Goal: Task Accomplishment & Management: Manage account settings

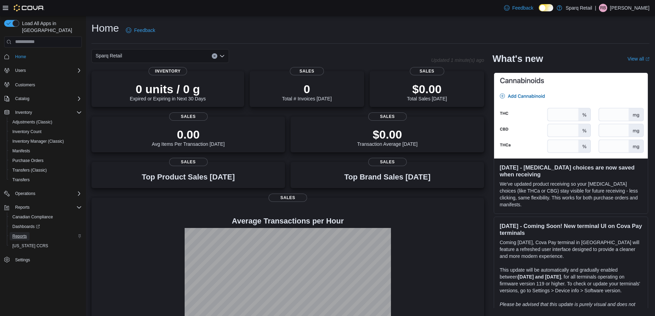
click at [22, 233] on span "Reports" at bounding box center [19, 236] width 14 height 6
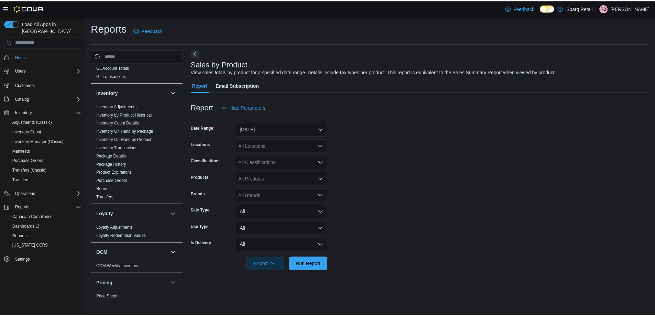
scroll to position [309, 0]
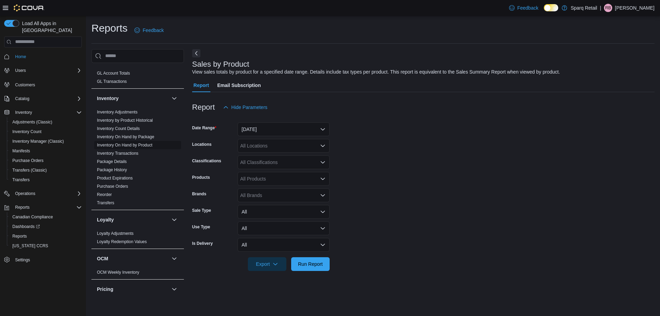
click at [143, 143] on link "Inventory On Hand by Product" at bounding box center [124, 145] width 55 height 5
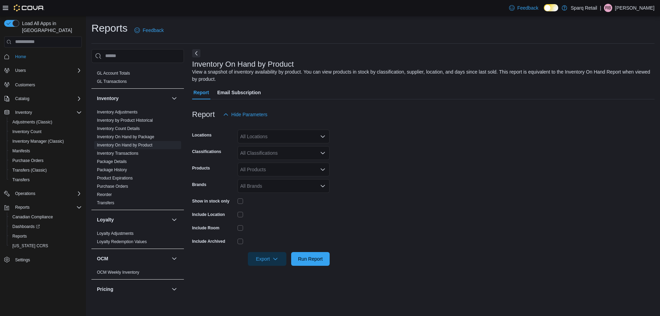
click at [279, 135] on div "All Locations" at bounding box center [284, 137] width 92 height 14
click at [407, 166] on form "Locations All Locations Classifications All Classifications Products All Produc…" at bounding box center [423, 193] width 462 height 144
click at [237, 200] on div "Show in stock only" at bounding box center [261, 201] width 138 height 11
click at [300, 260] on span "Run Report" at bounding box center [310, 258] width 25 height 7
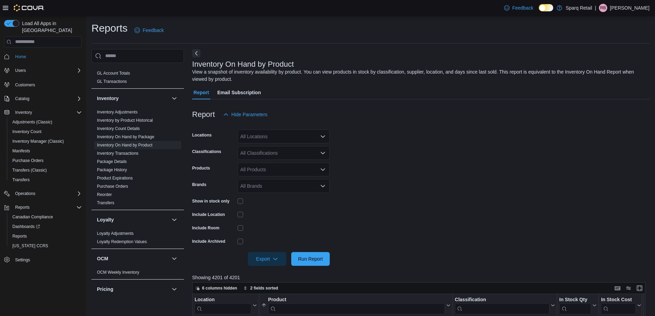
click at [196, 52] on button "Next" at bounding box center [196, 53] width 8 height 8
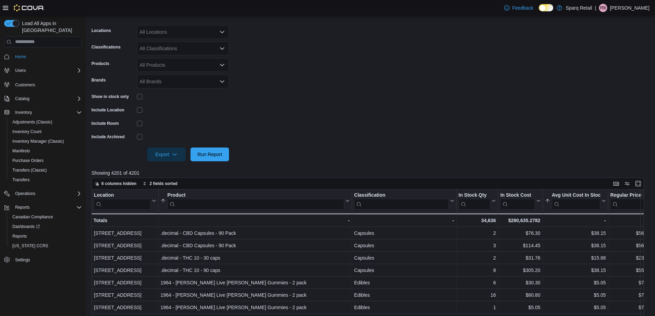
scroll to position [103, 0]
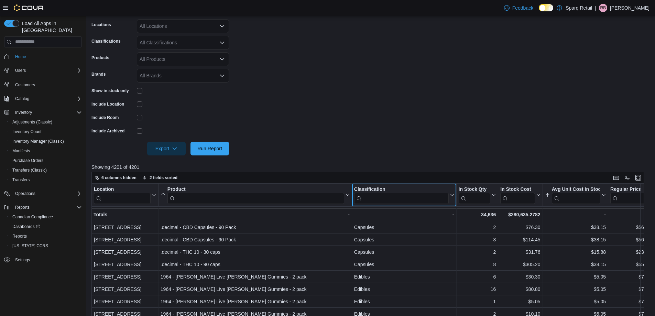
click at [378, 199] on input "search" at bounding box center [401, 198] width 95 height 11
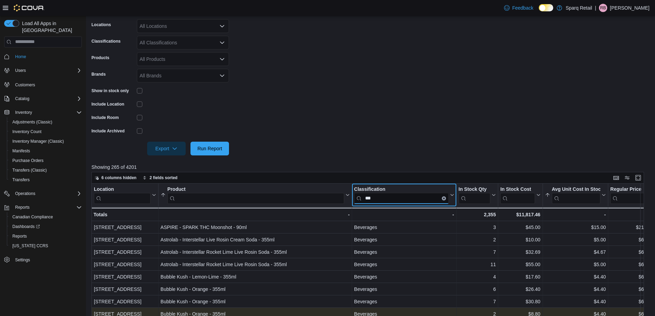
type input "***"
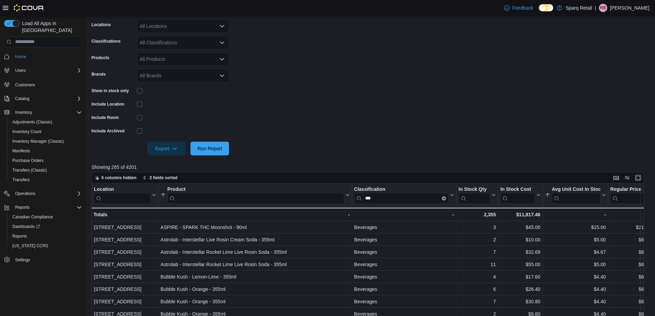
drag, startPoint x: 382, startPoint y: 149, endPoint x: 451, endPoint y: 121, distance: 74.5
click at [385, 147] on form "Locations All Locations Classifications All Classifications Products All Produc…" at bounding box center [370, 83] width 558 height 144
click at [435, 112] on form "Locations All Locations Classifications All Classifications Products All Produc…" at bounding box center [370, 83] width 558 height 144
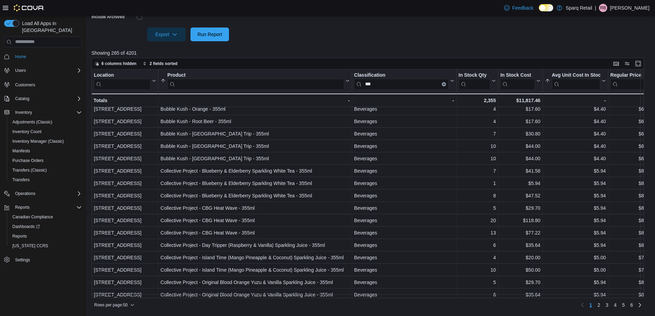
scroll to position [138, 0]
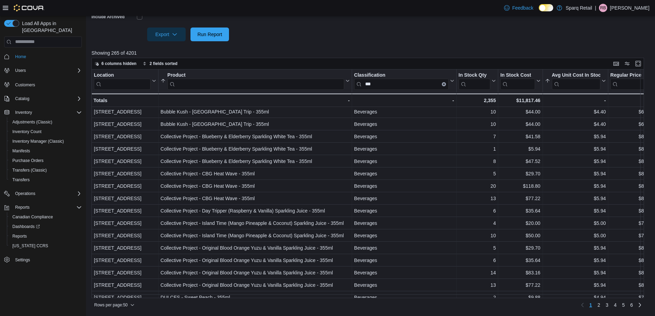
click at [363, 43] on div at bounding box center [370, 45] width 558 height 8
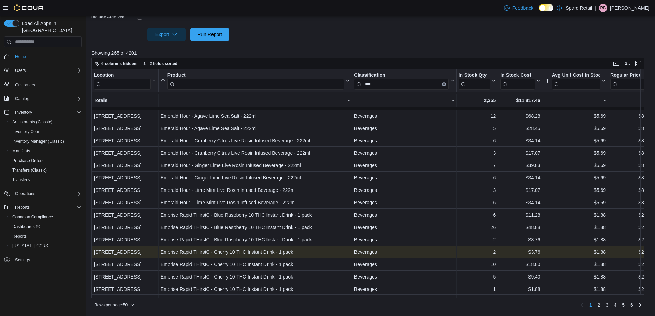
scroll to position [378, 0]
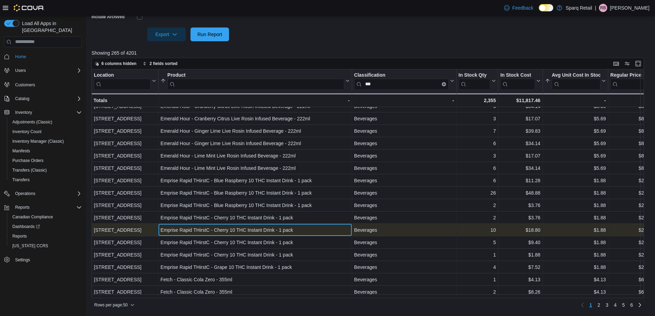
click at [245, 230] on div "Emprise Rapid THirstC - Cherry 10 THC Instant Drink - 1 pack" at bounding box center [255, 230] width 189 height 8
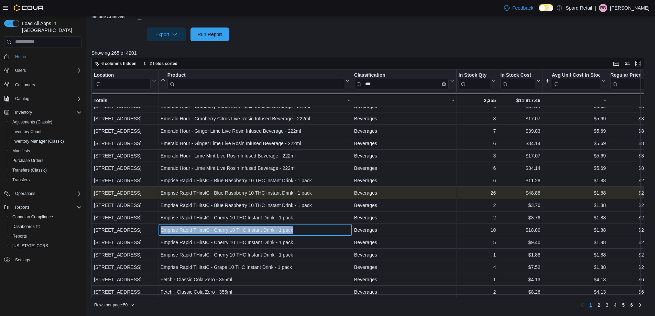
copy div "Emprise Rapid THirstC - Cherry 10 THC Instant Drink - 1 pack"
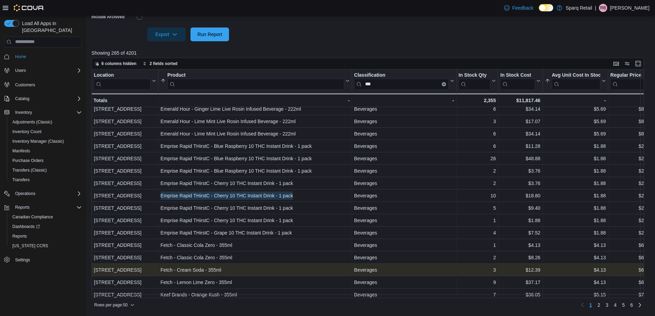
scroll to position [431, 0]
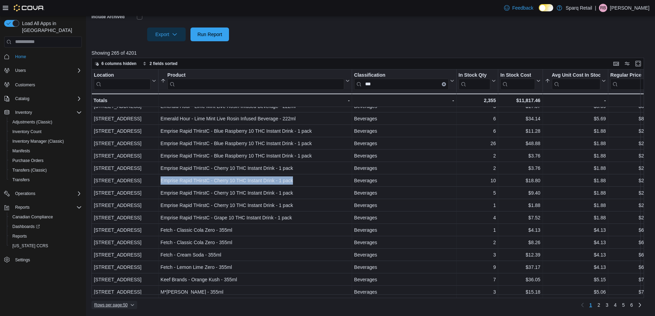
click at [120, 305] on span "Rows per page : 50" at bounding box center [110, 305] width 33 height 6
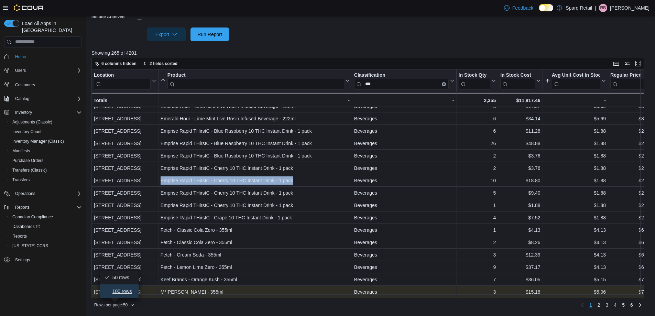
click at [111, 290] on button "100 rows" at bounding box center [119, 291] width 39 height 14
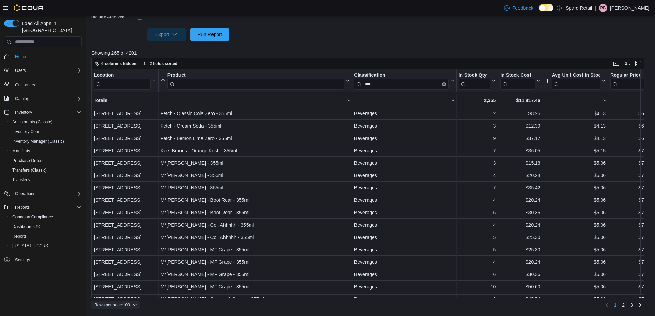
scroll to position [569, 0]
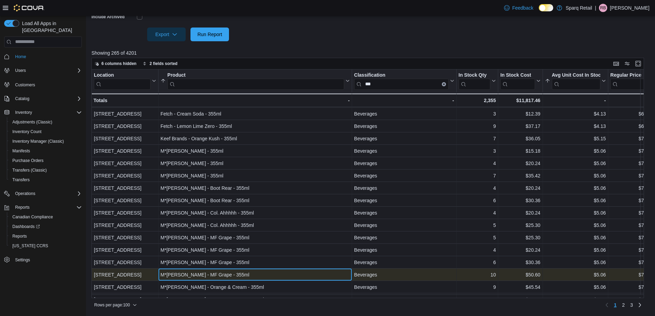
click at [193, 272] on div "M*ry Jones - MF Grape - 355ml" at bounding box center [255, 275] width 189 height 8
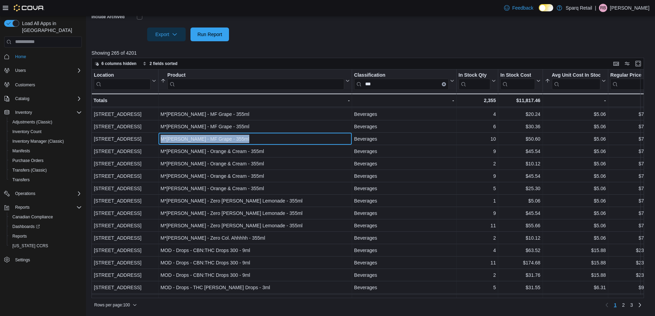
scroll to position [706, 0]
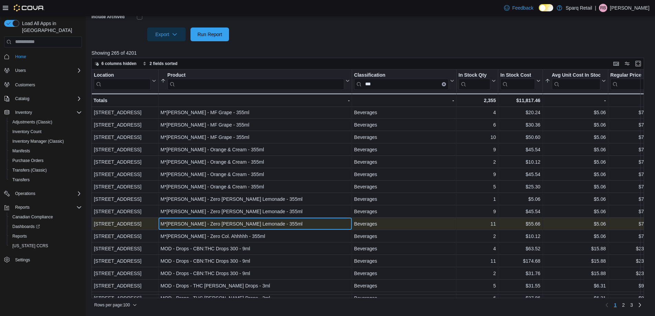
click at [179, 221] on div "M*ry Jones - Zero Berry Lemonade - 355ml" at bounding box center [255, 224] width 189 height 8
click at [181, 223] on div "M*ry Jones - Zero Berry Lemonade - 355ml" at bounding box center [255, 224] width 189 height 8
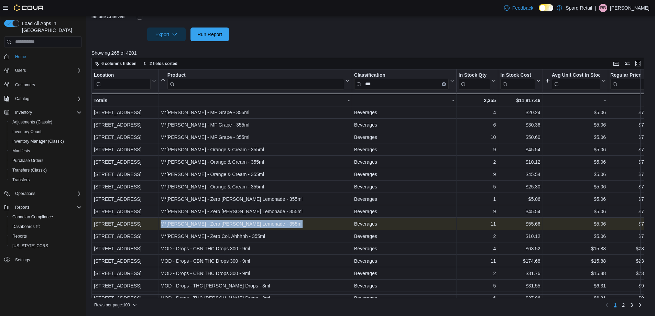
click at [181, 223] on div "M*ry Jones - Zero Berry Lemonade - 355ml" at bounding box center [255, 224] width 189 height 8
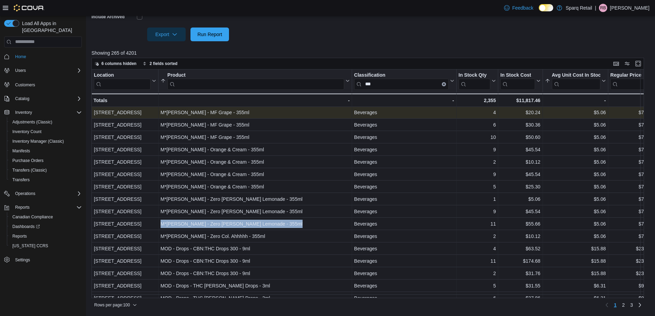
copy div "M*ry Jones - Zero Berry Lemonade - 355ml"
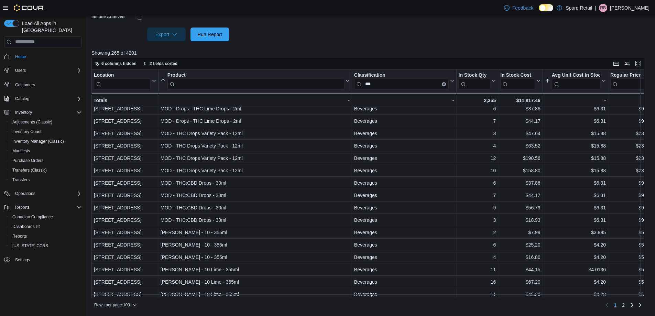
scroll to position [1050, 0]
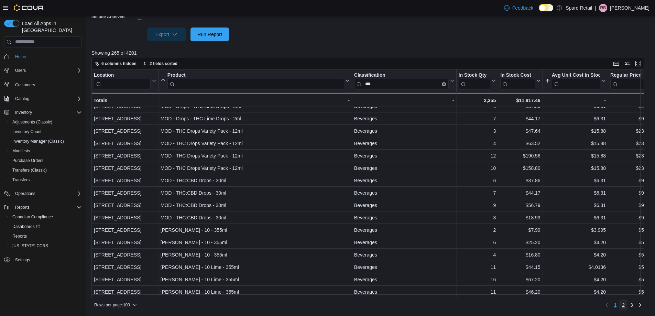
drag, startPoint x: 629, startPoint y: 306, endPoint x: 653, endPoint y: 286, distance: 31.0
click at [625, 306] on span "2" at bounding box center [623, 305] width 3 height 7
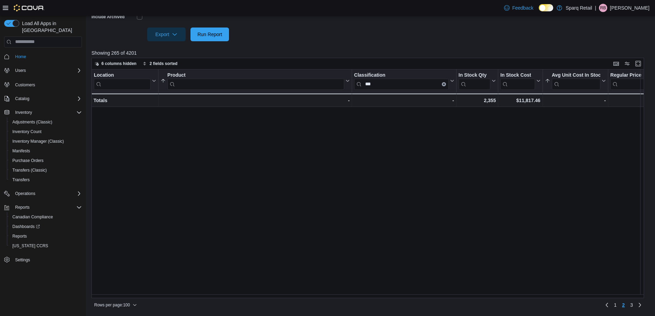
scroll to position [0, 0]
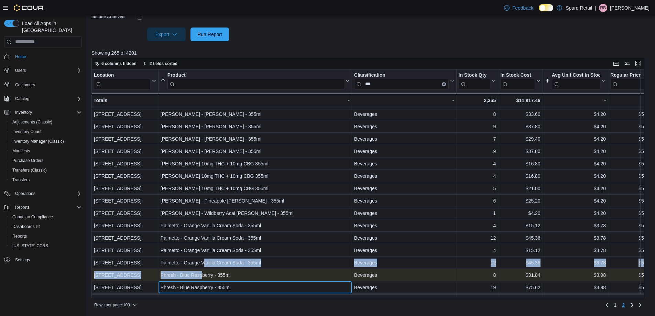
click at [203, 284] on div "Phresh - Blue Raspberry - 355ml" at bounding box center [255, 287] width 189 height 8
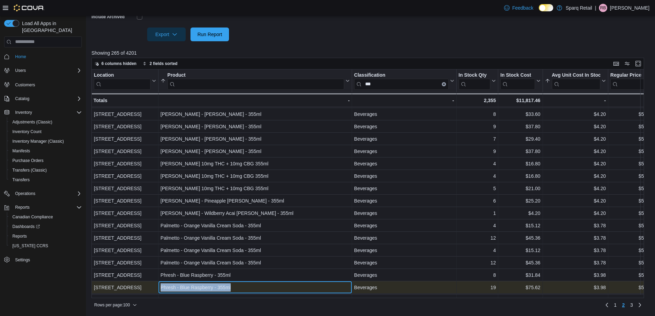
scroll to position [36, 0]
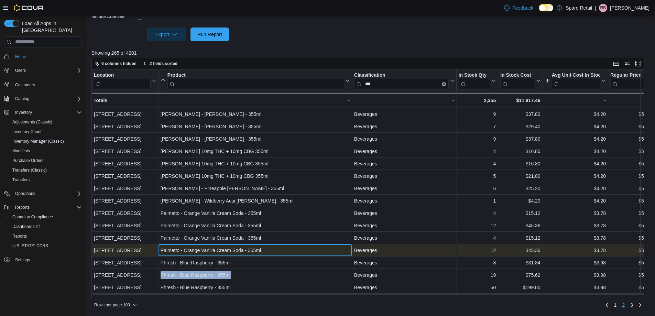
click at [194, 250] on div "Palmetto - Orange Vanilla Cream Soda - 355ml" at bounding box center [255, 250] width 189 height 8
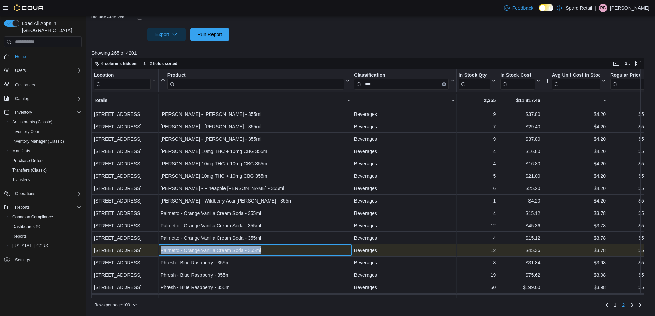
click at [194, 250] on div "Palmetto - Orange Vanilla Cream Soda - 355ml" at bounding box center [255, 250] width 189 height 8
copy div "Palmetto - Orange Vanilla Cream Soda - 355ml"
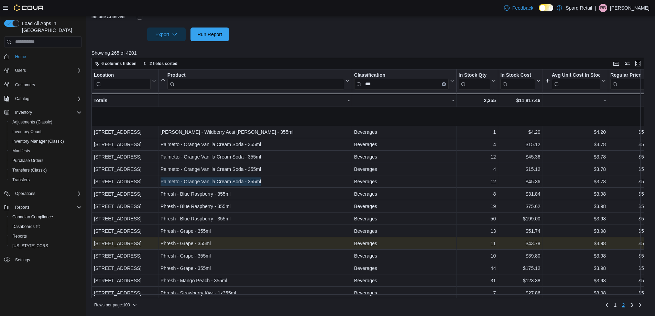
scroll to position [139, 0]
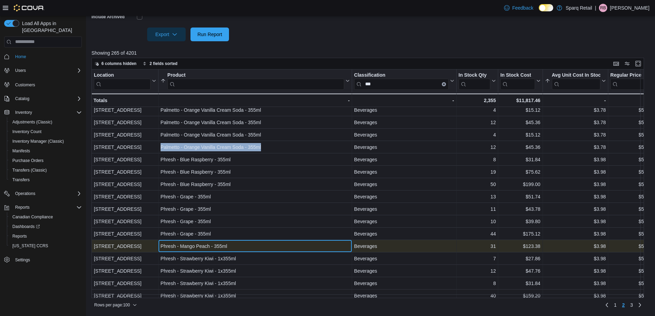
click at [207, 245] on div "Phresh - Mango Peach - 355ml" at bounding box center [255, 246] width 189 height 8
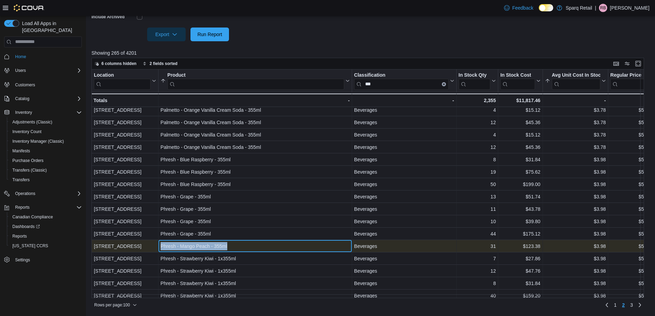
click at [207, 245] on div "Phresh - Mango Peach - 355ml" at bounding box center [255, 246] width 189 height 8
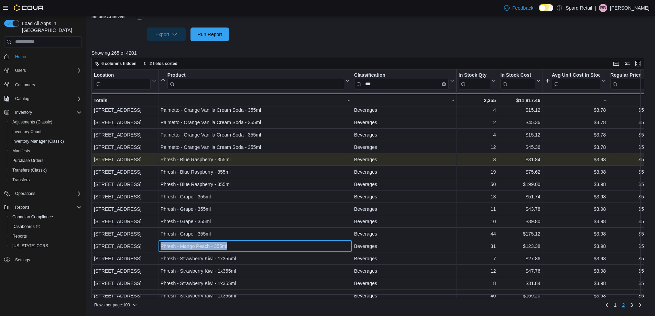
copy div "Phresh - Mango Peach - 355ml"
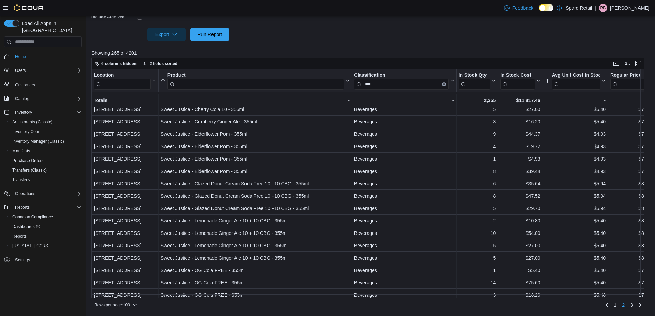
scroll to position [861, 0]
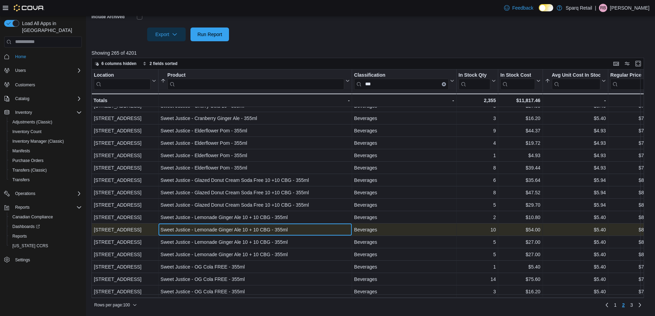
click at [265, 228] on div "Sweet Justice - Lemonade Ginger Ale 10 + 10 CBG - 355ml" at bounding box center [255, 230] width 189 height 8
drag, startPoint x: 265, startPoint y: 228, endPoint x: 258, endPoint y: 227, distance: 7.3
click at [258, 227] on div "Sweet Justice - Lemonade Ginger Ale 10 + 10 CBG - 355ml" at bounding box center [255, 230] width 189 height 8
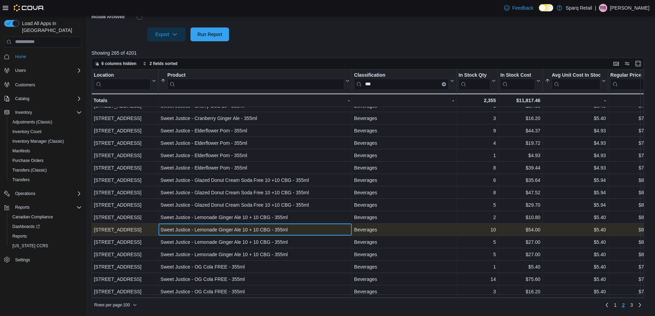
click at [258, 227] on div "Sweet Justice - Lemonade Ginger Ale 10 + 10 CBG - 355ml" at bounding box center [255, 230] width 189 height 8
click at [258, 226] on div "Sweet Justice - Lemonade Ginger Ale 10 + 10 CBG - 355ml" at bounding box center [255, 230] width 189 height 8
click at [257, 227] on div "Sweet Justice - Lemonade Ginger Ale 10 + 10 CBG - 355ml" at bounding box center [255, 230] width 189 height 8
click at [258, 227] on div "Sweet Justice - Lemonade Ginger Ale 10 + 10 CBG - 355ml" at bounding box center [255, 230] width 189 height 8
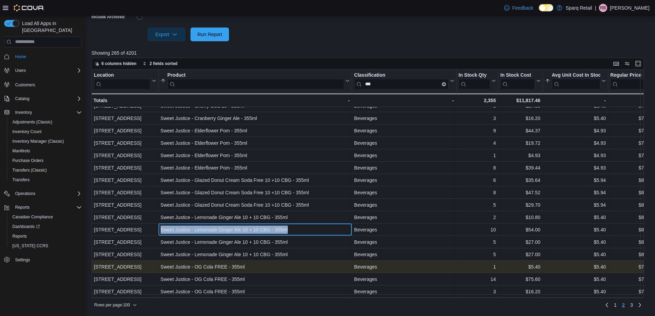
copy div "Sweet Justice - Lemonade Ginger Ale 10 + 10 CBG - 355ml"
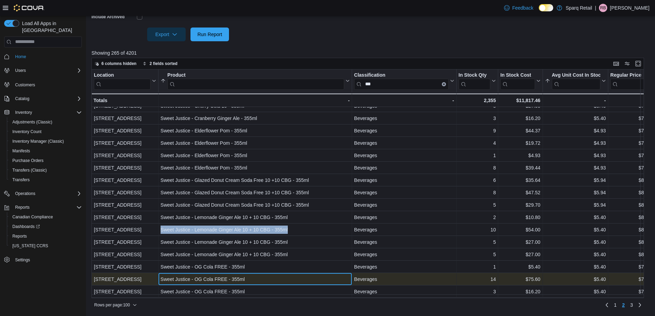
click at [245, 277] on div "Sweet Justice - OG Cola FREE - 355ml" at bounding box center [255, 279] width 189 height 8
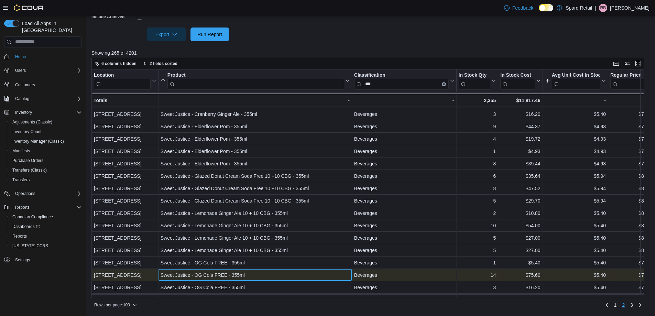
click at [245, 277] on div "Sweet Justice - OG Cola FREE - 355ml" at bounding box center [255, 275] width 189 height 8
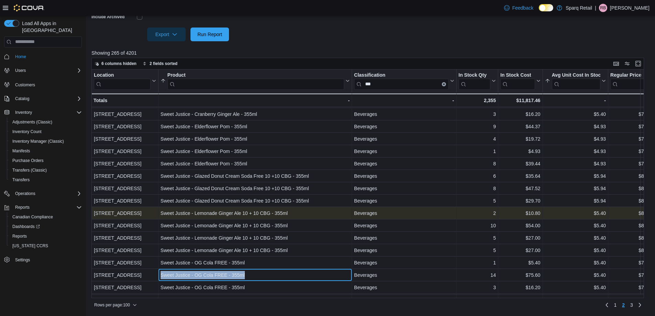
copy div "Sweet Justice - OG Cola FREE - 355ml"
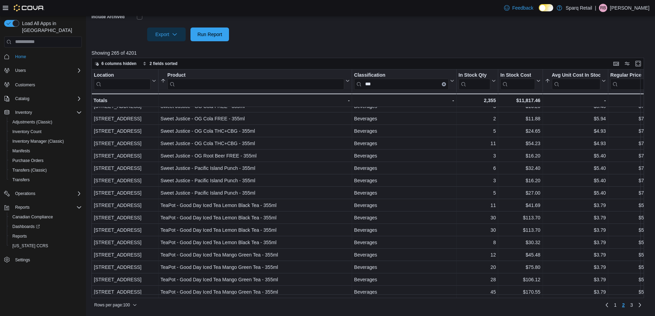
scroll to position [1050, 0]
click at [633, 306] on span "3" at bounding box center [631, 305] width 3 height 7
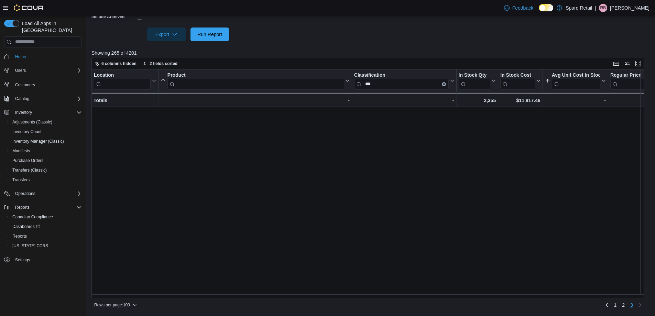
scroll to position [0, 0]
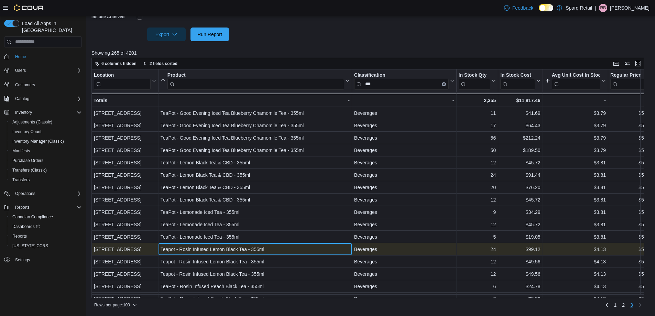
click at [303, 253] on div "Teapot - Rosin Infused Lemon Black Tea - 355ml" at bounding box center [255, 249] width 189 height 8
copy div "Teapot - Rosin Infused Lemon Black Tea - 355ml"
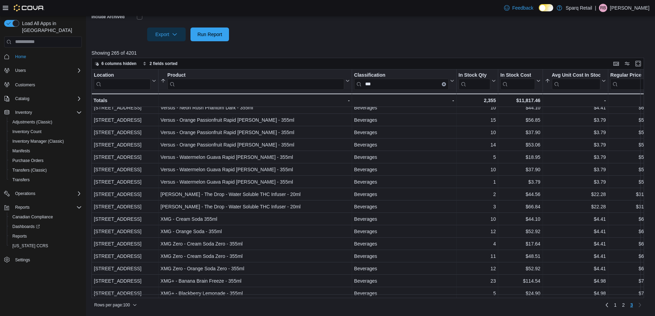
scroll to position [617, 0]
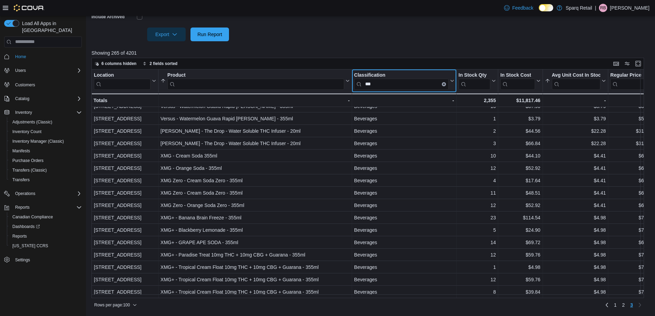
click at [377, 83] on input "***" at bounding box center [401, 84] width 95 height 11
click at [442, 84] on button "Clear input" at bounding box center [444, 84] width 4 height 4
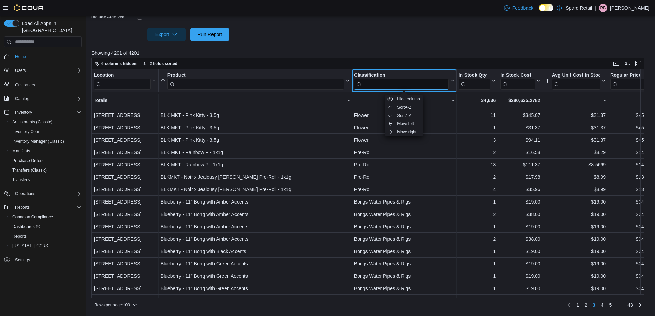
click at [421, 82] on input "search" at bounding box center [401, 84] width 95 height 11
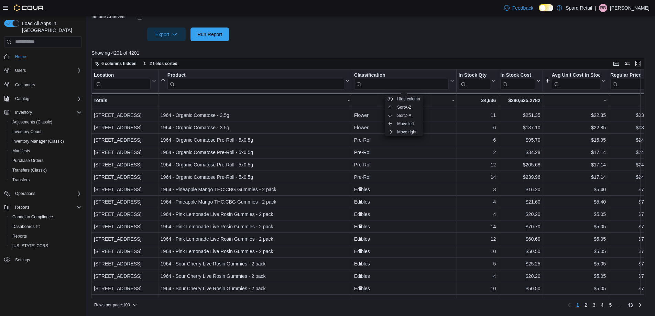
click at [375, 48] on div at bounding box center [370, 45] width 558 height 8
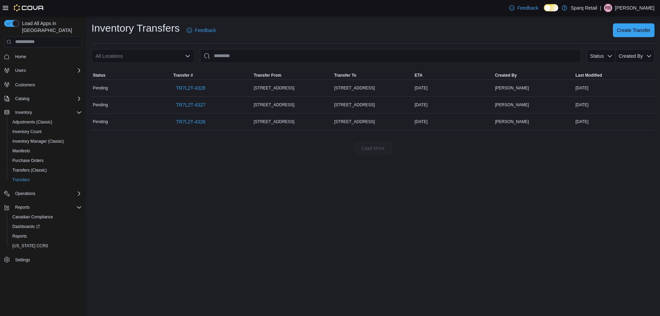
drag, startPoint x: 0, startPoint y: 0, endPoint x: 227, endPoint y: 237, distance: 328.5
click at [227, 237] on div "Inventory Transfers Feedback Create Transfer All Locations Status Created By So…" at bounding box center [373, 166] width 574 height 300
click at [645, 30] on span "Create Transfer" at bounding box center [633, 29] width 33 height 7
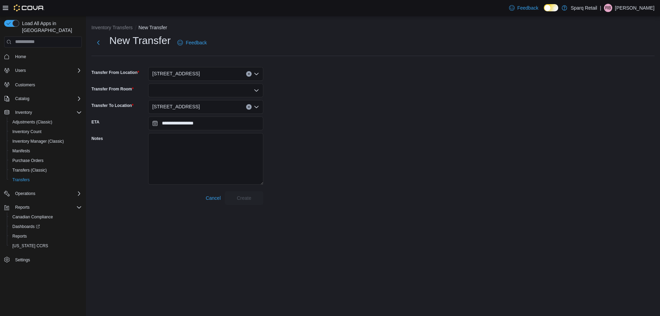
click at [181, 73] on span "[STREET_ADDRESS]" at bounding box center [175, 73] width 47 height 8
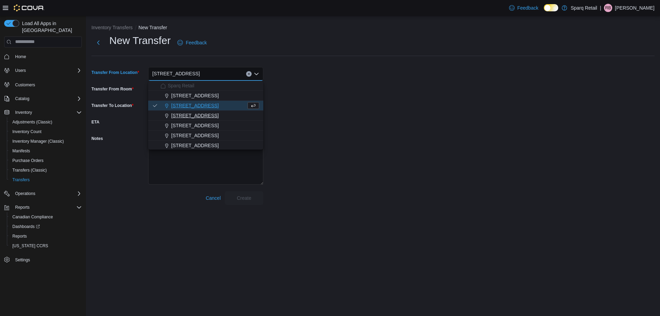
click at [182, 113] on span "[STREET_ADDRESS]" at bounding box center [194, 115] width 47 height 7
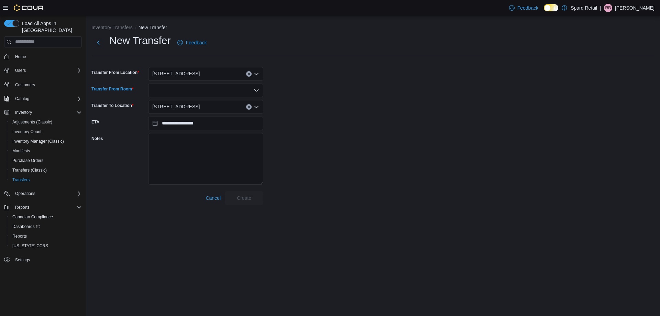
click at [170, 91] on div at bounding box center [205, 91] width 115 height 14
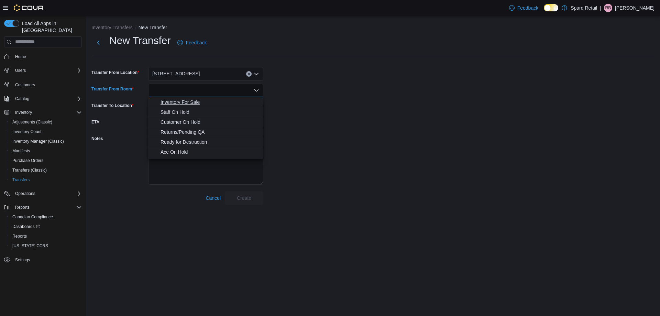
click at [173, 99] on span "Inventory For Sale" at bounding box center [210, 102] width 99 height 7
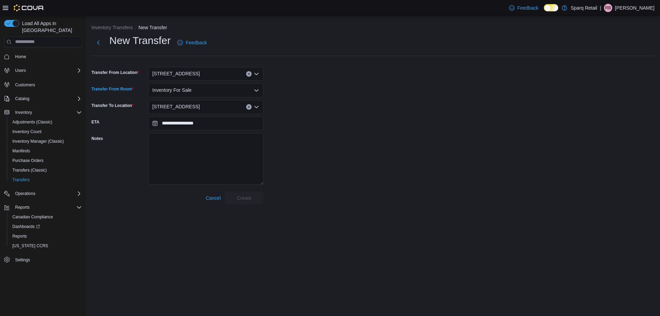
click at [173, 105] on span "[STREET_ADDRESS]" at bounding box center [175, 106] width 47 height 8
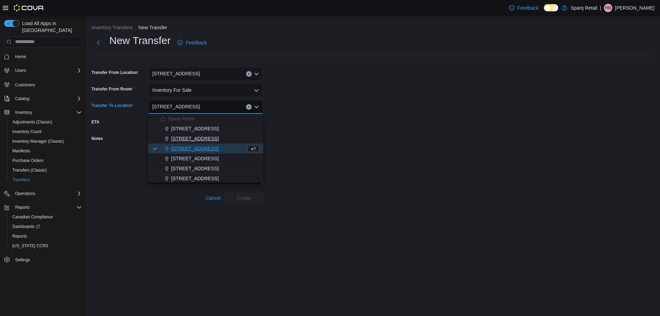
click at [190, 140] on span "[STREET_ADDRESS]" at bounding box center [194, 138] width 47 height 7
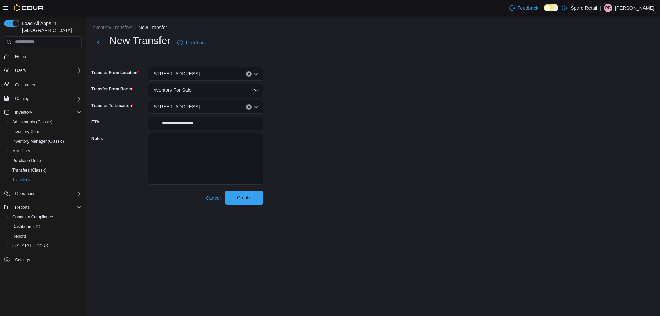
click at [250, 198] on span "Create" at bounding box center [244, 197] width 14 height 7
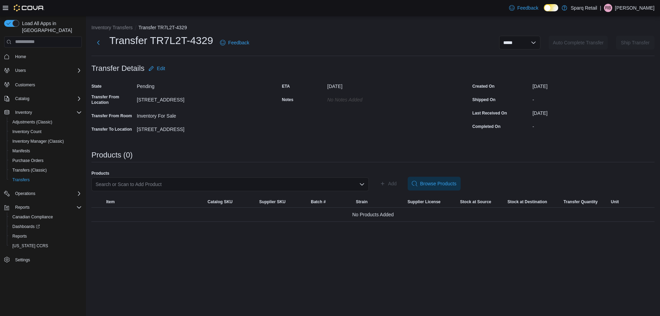
click at [100, 285] on div "**********" at bounding box center [373, 166] width 574 height 300
click at [117, 182] on div "Search or Scan to Add Product" at bounding box center [229, 184] width 277 height 14
paste input "**********"
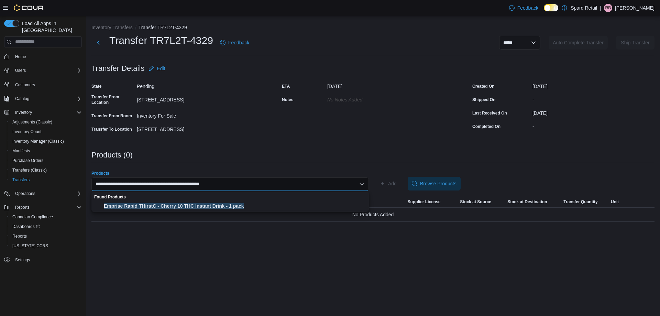
type input "**********"
click at [137, 204] on span "Emprise Rapid THirstC - Cherry 10 THC Instant Drink - 1 pack" at bounding box center [234, 206] width 261 height 7
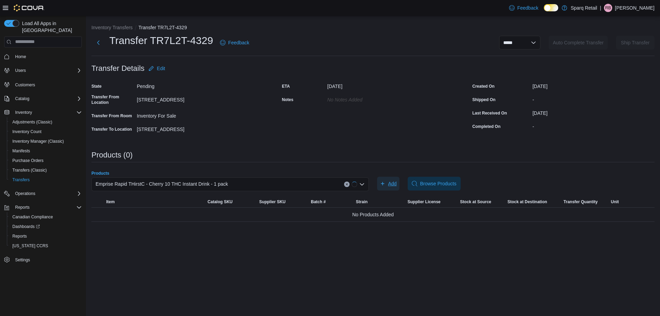
click at [381, 179] on span "Add" at bounding box center [388, 184] width 17 height 14
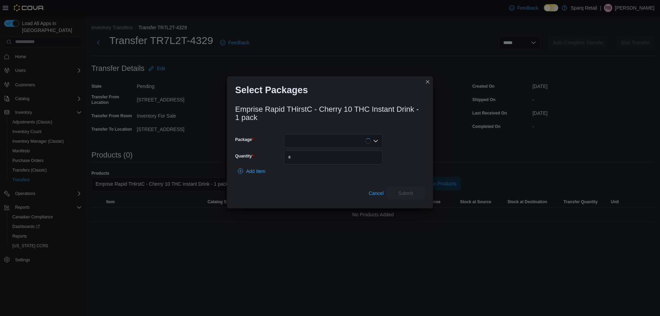
click at [316, 140] on div at bounding box center [333, 141] width 99 height 14
click at [317, 165] on span "571147150" at bounding box center [337, 162] width 82 height 7
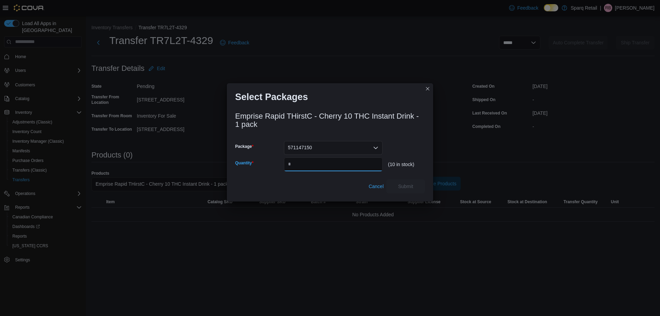
click at [315, 161] on input "Quantity" at bounding box center [333, 164] width 99 height 14
type input "*"
click at [410, 187] on span "Submit" at bounding box center [405, 186] width 15 height 7
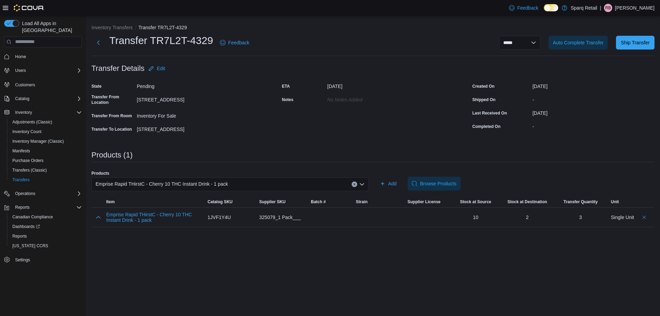
click at [191, 185] on span "Emprise Rapid THirstC - Cherry 10 THC Instant Drink - 1 pack" at bounding box center [162, 184] width 132 height 8
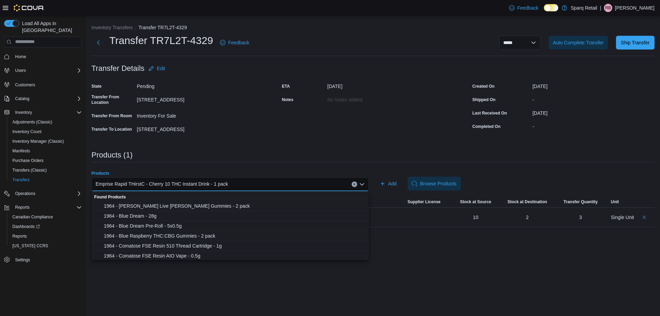
paste input "**********"
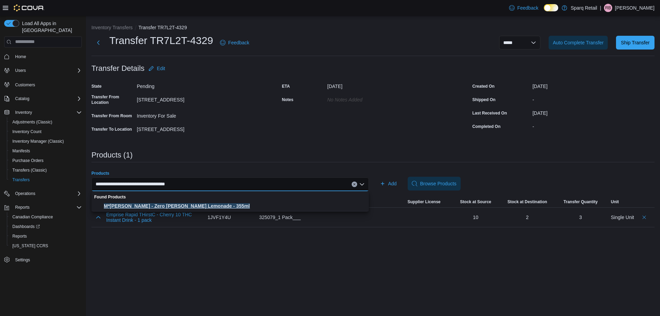
type input "**********"
click at [195, 201] on button "M*[PERSON_NAME] - Zero [PERSON_NAME] Lemonade - 355ml" at bounding box center [229, 206] width 277 height 10
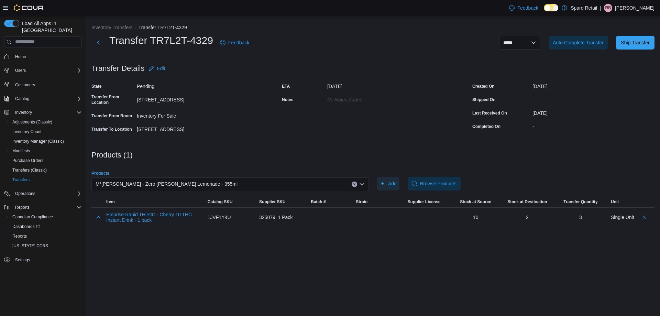
click at [390, 183] on span "Add" at bounding box center [392, 183] width 9 height 7
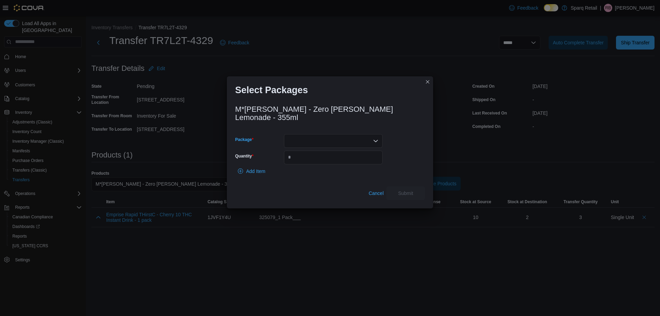
click at [332, 136] on div at bounding box center [333, 141] width 99 height 14
click at [316, 164] on button "H0013331" at bounding box center [333, 169] width 99 height 10
click at [311, 154] on input "Quantity" at bounding box center [333, 158] width 99 height 14
type input "*"
click at [405, 189] on span "Submit" at bounding box center [405, 192] width 15 height 7
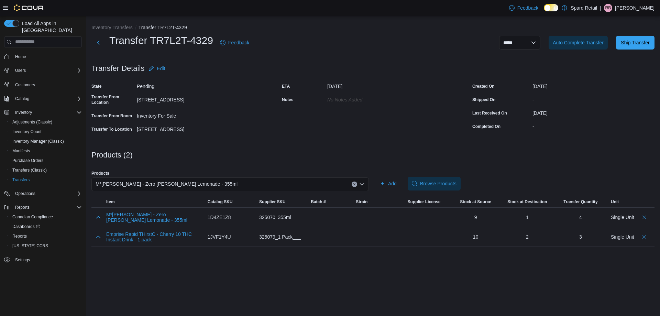
click at [429, 297] on div "**********" at bounding box center [373, 166] width 574 height 300
click at [122, 185] on span "M*[PERSON_NAME] - Zero [PERSON_NAME] Lemonade - 355ml" at bounding box center [167, 184] width 142 height 8
paste input "**********"
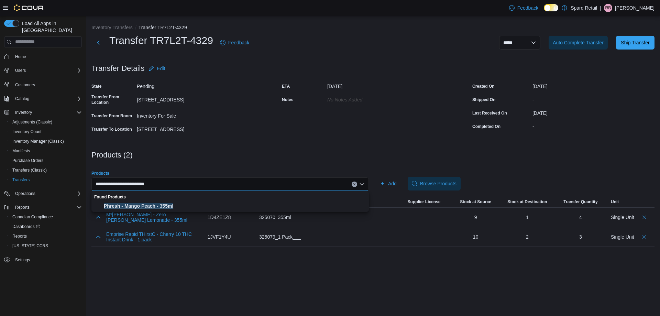
type input "**********"
click at [157, 209] on span "Phresh - Mango Peach - 355ml" at bounding box center [234, 206] width 261 height 7
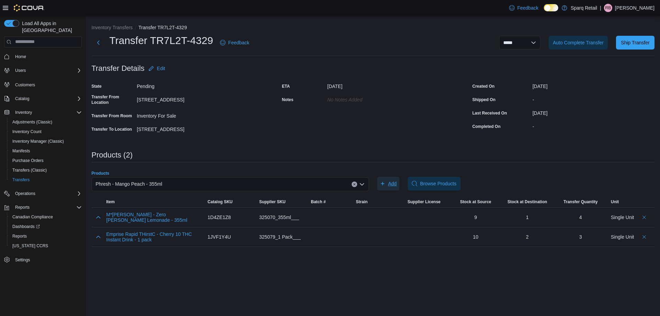
click at [389, 182] on span "Add" at bounding box center [392, 183] width 9 height 7
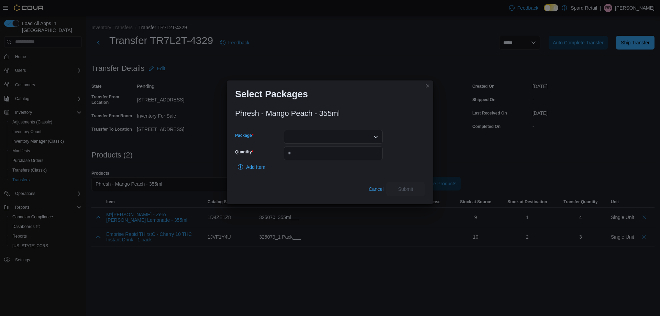
click at [316, 138] on div at bounding box center [333, 137] width 99 height 14
click at [316, 167] on span "AAT00028" at bounding box center [337, 168] width 82 height 7
click at [310, 152] on input "Quantity" at bounding box center [333, 153] width 99 height 14
drag, startPoint x: 300, startPoint y: 134, endPoint x: 302, endPoint y: 141, distance: 7.0
click at [300, 134] on span "AAT00028" at bounding box center [299, 136] width 22 height 8
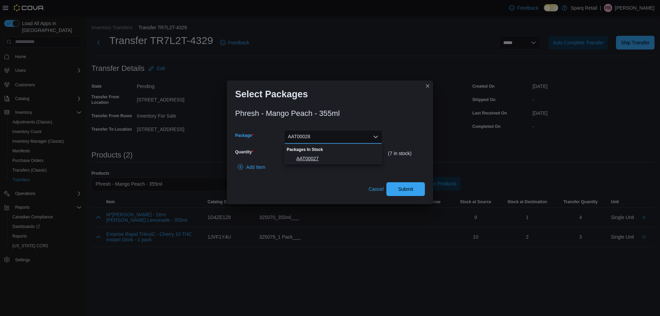
click at [307, 156] on span "AAT00027" at bounding box center [337, 158] width 82 height 7
click at [307, 156] on input "*" at bounding box center [333, 153] width 99 height 14
type input "*"
click at [405, 190] on span "Submit" at bounding box center [405, 188] width 15 height 7
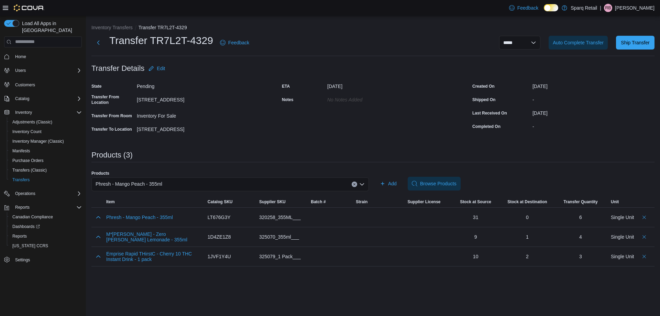
click at [23, 275] on nav "Home Users Customers Catalog Inventory Adjustments (Classic) Inventory Count In…" at bounding box center [43, 166] width 78 height 234
click at [80, 290] on div "Load All Apps in New Hub Home Users Customers Catalog Inventory Adjustments (Cl…" at bounding box center [43, 167] width 86 height 303
click at [173, 184] on div "Phresh - Mango Peach - 355ml" at bounding box center [229, 184] width 277 height 14
paste input "**********"
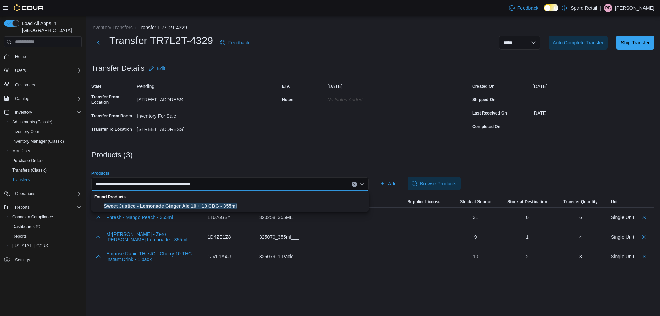
type input "**********"
click at [170, 205] on span "Sweet Justice - Lemonade Ginger Ale 10 + 10 CBG - 355ml" at bounding box center [234, 206] width 261 height 7
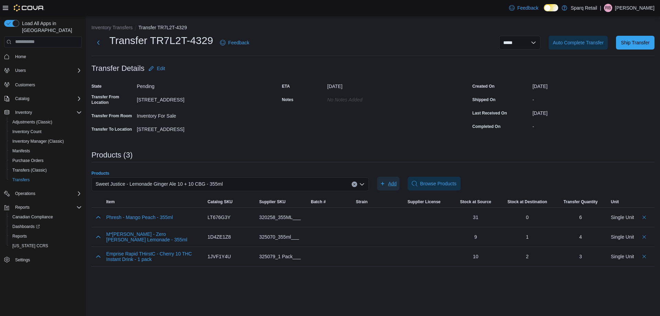
click at [399, 184] on button "Add" at bounding box center [388, 184] width 22 height 14
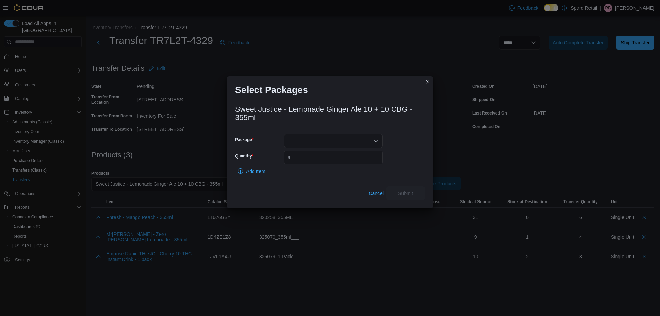
drag, startPoint x: 319, startPoint y: 131, endPoint x: 319, endPoint y: 135, distance: 4.1
click at [319, 132] on div "Sweet Justice - Lemonade Ginger Ale 10 + 10 CBG - 355ml Package Quantity Add It…" at bounding box center [330, 150] width 190 height 99
click at [319, 140] on div at bounding box center [333, 141] width 99 height 14
click at [309, 163] on span "PPS00006848" at bounding box center [337, 162] width 82 height 7
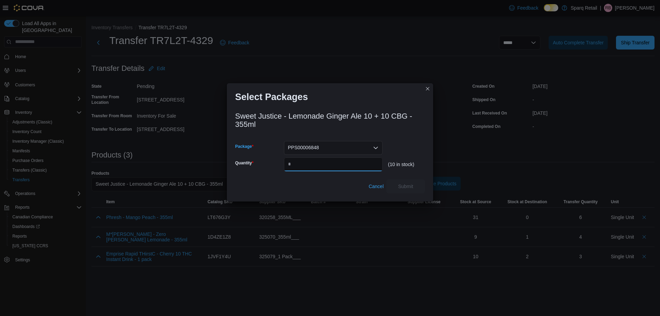
click at [309, 163] on input "Quantity" at bounding box center [333, 164] width 99 height 14
type input "*"
click at [404, 192] on span "Submit" at bounding box center [406, 186] width 30 height 14
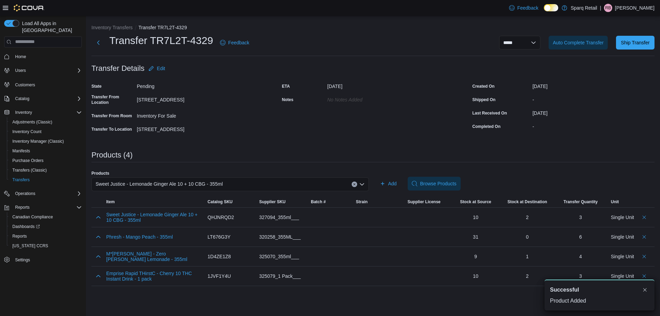
click at [117, 190] on div "Sweet Justice - Lemonade Ginger Ale 10 + 10 CBG - 355ml" at bounding box center [229, 184] width 277 height 14
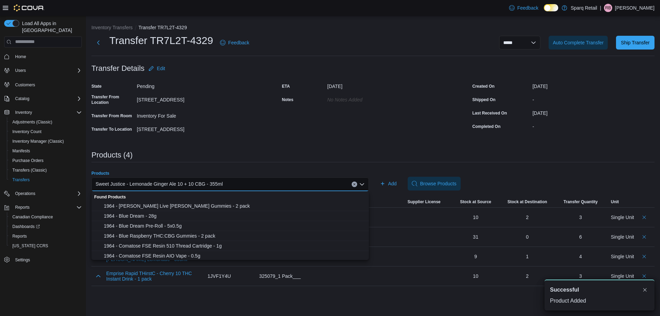
paste input "**********"
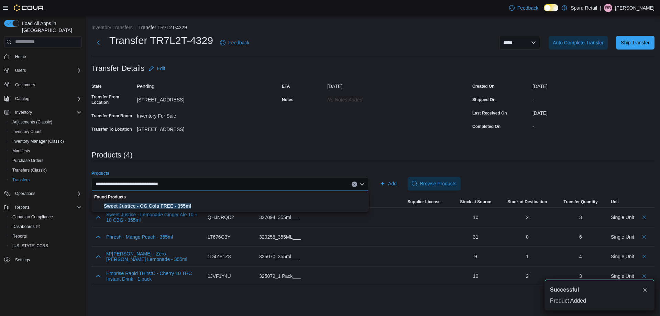
type input "**********"
click at [177, 203] on span "Sweet Justice - OG Cola FREE - 355ml" at bounding box center [234, 206] width 261 height 7
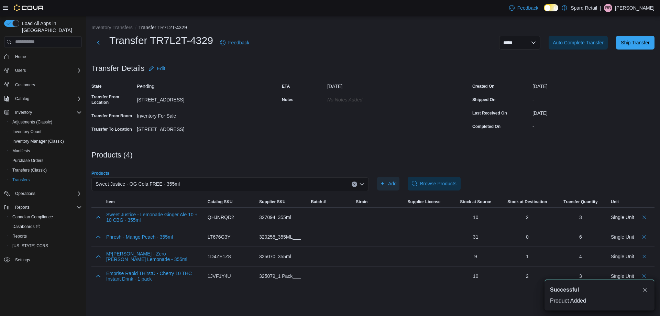
click at [387, 181] on span "Add" at bounding box center [388, 184] width 17 height 14
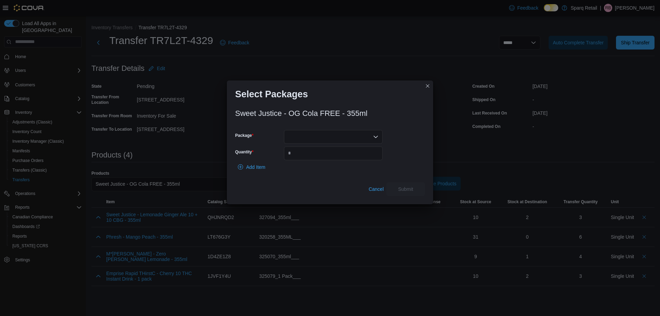
click at [333, 138] on div at bounding box center [333, 137] width 99 height 14
click at [321, 167] on span "PPS00006966" at bounding box center [337, 168] width 82 height 7
click at [320, 158] on input "Quantity" at bounding box center [333, 153] width 99 height 14
type input "*"
click at [407, 193] on span "Submit" at bounding box center [406, 189] width 30 height 14
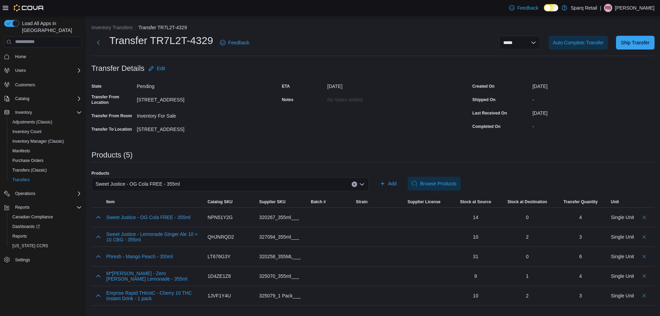
click at [155, 184] on span "Sweet Justice - OG Cola FREE - 355ml" at bounding box center [138, 184] width 84 height 8
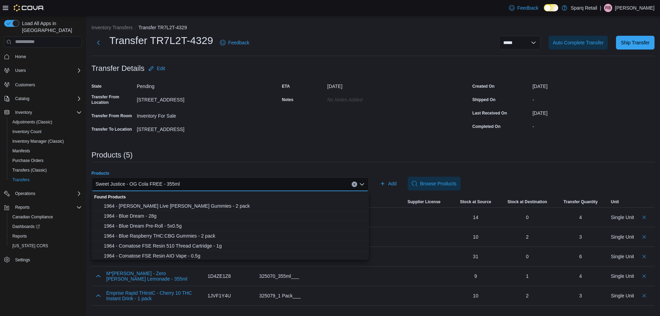
paste input "**********"
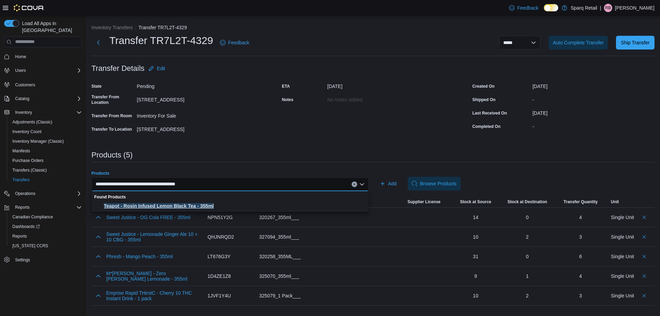
type input "**********"
click at [173, 209] on span "Teapot - Rosin Infused Lemon Black Tea - 355ml" at bounding box center [234, 206] width 261 height 7
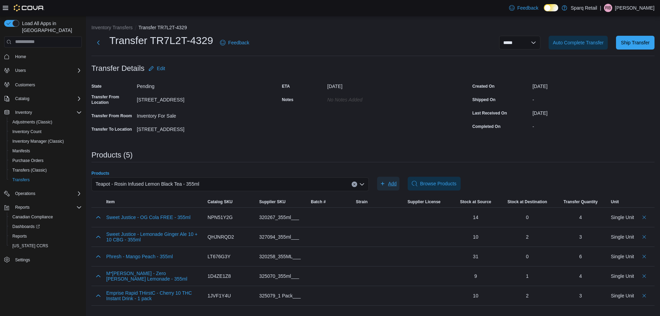
click at [386, 184] on span "Add" at bounding box center [388, 184] width 17 height 14
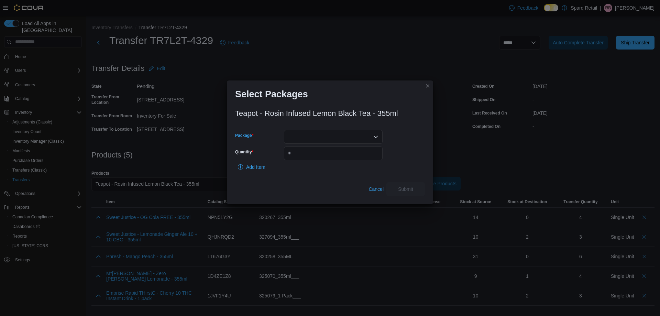
click at [308, 139] on div at bounding box center [333, 137] width 99 height 14
click at [318, 156] on span "PPS00006898" at bounding box center [337, 158] width 82 height 7
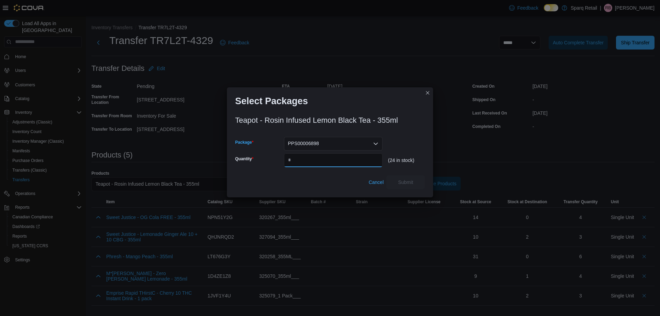
click at [317, 155] on input "Quantity" at bounding box center [333, 160] width 99 height 14
type input "**"
click at [399, 185] on span "Submit" at bounding box center [406, 182] width 30 height 14
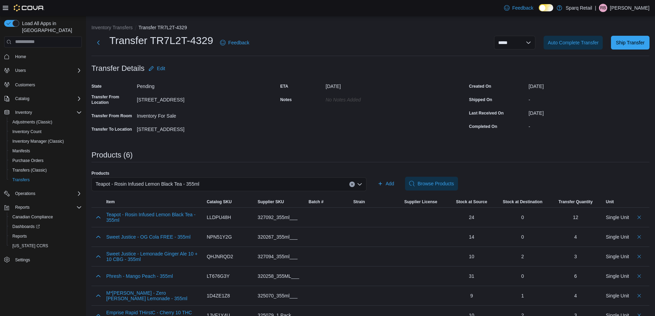
click at [188, 183] on span "Teapot - Rosin Infused Lemon Black Tea - 355ml" at bounding box center [148, 184] width 104 height 8
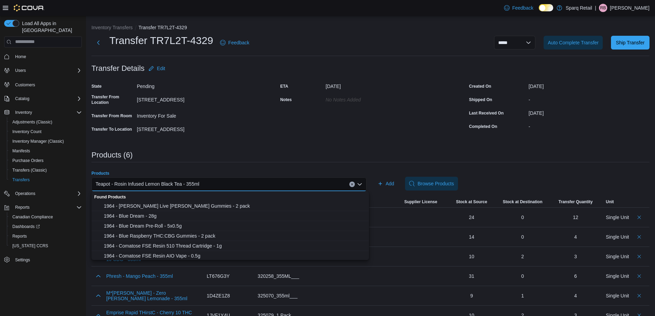
paste input "**********"
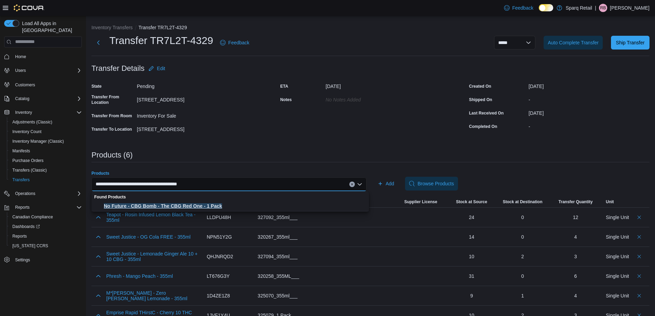
type input "**********"
drag, startPoint x: 179, startPoint y: 204, endPoint x: 179, endPoint y: 198, distance: 5.2
click at [179, 203] on span "No Future - CBG Bomb - The CBG Red One - 1 Pack" at bounding box center [234, 206] width 261 height 7
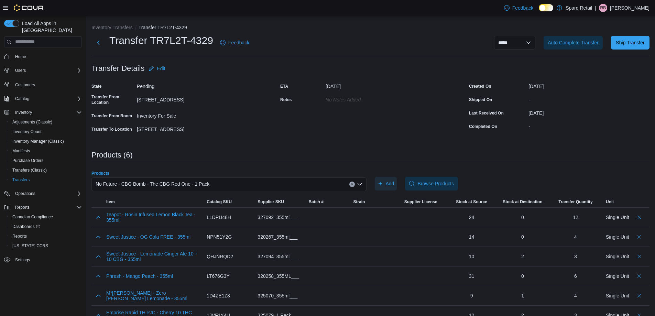
click at [386, 183] on span "Add" at bounding box center [386, 184] width 17 height 14
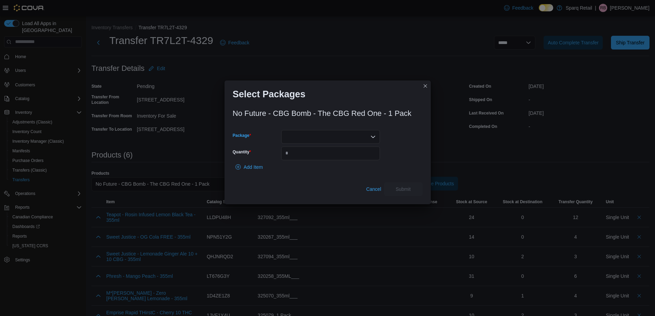
click at [298, 135] on div at bounding box center [330, 137] width 99 height 14
click at [306, 157] on span "CRE009" at bounding box center [335, 158] width 82 height 7
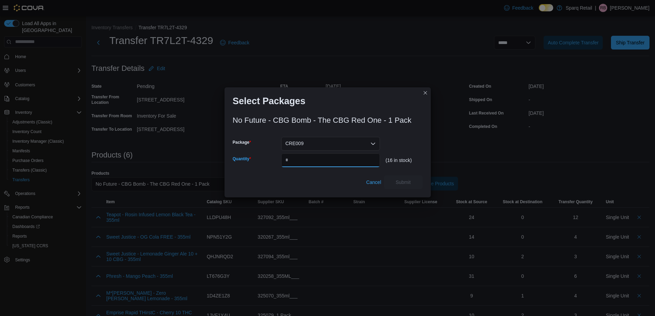
click at [306, 156] on input "Quantity" at bounding box center [330, 160] width 99 height 14
type input "*"
click at [406, 184] on span "Submit" at bounding box center [403, 181] width 15 height 7
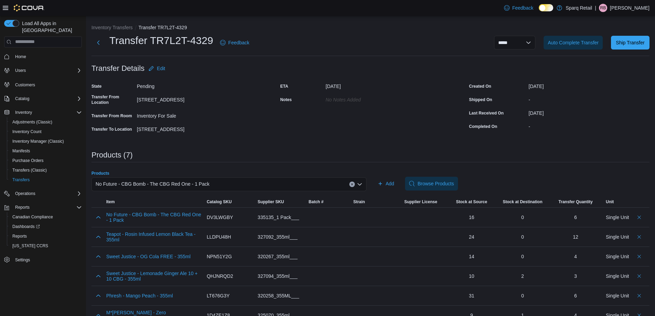
click at [138, 184] on span "No Future - CBG Bomb - The CBG Red One - 1 Pack" at bounding box center [153, 184] width 114 height 8
paste input "**********"
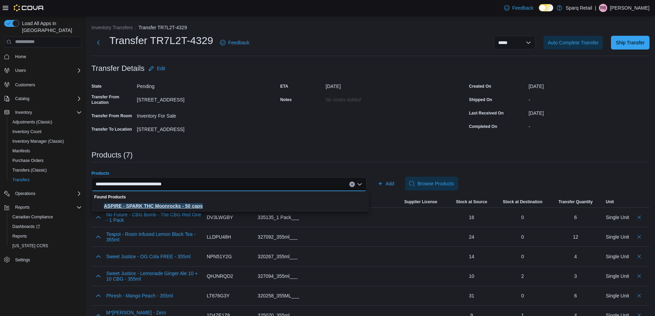
type input "**********"
drag, startPoint x: 146, startPoint y: 206, endPoint x: 170, endPoint y: 193, distance: 27.1
click at [146, 205] on span "ASPIRE - SPARK THC Moonrocks - 50 caps" at bounding box center [234, 206] width 261 height 7
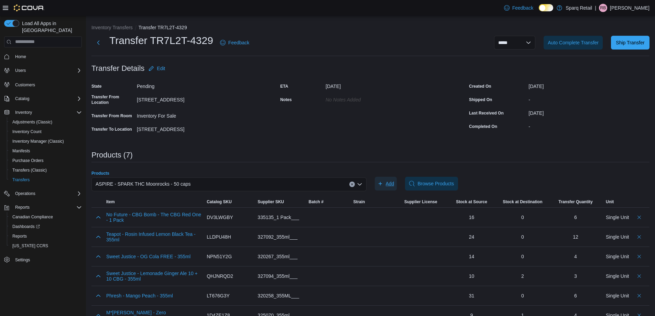
click at [389, 181] on span "Add" at bounding box center [390, 183] width 9 height 7
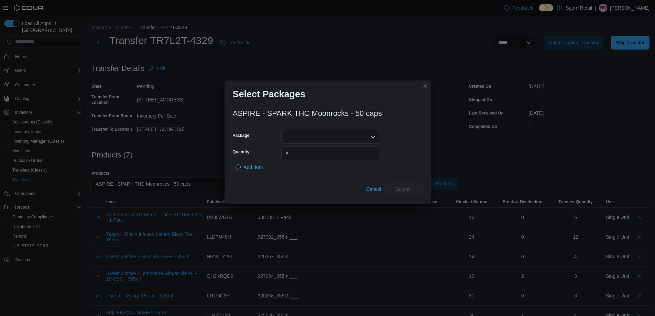
click at [292, 137] on div at bounding box center [330, 137] width 99 height 14
click at [302, 159] on span "F10600016" at bounding box center [335, 158] width 82 height 7
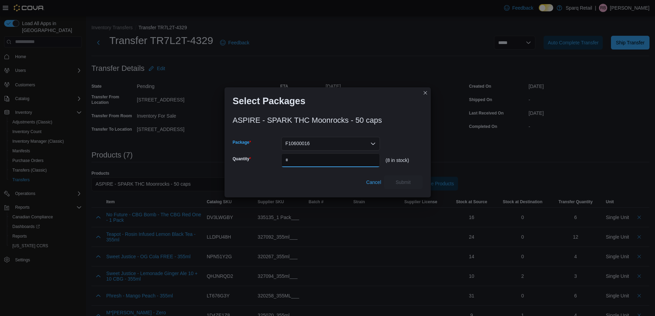
click at [302, 158] on input "Quantity" at bounding box center [330, 160] width 99 height 14
type input "*"
drag, startPoint x: 432, startPoint y: 194, endPoint x: 424, endPoint y: 190, distance: 8.5
click at [431, 194] on div "Select Packages ASPIRE - SPARK THC Moonrocks - 50 caps Package F10600016 Quanti…" at bounding box center [327, 158] width 655 height 316
click at [406, 182] on span "Submit" at bounding box center [403, 181] width 15 height 7
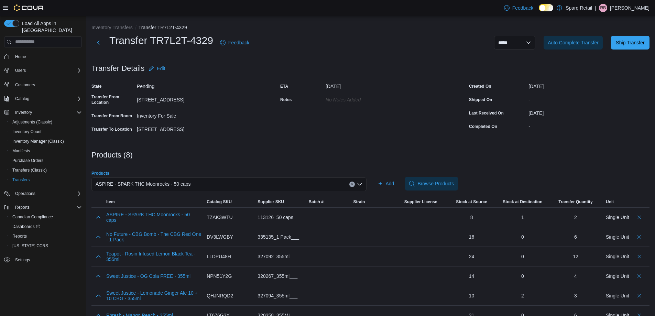
click at [174, 183] on span "ASPIRE - SPARK THC Moonrocks - 50 caps" at bounding box center [143, 184] width 95 height 8
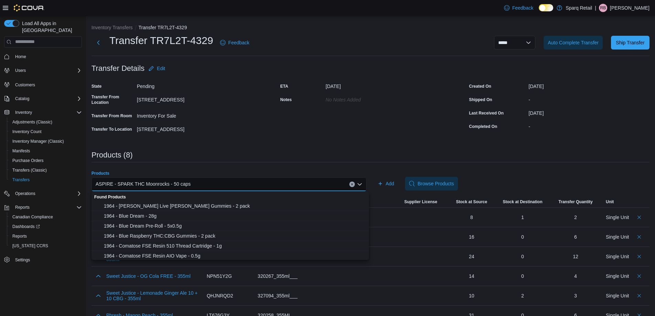
paste input "**********"
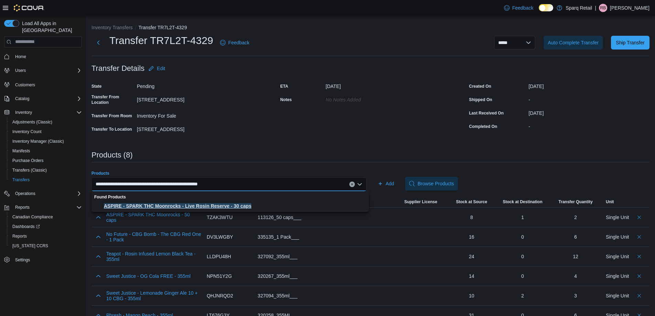
type input "**********"
click at [175, 201] on div "Found Products ASPIRE - SPARK THC Moonrocks - Live Rosin Reserve - 30 caps" at bounding box center [229, 201] width 277 height 20
click at [175, 202] on button "ASPIRE - SPARK THC Moonrocks - Live Rosin Reserve - 30 caps" at bounding box center [229, 206] width 277 height 10
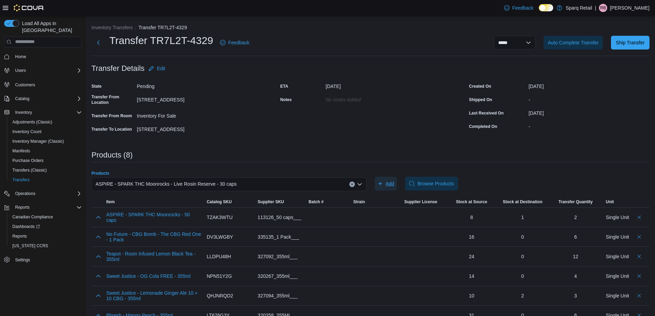
click at [394, 186] on span "Add" at bounding box center [390, 183] width 9 height 7
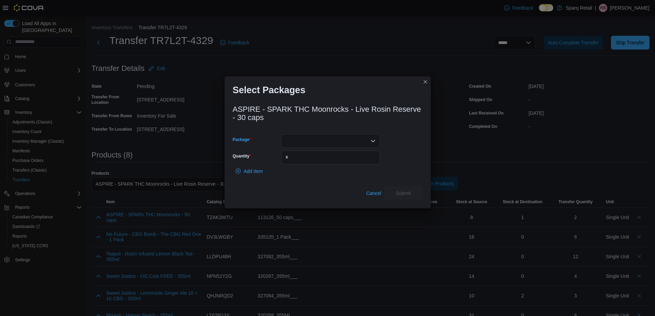
click at [306, 142] on div at bounding box center [330, 141] width 99 height 14
click at [308, 161] on span "F10900008" at bounding box center [335, 162] width 82 height 7
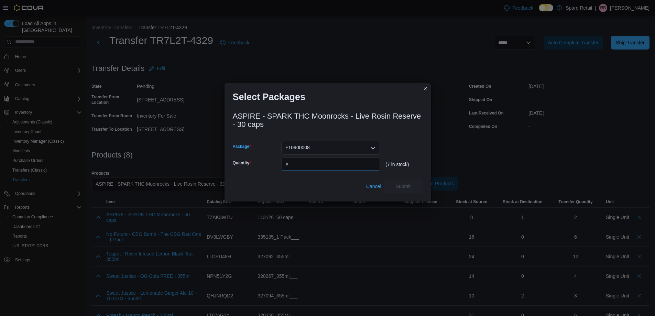
click at [308, 161] on input "Quantity" at bounding box center [330, 164] width 99 height 14
type input "*"
click at [398, 185] on span "Submit" at bounding box center [403, 186] width 15 height 7
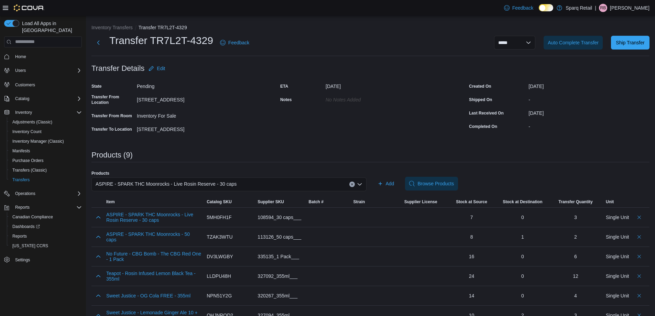
click at [149, 183] on span "ASPIRE - SPARK THC Moonrocks - Live Rosin Reserve - 30 caps" at bounding box center [166, 184] width 141 height 8
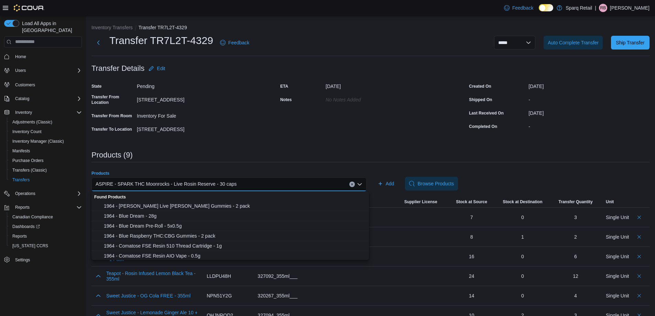
paste input "**********"
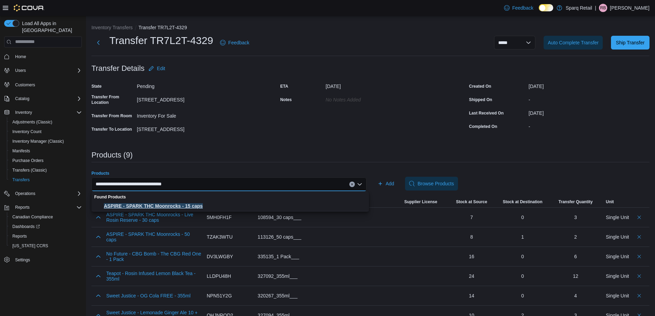
type input "**********"
drag, startPoint x: 137, startPoint y: 205, endPoint x: 219, endPoint y: 208, distance: 81.9
click at [139, 206] on span "ASPIRE - SPARK THC Moonrocks - 15 caps" at bounding box center [234, 206] width 261 height 7
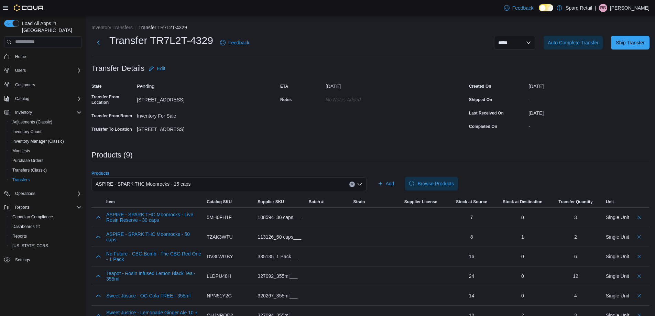
click at [400, 186] on div "Add Browse Products" at bounding box center [512, 184] width 275 height 14
click at [397, 185] on button "Add" at bounding box center [386, 184] width 22 height 14
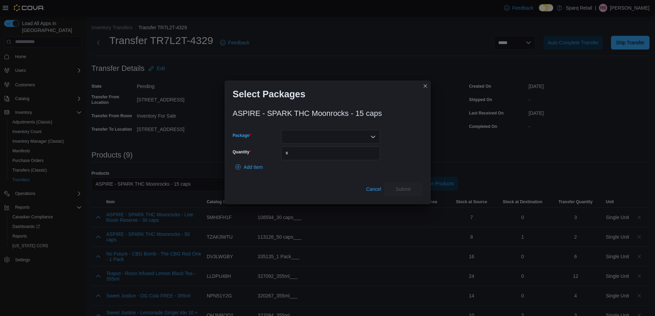
click at [330, 138] on div at bounding box center [330, 137] width 99 height 14
click at [329, 162] on button "F10400021" at bounding box center [330, 159] width 99 height 10
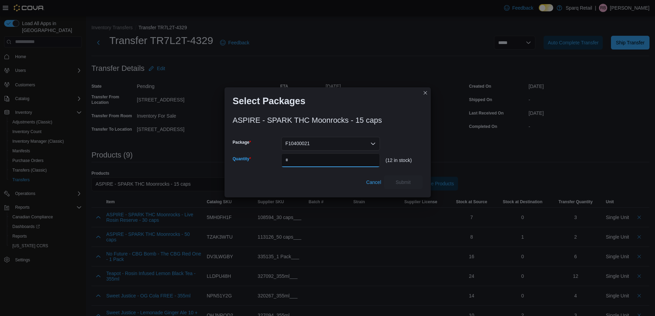
click at [327, 159] on input "Quantity" at bounding box center [330, 160] width 99 height 14
type input "*"
click at [402, 182] on span "Submit" at bounding box center [403, 181] width 15 height 7
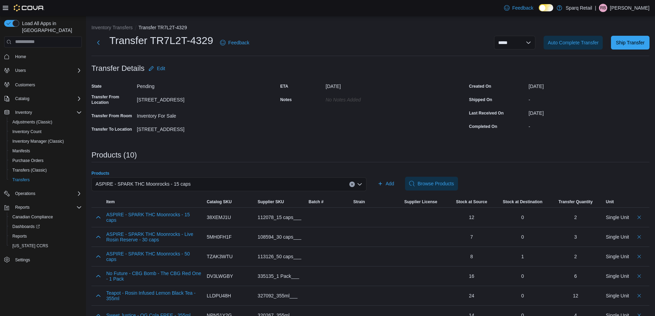
click at [154, 187] on span "ASPIRE - SPARK THC Moonrocks - 15 caps" at bounding box center [143, 184] width 95 height 8
paste input "**********"
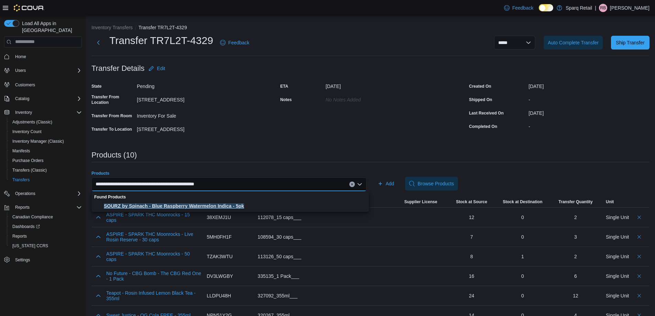
type input "**********"
click at [156, 205] on span "SOURZ by Spinach - Blue Raspberry Watermelon Indica - 5pk" at bounding box center [234, 206] width 261 height 7
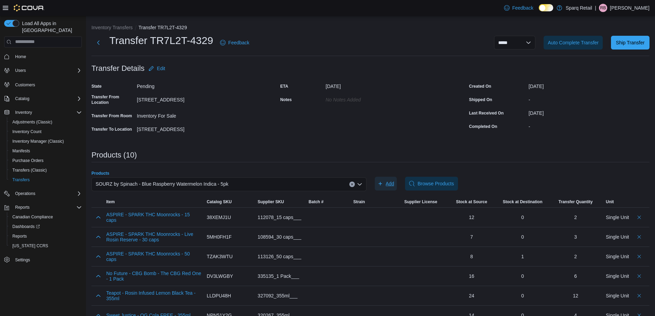
click at [392, 187] on span "Add" at bounding box center [386, 184] width 17 height 14
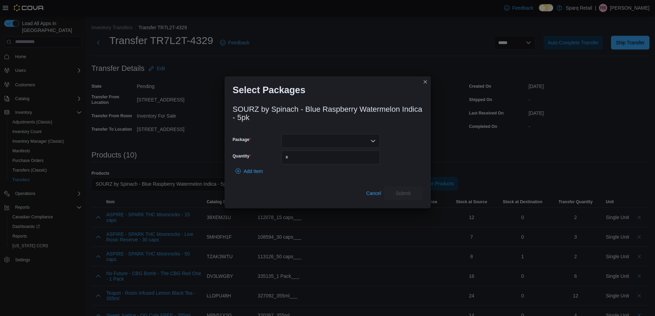
click at [305, 134] on div "SOURZ by Spinach - Blue Raspberry Watermelon Indica - 5pk Package Quantity Add …" at bounding box center [328, 150] width 190 height 99
drag, startPoint x: 304, startPoint y: 137, endPoint x: 299, endPoint y: 146, distance: 10.9
click at [304, 137] on div at bounding box center [330, 141] width 99 height 14
click at [306, 167] on button "024006" at bounding box center [330, 163] width 99 height 10
click at [298, 139] on span "024006" at bounding box center [293, 141] width 16 height 8
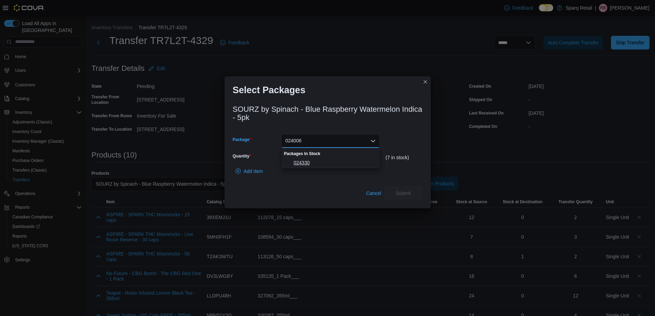
click at [299, 163] on span "024330" at bounding box center [335, 162] width 82 height 7
click at [295, 152] on input "Quantity" at bounding box center [330, 158] width 99 height 14
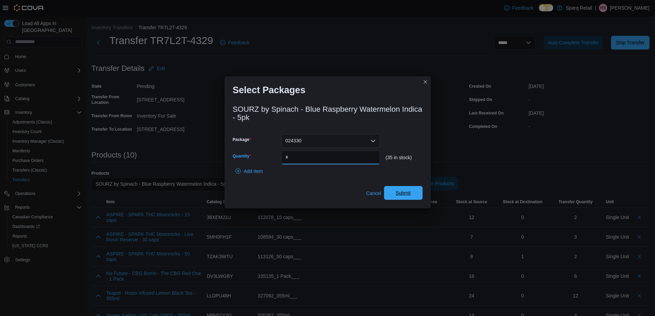
type input "*"
click at [410, 196] on span "Submit" at bounding box center [403, 192] width 15 height 7
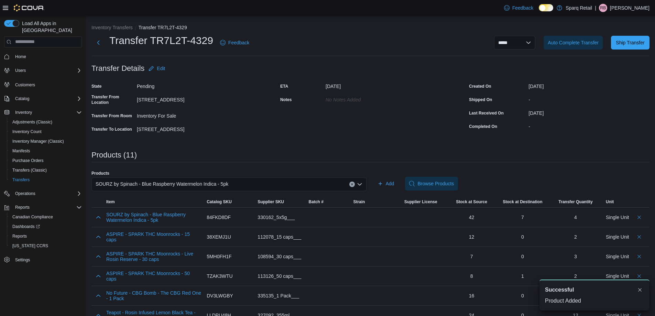
click at [137, 188] on div "SOURZ by Spinach - Blue Raspberry Watermelon Indica - 5pk" at bounding box center [228, 184] width 275 height 14
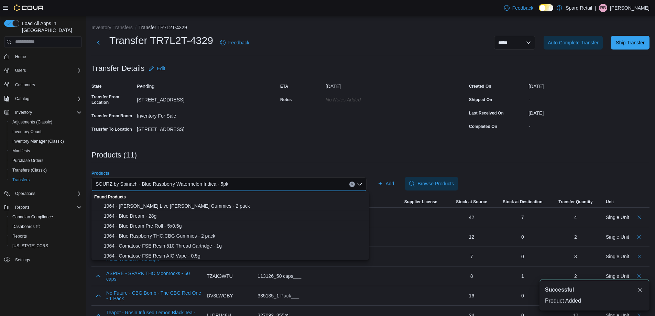
paste input "**********"
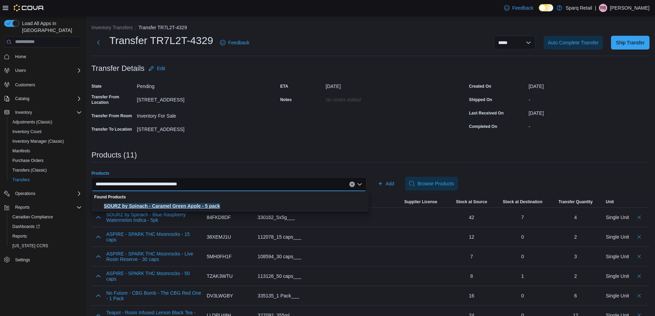
type input "**********"
click at [166, 206] on span "SOURZ by Spinach - Caramel Green Apple - 5 pack" at bounding box center [234, 206] width 261 height 7
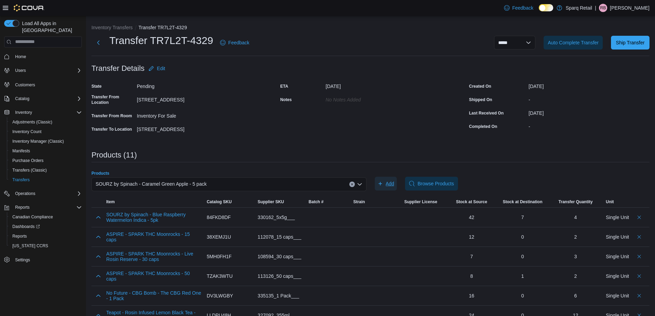
click at [394, 184] on span "Add" at bounding box center [390, 183] width 9 height 7
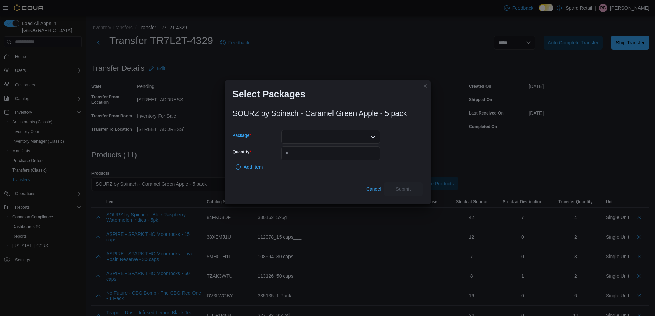
click at [337, 138] on div at bounding box center [330, 137] width 99 height 14
drag, startPoint x: 379, startPoint y: 192, endPoint x: 363, endPoint y: 185, distance: 17.7
click at [379, 192] on span "Cancel" at bounding box center [373, 189] width 15 height 7
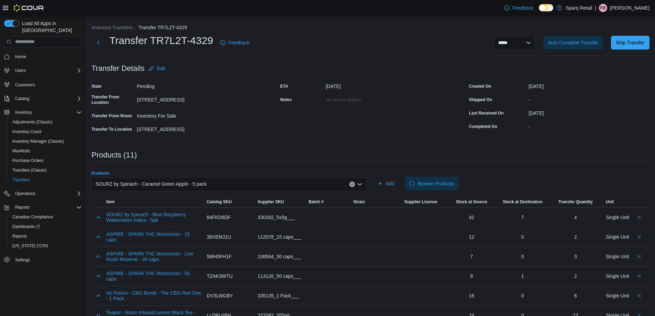
click at [179, 182] on span "SOURZ by Spinach - Caramel Green Apple - 5 pack" at bounding box center [151, 184] width 111 height 8
paste input "**********"
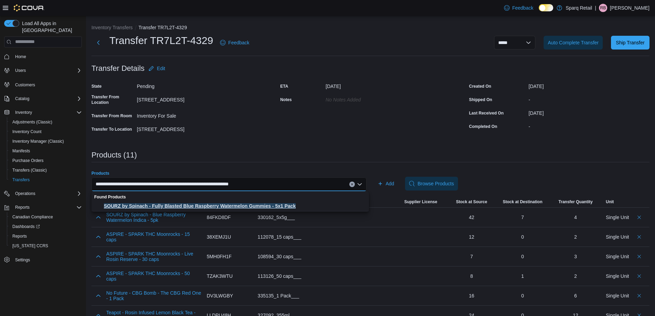
type input "**********"
click at [181, 206] on span "SOURZ by Spinach - Fully Blasted Blue Raspberry Watermelon Gummies - 5x1 Pack" at bounding box center [234, 206] width 261 height 7
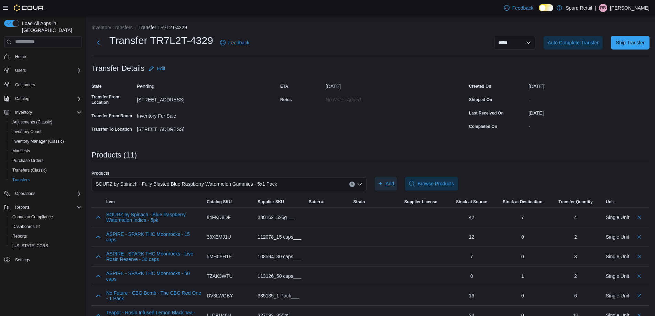
click at [389, 185] on span "Add" at bounding box center [390, 183] width 9 height 7
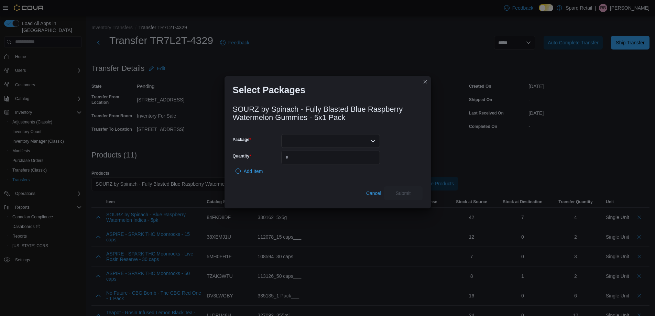
click at [326, 140] on div at bounding box center [330, 141] width 99 height 14
click at [307, 162] on span "025458" at bounding box center [335, 162] width 82 height 7
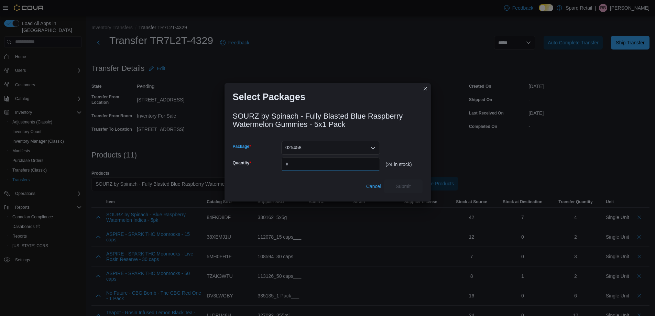
click at [307, 162] on input "Quantity" at bounding box center [330, 164] width 99 height 14
type input "*"
click at [405, 183] on span "Submit" at bounding box center [403, 186] width 15 height 7
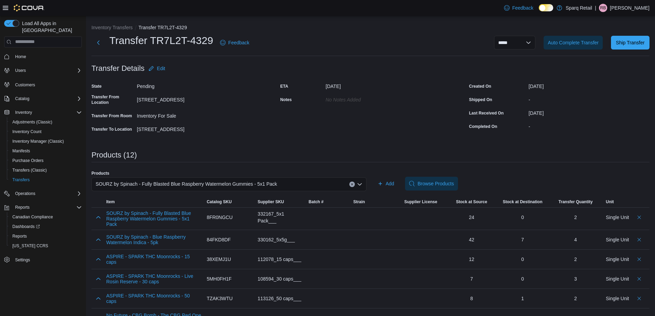
click at [142, 183] on span "SOURZ by Spinach - Fully Blasted Blue Raspberry Watermelon Gummies - 5x1 Pack" at bounding box center [187, 184] width 182 height 8
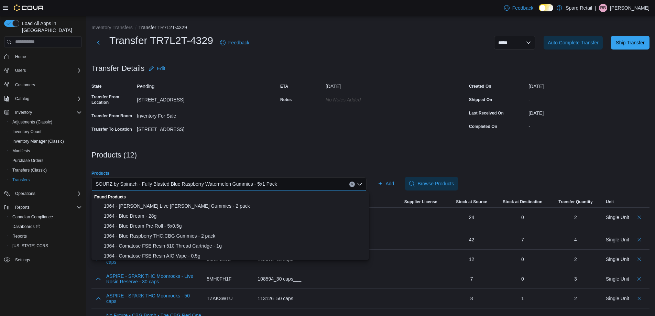
paste input "**********"
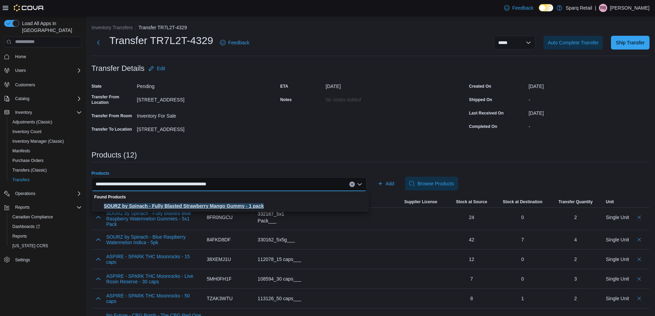
type input "**********"
click at [159, 204] on span "SOURZ by Spinach - Fully Blasted Strawberry Mango Gummy - 1 pack" at bounding box center [234, 206] width 261 height 7
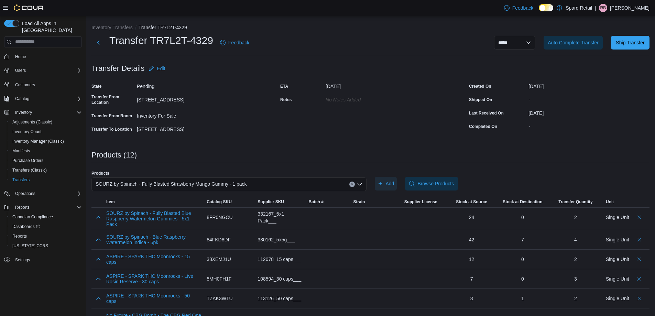
click at [386, 187] on span "Add" at bounding box center [386, 184] width 17 height 14
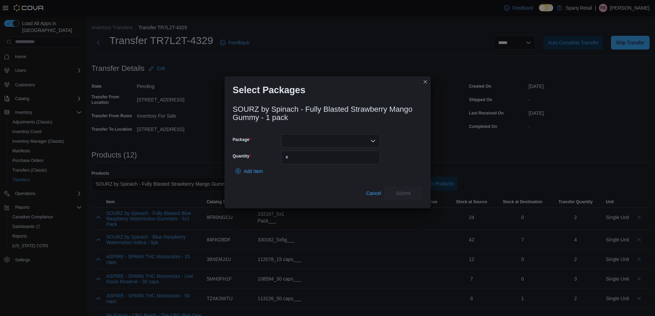
click at [329, 141] on div at bounding box center [330, 141] width 99 height 14
click at [308, 168] on button "024211" at bounding box center [330, 173] width 99 height 10
click at [307, 161] on input "Quantity" at bounding box center [330, 158] width 99 height 14
type input "**"
click at [409, 194] on span "Submit" at bounding box center [403, 192] width 15 height 7
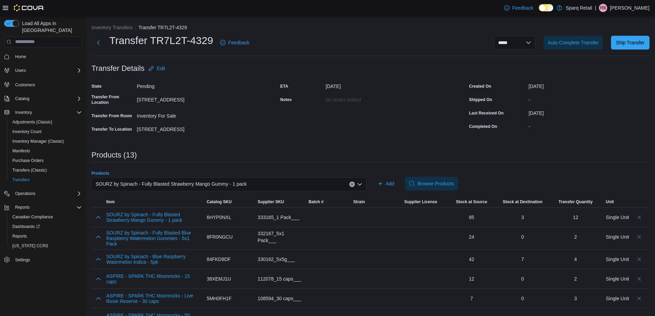
click at [192, 181] on span "SOURZ by Spinach - Fully Blasted Strawberry Mango Gummy - 1 pack" at bounding box center [171, 184] width 151 height 8
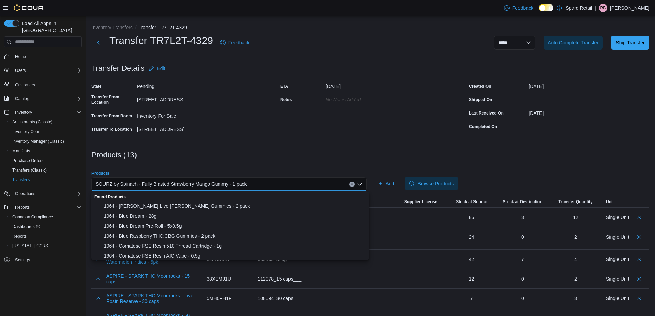
paste input "**********"
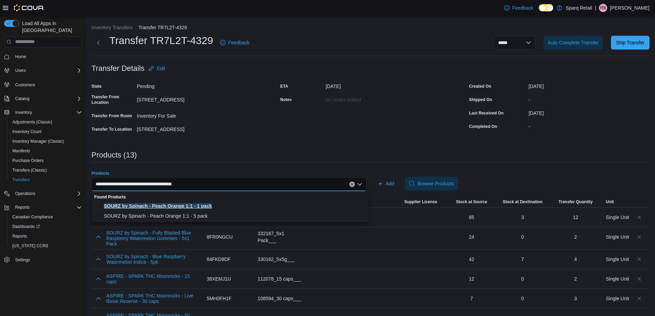
type input "**********"
click at [200, 206] on span "SOURZ by Spinach - Peach Orange 1:1 - 1 pack" at bounding box center [234, 206] width 261 height 7
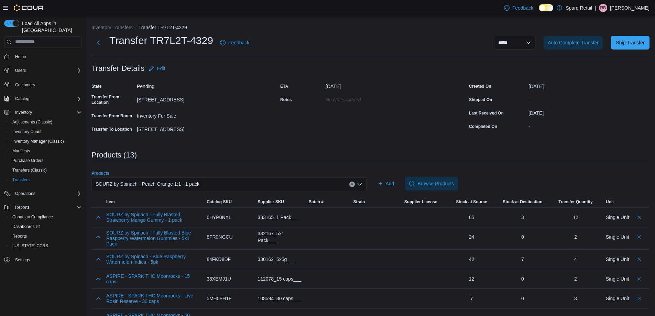
click at [200, 182] on div "SOURZ by Spinach - Peach Orange 1:1 - 1 pack Combo box. Selected. SOURZ by Spin…" at bounding box center [228, 184] width 275 height 14
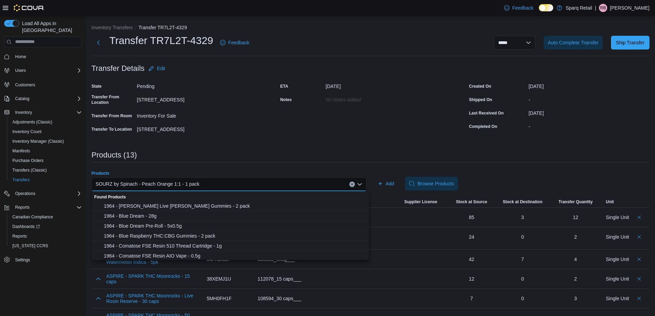
paste input "**********"
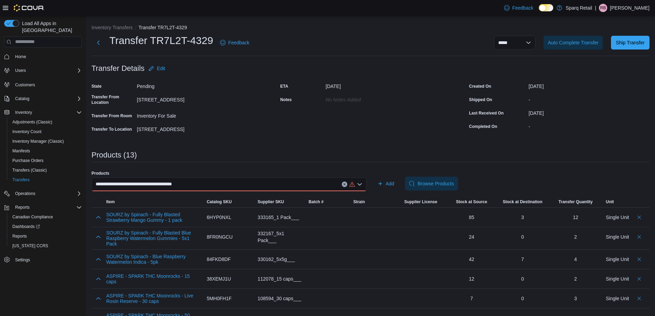
click at [345, 184] on div "**********" at bounding box center [228, 184] width 275 height 14
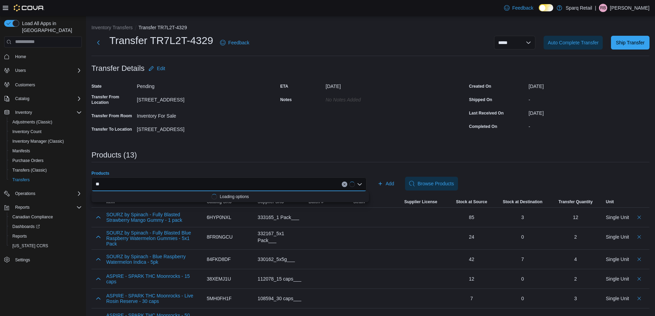
type input "*"
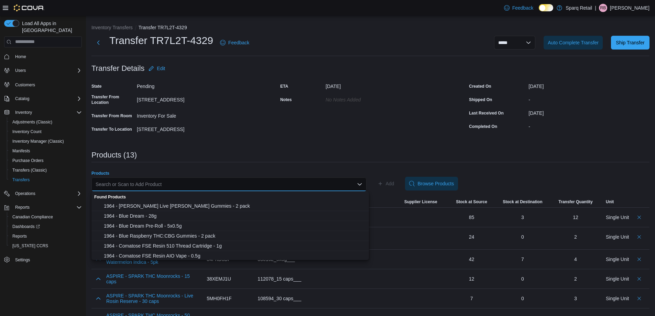
paste input "**********"
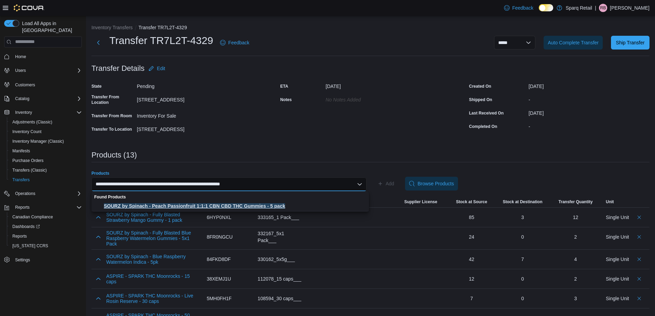
type input "**********"
click at [209, 203] on button "SOURZ by Spinach - Peach Passionfruit 1:1:1 CBN CBD THC Gummies - 5 pack" at bounding box center [229, 206] width 277 height 10
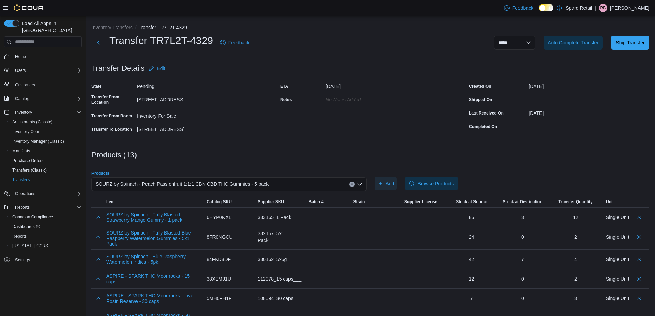
click at [388, 181] on span "Add" at bounding box center [386, 184] width 17 height 14
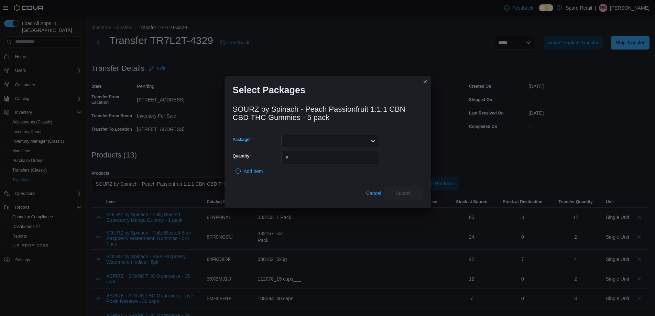
click at [320, 137] on div at bounding box center [330, 141] width 99 height 14
click at [308, 178] on button "024334" at bounding box center [330, 183] width 99 height 10
click at [301, 156] on input "Quantity" at bounding box center [330, 158] width 99 height 14
type input "*"
click at [399, 194] on span "Submit" at bounding box center [403, 192] width 15 height 7
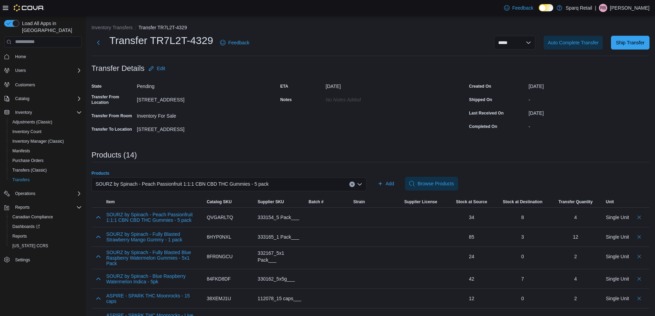
click at [149, 183] on span "SOURZ by Spinach - Peach Passionfruit 1:1:1 CBN CBD THC Gummies - 5 pack" at bounding box center [182, 184] width 173 height 8
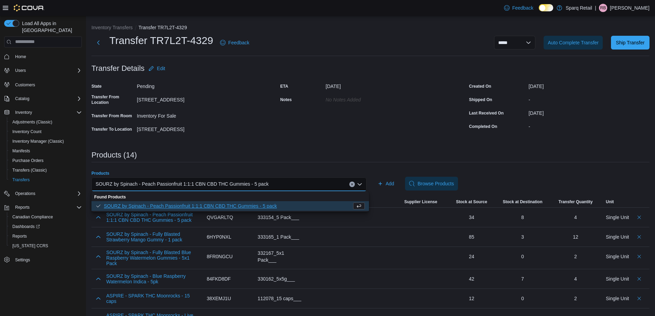
paste input "**********"
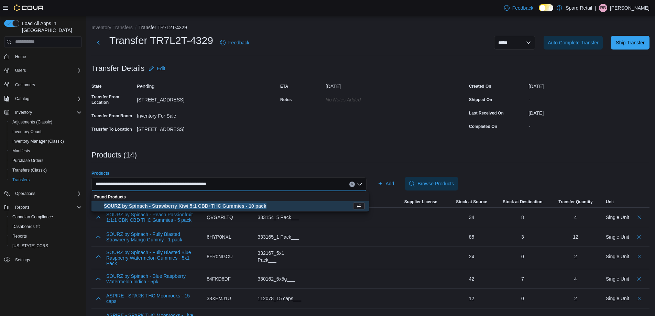
type input "**********"
drag, startPoint x: 168, startPoint y: 207, endPoint x: 176, endPoint y: 207, distance: 8.6
click at [168, 207] on span "SOURZ by Spinach - Strawberry Kiwi 5:1 CBD+THC Gummies - 10 pack" at bounding box center [228, 206] width 248 height 7
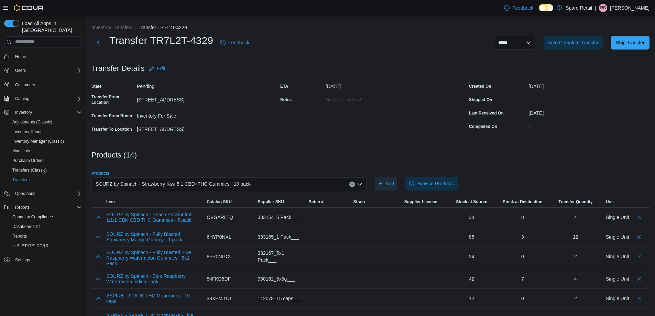
click at [383, 181] on icon "button" at bounding box center [381, 184] width 6 height 6
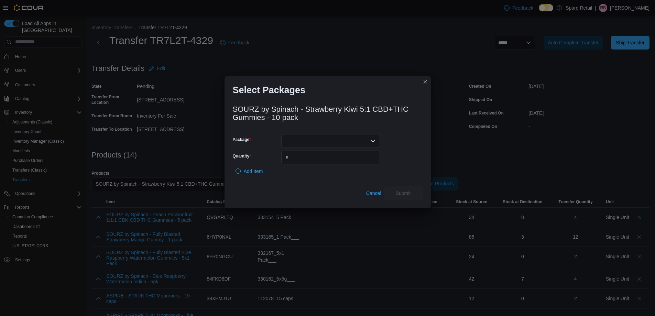
drag, startPoint x: 323, startPoint y: 131, endPoint x: 324, endPoint y: 137, distance: 6.6
click at [324, 133] on div "SOURZ by Spinach - Strawberry Kiwi 5:1 CBD+THC Gummies - 10 pack Package Quanti…" at bounding box center [328, 150] width 190 height 99
click at [324, 141] on div at bounding box center [330, 141] width 99 height 14
click at [314, 164] on span "024332" at bounding box center [335, 162] width 82 height 7
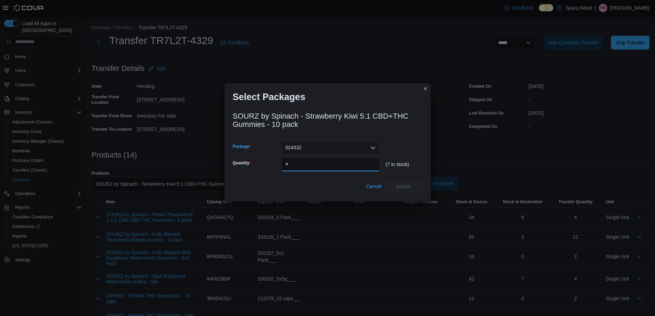
click at [314, 164] on input "Quantity" at bounding box center [330, 164] width 99 height 14
click at [325, 162] on input "Quantity" at bounding box center [330, 164] width 99 height 14
type input "*"
click at [418, 187] on span "Submit" at bounding box center [403, 186] width 30 height 14
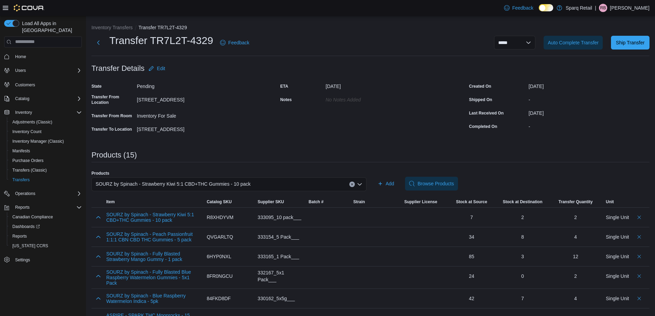
click at [116, 183] on span "SOURZ by Spinach - Strawberry Kiwi 5:1 CBD+THC Gummies - 10 pack" at bounding box center [173, 184] width 155 height 8
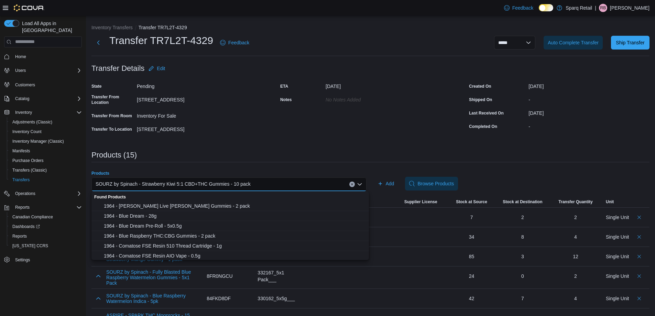
paste input "**********"
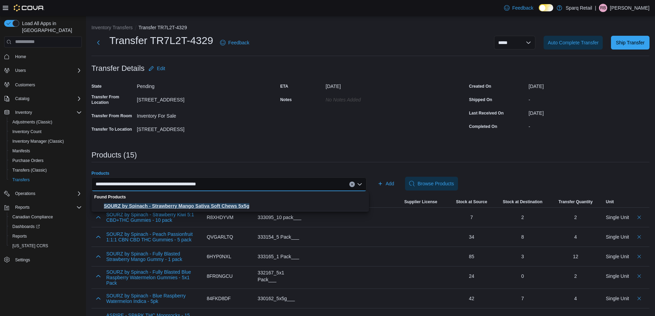
type input "**********"
click at [165, 207] on span "SOURZ by Spinach - Strawberry Mango Sativa Soft Chews 5x5g" at bounding box center [234, 206] width 261 height 7
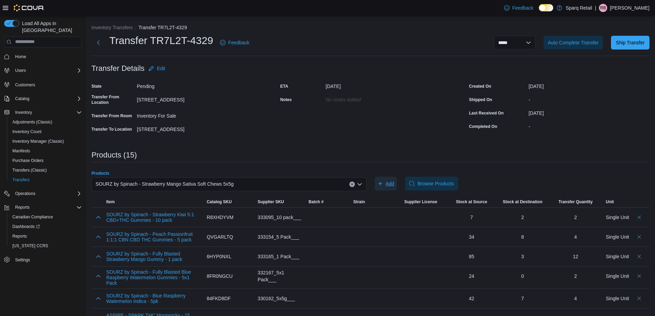
click at [393, 184] on span "Add" at bounding box center [390, 183] width 9 height 7
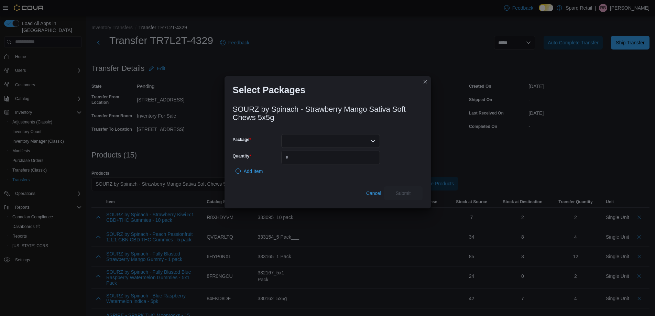
click at [325, 141] on div at bounding box center [330, 141] width 99 height 14
click at [309, 164] on span "024525" at bounding box center [335, 162] width 82 height 7
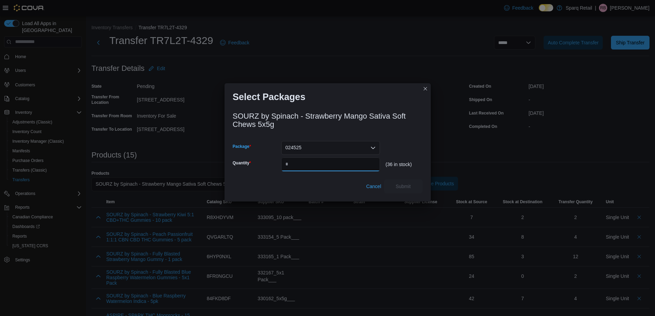
click at [309, 162] on input "Quantity" at bounding box center [330, 164] width 99 height 14
type input "*"
click at [403, 188] on span "Submit" at bounding box center [403, 186] width 15 height 7
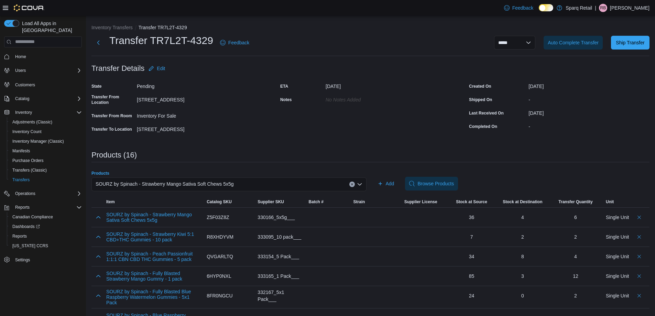
drag, startPoint x: 172, startPoint y: 190, endPoint x: 172, endPoint y: 187, distance: 3.5
click at [172, 190] on div "SOURZ by Spinach - Strawberry Mango Sativa Soft Chews 5x5g" at bounding box center [228, 184] width 275 height 14
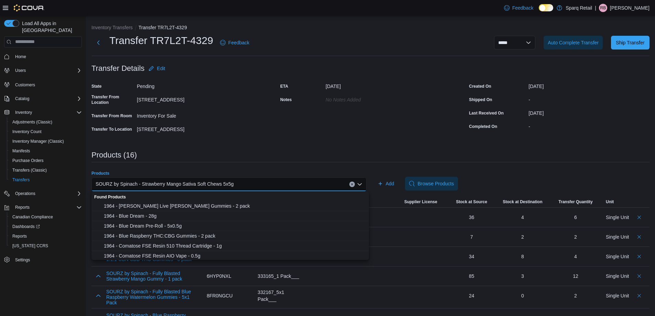
click at [172, 186] on span "SOURZ by Spinach - Strawberry Mango Sativa Soft Chews 5x5g" at bounding box center [165, 184] width 138 height 8
paste input "**********"
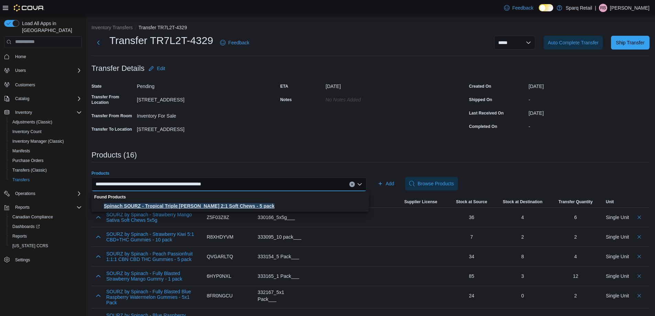
type input "**********"
click at [184, 204] on span "Spinach SOURZ - Tropical Triple Berry 2:1 Soft Chews - 5 pack" at bounding box center [234, 206] width 261 height 7
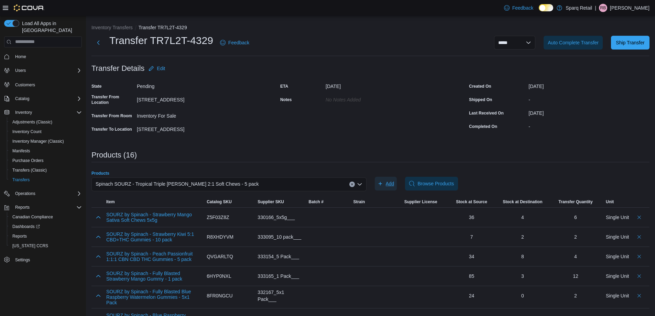
click at [391, 182] on span "Add" at bounding box center [390, 183] width 9 height 7
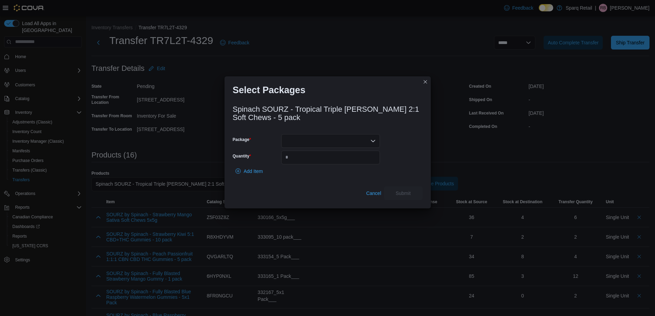
click at [305, 138] on div at bounding box center [330, 141] width 99 height 14
click at [301, 165] on span "023761" at bounding box center [335, 162] width 82 height 7
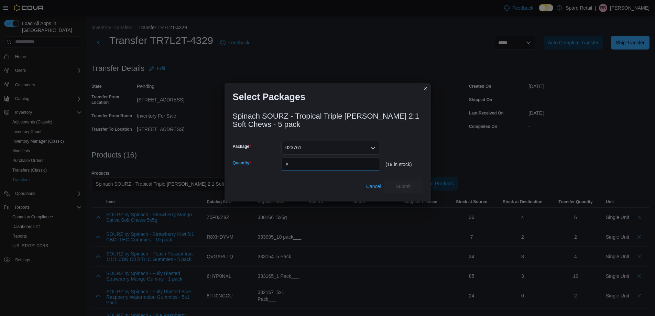
click at [301, 163] on input "Quantity" at bounding box center [330, 164] width 99 height 14
type input "*"
click at [413, 189] on span "Submit" at bounding box center [403, 186] width 30 height 14
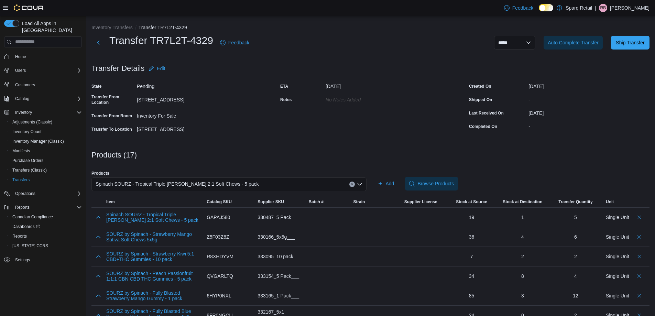
click at [158, 181] on span "Spinach SOURZ - Tropical Triple Berry 2:1 Soft Chews - 5 pack" at bounding box center [177, 184] width 163 height 8
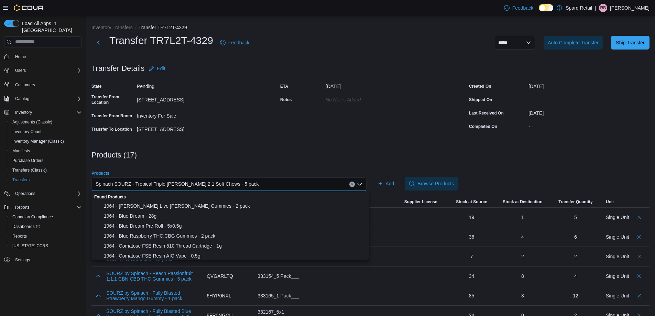
paste input "**********"
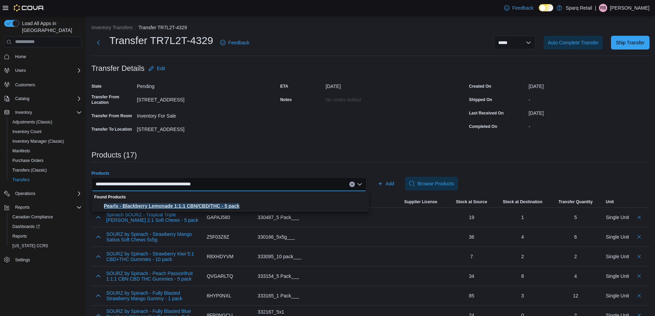
type input "**********"
click at [176, 210] on button "Pearls - Blackberry Lemonade 1:1:1 CBN/CBD/THC - 5 pack" at bounding box center [229, 206] width 277 height 10
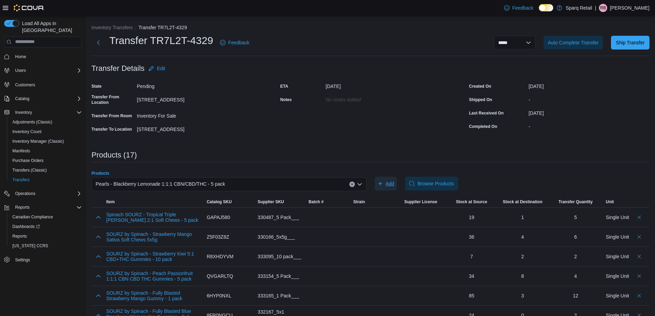
click at [382, 184] on icon "button" at bounding box center [380, 183] width 3 height 3
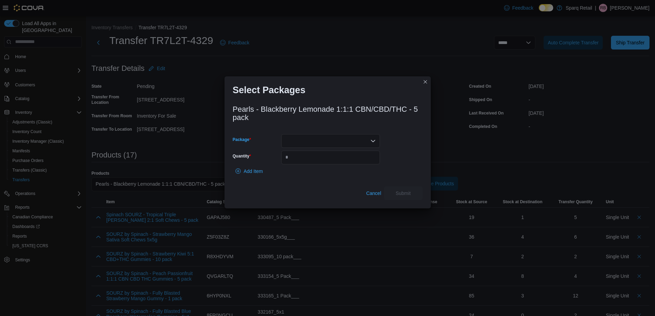
click at [319, 144] on div at bounding box center [330, 141] width 99 height 14
click at [305, 164] on span "PBL441" at bounding box center [335, 162] width 82 height 7
click at [306, 140] on div "PBL441 Combo box. Selected. PBL441. Press Backspace to delete PBL441. Combo box…" at bounding box center [330, 141] width 99 height 14
click at [303, 171] on span "PBL465" at bounding box center [335, 172] width 82 height 7
drag, startPoint x: 295, startPoint y: 136, endPoint x: 298, endPoint y: 143, distance: 7.9
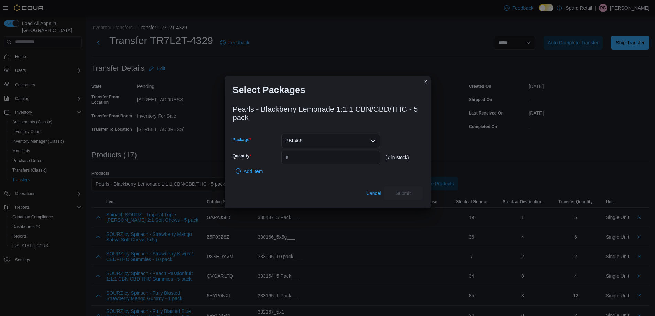
click at [297, 138] on span "PBL465" at bounding box center [293, 141] width 17 height 8
click at [307, 181] on span "PBL467" at bounding box center [335, 182] width 82 height 7
drag, startPoint x: 310, startPoint y: 137, endPoint x: 308, endPoint y: 142, distance: 5.7
click at [310, 137] on div "PBL467 Combo box. Selected. PBL467. Press Backspace to delete PBL467. Combo box…" at bounding box center [330, 141] width 99 height 14
click at [309, 190] on span "PBL473" at bounding box center [335, 192] width 82 height 7
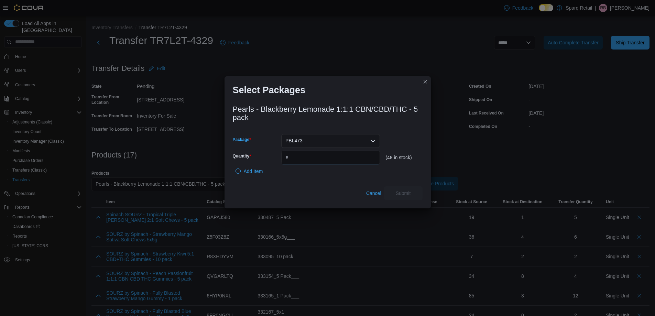
click at [303, 155] on input "Quantity" at bounding box center [330, 158] width 99 height 14
type input "*"
click at [413, 195] on span "Submit" at bounding box center [403, 193] width 30 height 14
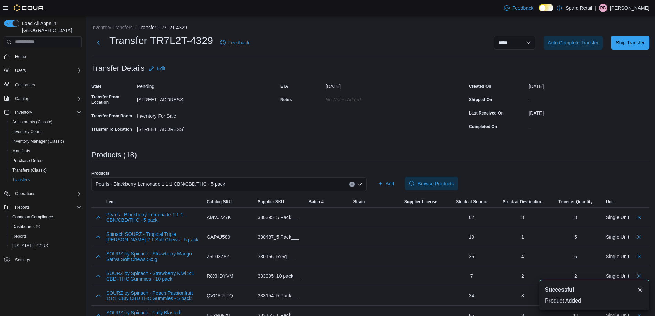
click at [169, 185] on span "Pearls - Blackberry Lemonade 1:1:1 CBN/CBD/THC - 5 pack" at bounding box center [161, 184] width 130 height 8
paste input "**********"
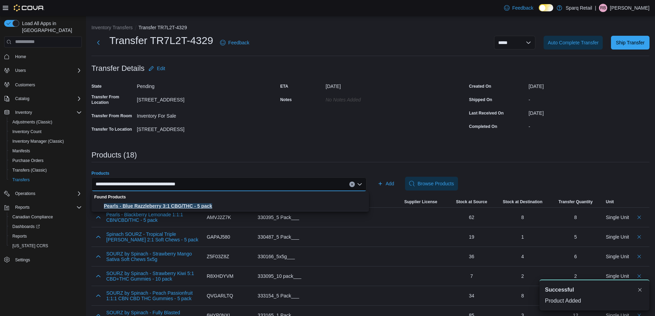
type input "**********"
drag, startPoint x: 177, startPoint y: 202, endPoint x: 194, endPoint y: 201, distance: 16.5
click at [178, 202] on button "Pearls - Blue Razzleberry 3:1 CBG/THC - 5 pack" at bounding box center [229, 206] width 277 height 10
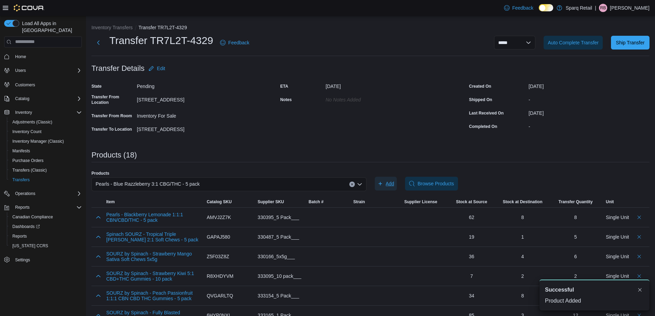
click at [388, 178] on span "Add" at bounding box center [386, 184] width 17 height 14
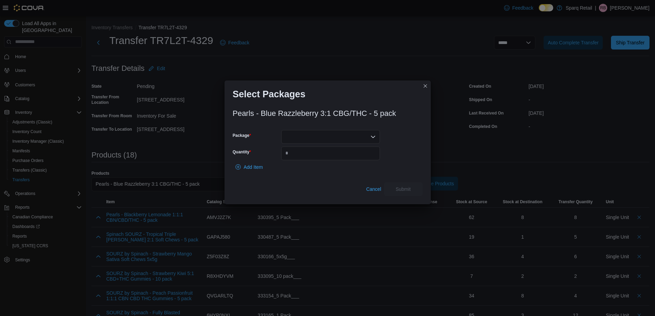
click at [330, 139] on div at bounding box center [330, 137] width 99 height 14
click at [304, 163] on button "PBR544" at bounding box center [330, 159] width 99 height 10
click at [305, 141] on div "PBR544" at bounding box center [330, 137] width 99 height 14
click at [296, 164] on button "PBR558" at bounding box center [330, 169] width 99 height 10
click at [307, 138] on div "PBR558" at bounding box center [330, 137] width 99 height 14
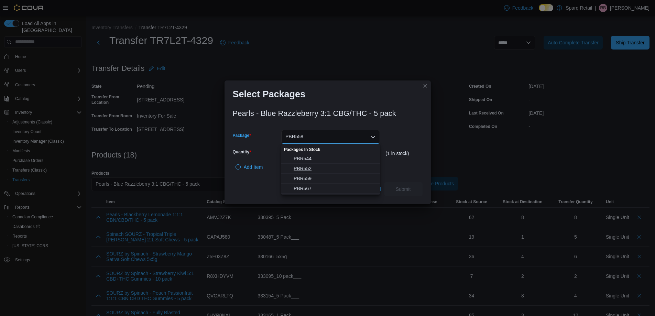
click at [309, 168] on span "PBR552" at bounding box center [335, 168] width 82 height 7
click at [305, 134] on div "PBR552" at bounding box center [330, 137] width 99 height 14
click at [304, 186] on span "PBR567" at bounding box center [335, 188] width 82 height 7
click at [302, 155] on input "Quantity" at bounding box center [330, 153] width 99 height 14
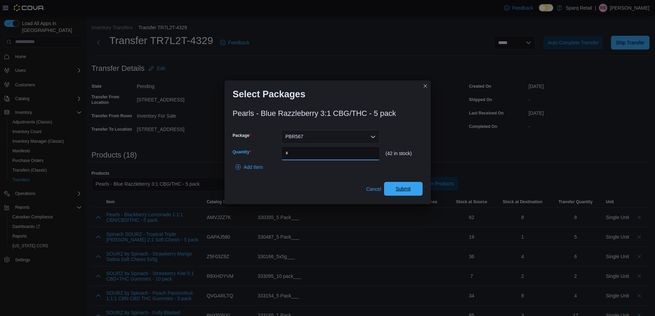
type input "*"
click at [400, 192] on span "Submit" at bounding box center [403, 189] width 30 height 14
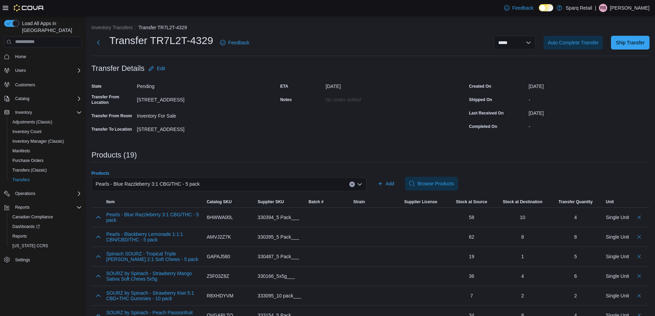
click at [169, 182] on span "Pearls - Blue Razzleberry 3:1 CBG/THC - 5 pack" at bounding box center [148, 184] width 104 height 8
paste input "**********"
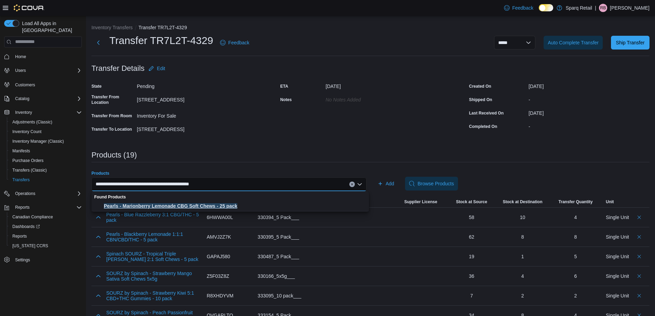
type input "**********"
drag, startPoint x: 162, startPoint y: 203, endPoint x: 225, endPoint y: 203, distance: 62.9
click at [163, 203] on span "Pearls - Marionberry Lemonade CBG Soft Chews - 25 pack" at bounding box center [234, 206] width 261 height 7
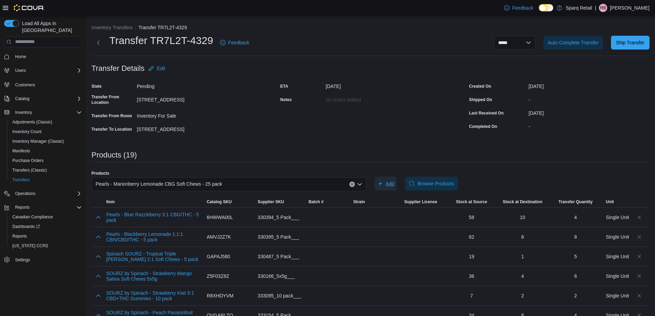
click at [382, 182] on icon "button" at bounding box center [381, 184] width 6 height 6
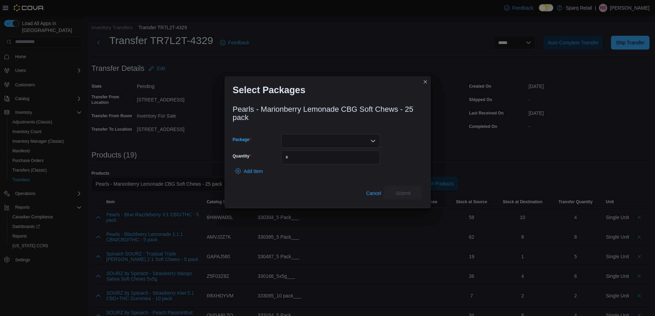
click at [334, 135] on div at bounding box center [330, 141] width 99 height 14
click at [309, 174] on span "PML154" at bounding box center [335, 172] width 82 height 7
click at [304, 159] on input "Quantity" at bounding box center [330, 158] width 99 height 14
type input "*"
click at [406, 198] on span "Submit" at bounding box center [403, 193] width 30 height 14
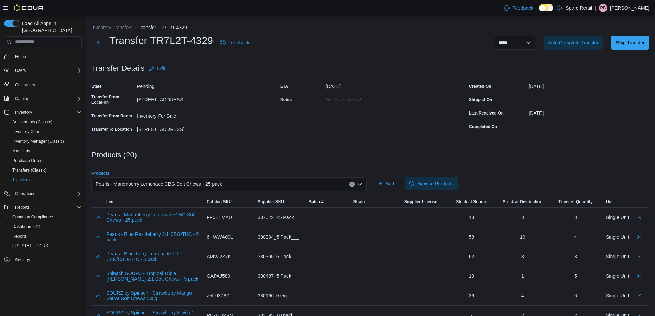
click at [179, 181] on span "Pearls - Marionberry Lemonade CBG Soft Chews - 25 pack" at bounding box center [159, 184] width 127 height 8
paste input "**********"
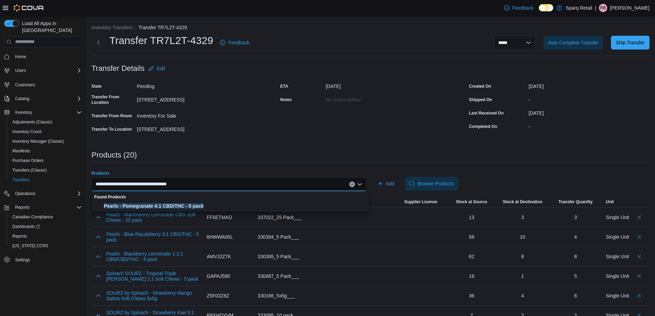
type input "**********"
click at [181, 201] on button "Pearls - Pomegranate 4:1 CBD/THC - 5 pack" at bounding box center [229, 206] width 277 height 10
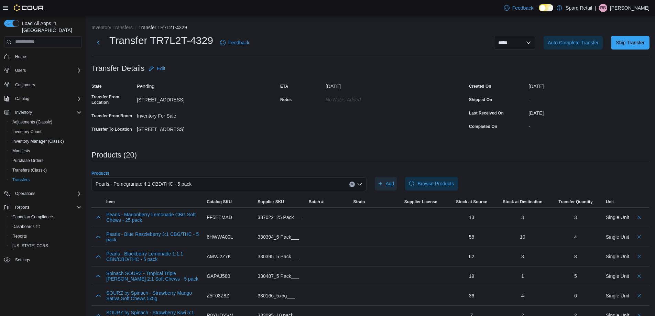
click at [382, 178] on span "Add" at bounding box center [386, 184] width 17 height 14
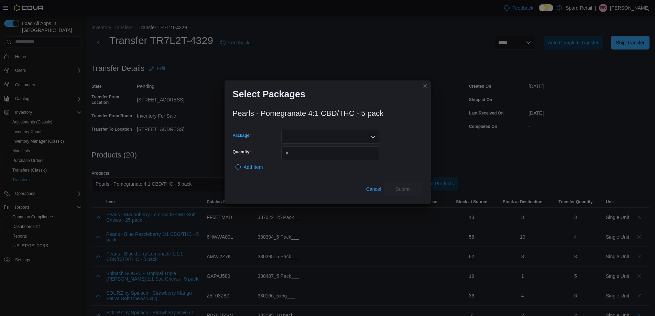
click at [329, 137] on div at bounding box center [330, 137] width 99 height 14
drag, startPoint x: 310, startPoint y: 164, endPoint x: 309, endPoint y: 161, distance: 3.9
click at [310, 164] on button "PP292" at bounding box center [330, 169] width 99 height 10
click at [305, 149] on input "Quantity" at bounding box center [330, 153] width 99 height 14
type input "*"
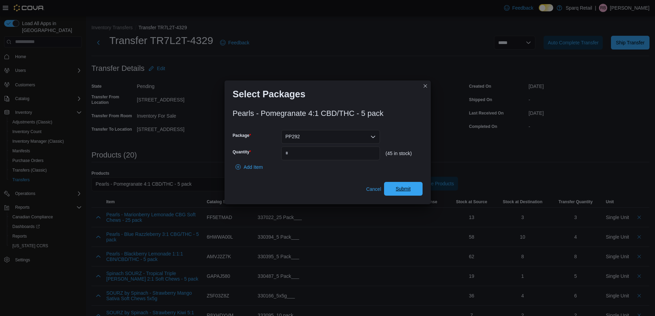
click at [415, 191] on span "Submit" at bounding box center [403, 189] width 30 height 14
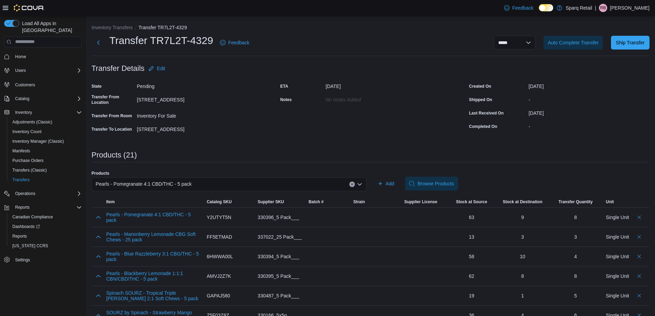
click at [154, 184] on span "Pearls - Pomegranate 4:1 CBD/THC - 5 pack" at bounding box center [144, 184] width 96 height 8
paste input "**********"
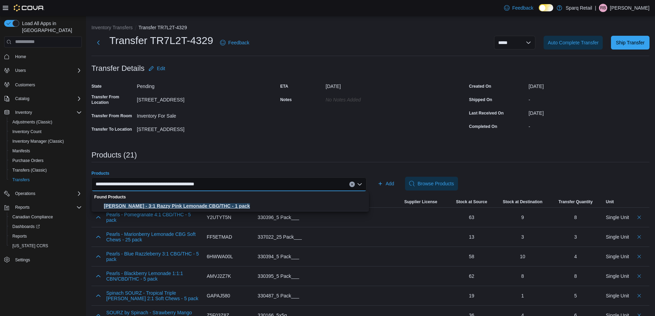
type input "**********"
click at [180, 206] on span "Olli Stikistix - 3:1 Razzy Pink Lemonade CBG/THC - 1 pack" at bounding box center [234, 206] width 261 height 7
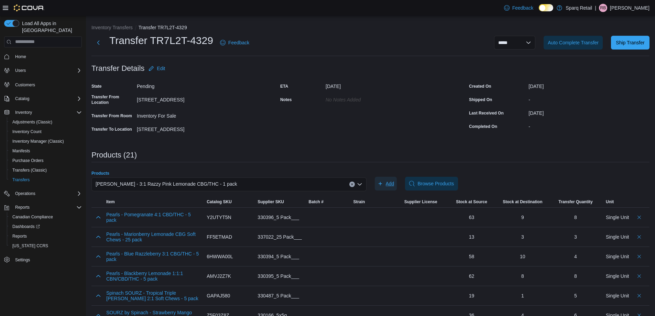
click at [391, 184] on span "Add" at bounding box center [390, 183] width 9 height 7
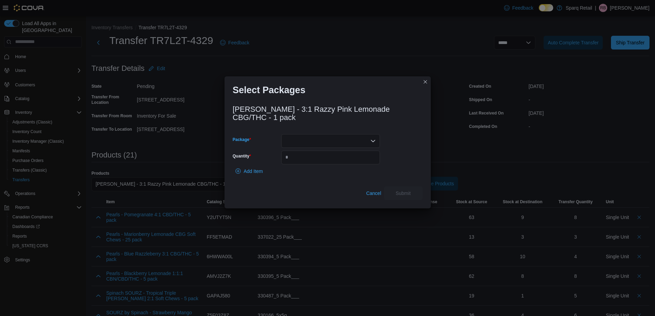
drag, startPoint x: 316, startPoint y: 138, endPoint x: 311, endPoint y: 138, distance: 4.9
click at [316, 138] on div at bounding box center [330, 141] width 99 height 14
click at [314, 192] on span "OKRP19JN25B0" at bounding box center [335, 192] width 82 height 7
click at [298, 142] on span "OKRP19JN25B0" at bounding box center [303, 141] width 36 height 8
drag, startPoint x: 303, startPoint y: 163, endPoint x: 298, endPoint y: 154, distance: 10.6
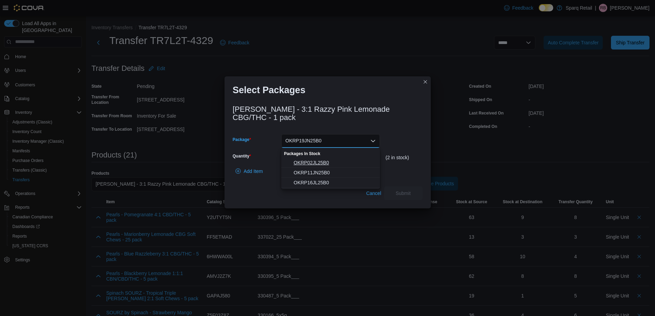
click at [303, 162] on span "OKRP02JL25B0" at bounding box center [335, 162] width 82 height 7
drag, startPoint x: 295, startPoint y: 140, endPoint x: 296, endPoint y: 143, distance: 3.5
click at [295, 140] on span "OKRP02JL25B0" at bounding box center [302, 141] width 35 height 8
click at [302, 172] on span "OKRP16JL25B0" at bounding box center [335, 172] width 82 height 7
click at [312, 158] on input "Quantity" at bounding box center [330, 158] width 99 height 14
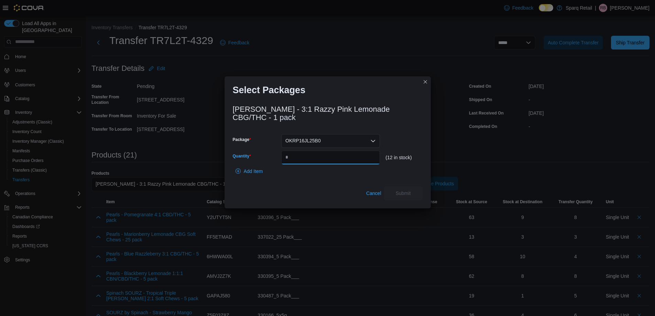
click at [298, 157] on input "Quantity" at bounding box center [330, 158] width 99 height 14
type input "*"
click at [404, 192] on span "Submit" at bounding box center [403, 192] width 15 height 7
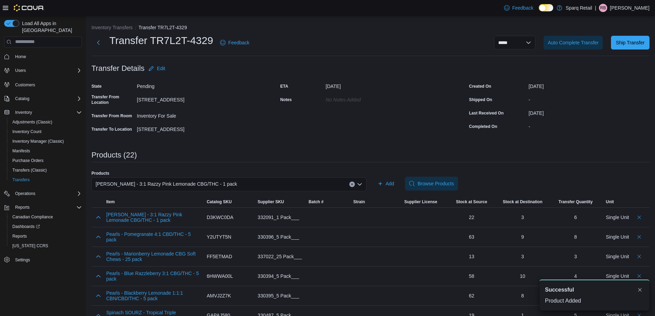
click at [166, 184] on span "Olli Stikistix - 3:1 Razzy Pink Lemonade CBG/THC - 1 pack" at bounding box center [167, 184] width 142 height 8
paste input "**********"
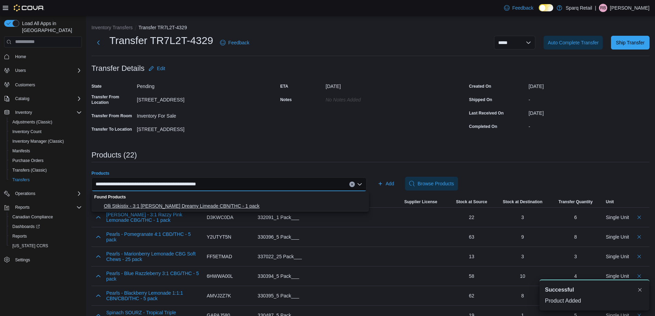
type input "**********"
drag, startPoint x: 152, startPoint y: 205, endPoint x: 203, endPoint y: 194, distance: 51.4
click at [153, 205] on span "Olli Stikistix - 3:1 Berry Dreamy Limeade CBN/THC - 1 pack" at bounding box center [234, 206] width 261 height 7
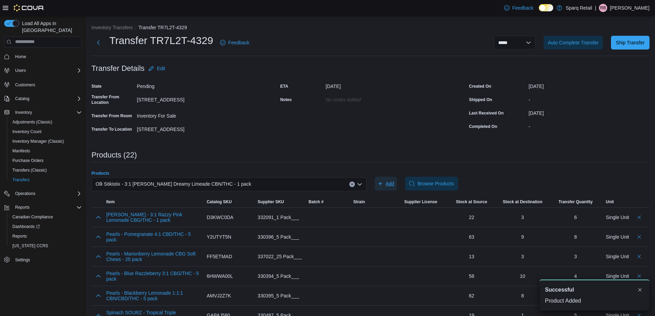
click at [394, 182] on span "Add" at bounding box center [390, 183] width 9 height 7
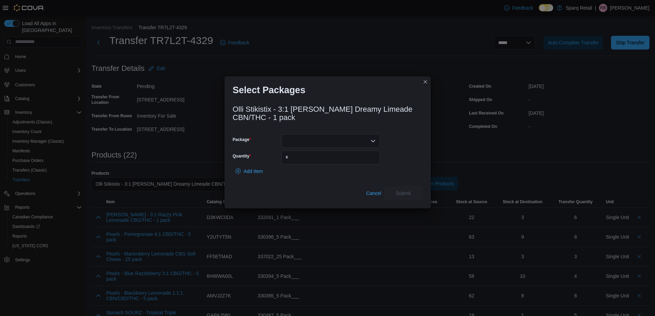
click at [320, 142] on div at bounding box center [330, 141] width 99 height 14
drag, startPoint x: 317, startPoint y: 165, endPoint x: 316, endPoint y: 162, distance: 3.7
click at [317, 165] on span "OKBD30JL25B3" at bounding box center [335, 162] width 82 height 7
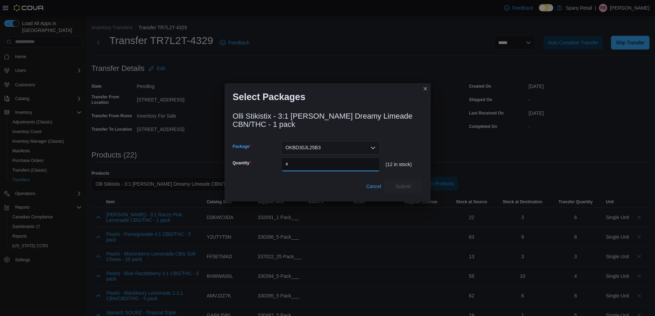
click at [316, 161] on input "Quantity" at bounding box center [330, 164] width 99 height 14
type input "*"
click at [413, 190] on span "Submit" at bounding box center [403, 186] width 30 height 14
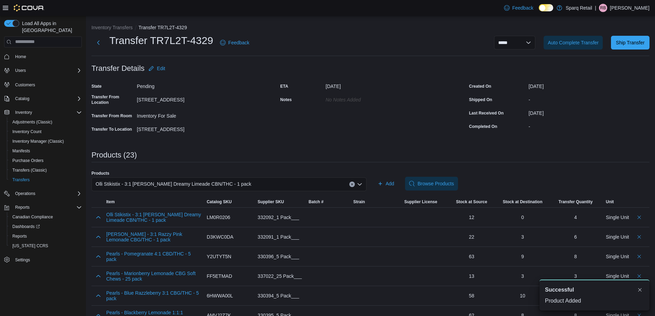
click at [127, 186] on span "Olli Stikistix - 3:1 Berry Dreamy Limeade CBN/THC - 1 pack" at bounding box center [174, 184] width 156 height 8
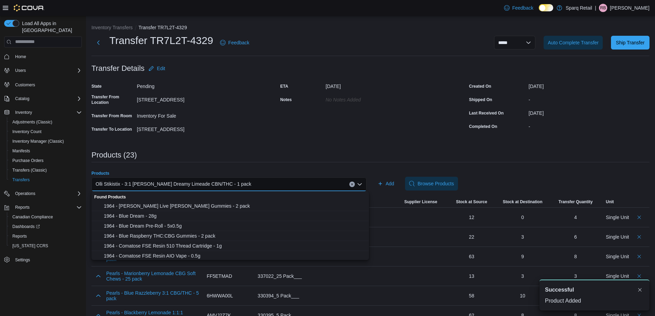
paste input "**********"
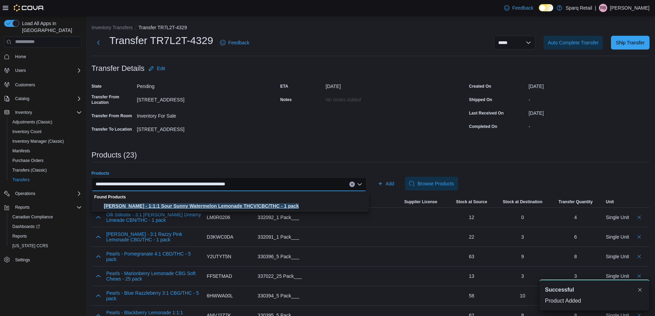
type input "**********"
drag, startPoint x: 197, startPoint y: 205, endPoint x: 252, endPoint y: 196, distance: 55.7
click at [197, 204] on span "Olli Stikistix - 1:1:1 Sour Sunny Watermelon Lemonade THCV/CBC/THC - 1 pack" at bounding box center [234, 206] width 261 height 7
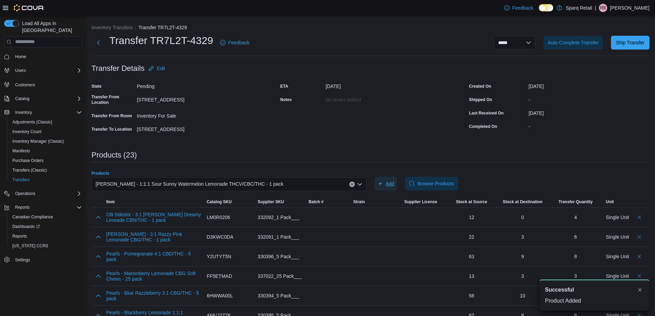
click at [388, 186] on span "Add" at bounding box center [386, 184] width 17 height 14
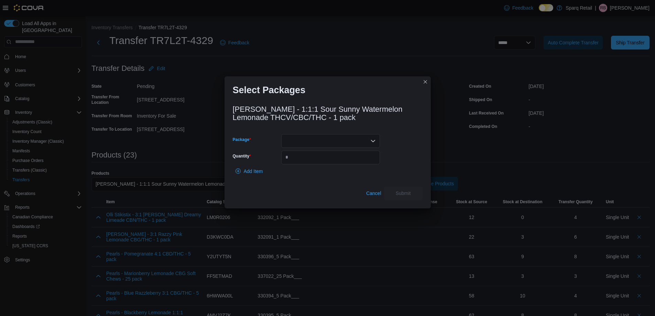
click at [340, 137] on div at bounding box center [330, 141] width 99 height 14
click at [314, 162] on span "OKWL07AU25B1" at bounding box center [335, 162] width 82 height 7
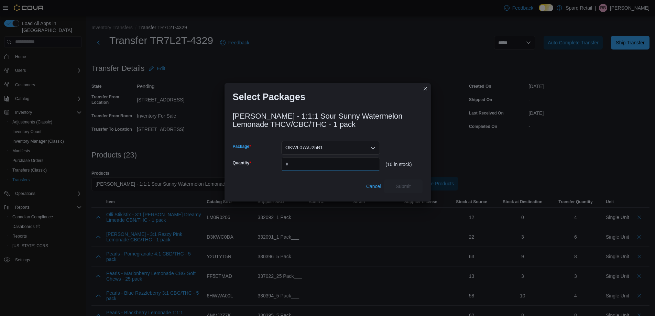
click at [314, 162] on input "Quantity" at bounding box center [330, 164] width 99 height 14
type input "*"
click at [405, 184] on span "Submit" at bounding box center [403, 186] width 15 height 7
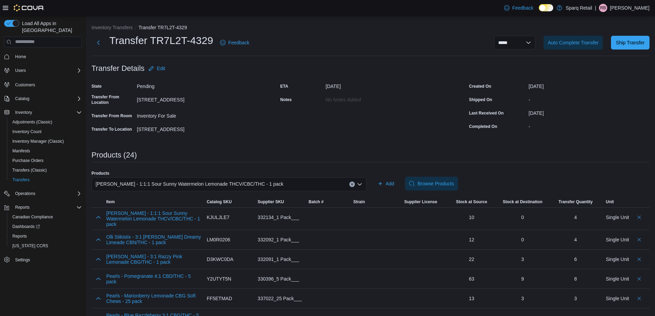
click at [149, 184] on span "Olli Stikistix - 1:1:1 Sour Sunny Watermelon Lemonade THCV/CBC/THC - 1 pack" at bounding box center [190, 184] width 188 height 8
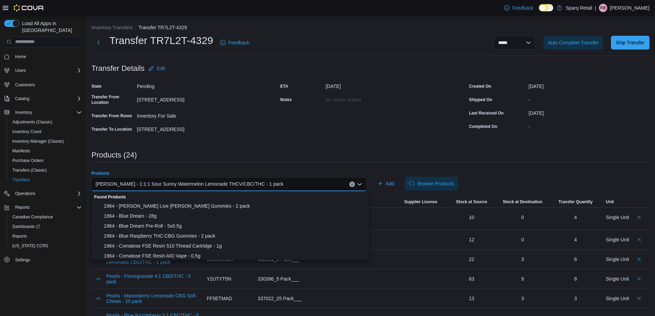
paste input "**********"
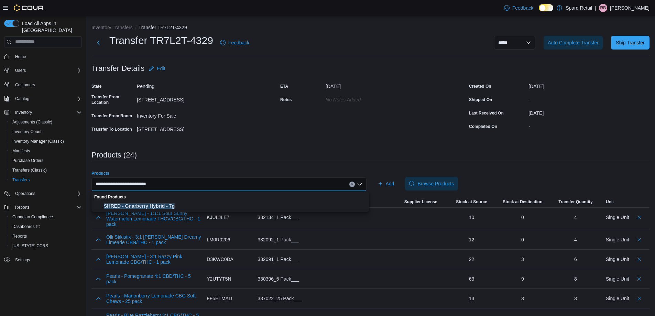
type input "**********"
click at [176, 205] on span "SHRED - Gnarberry Hybrid - 7g" at bounding box center [234, 206] width 261 height 7
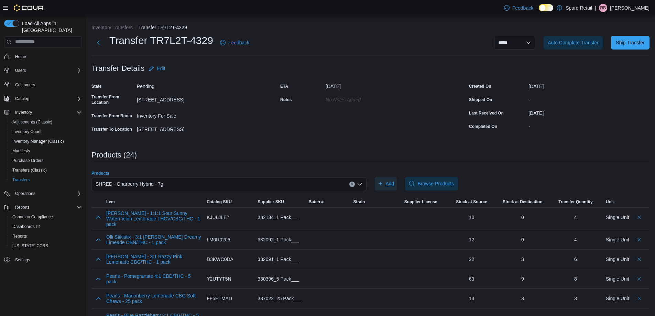
click at [388, 184] on span "Add" at bounding box center [386, 184] width 17 height 14
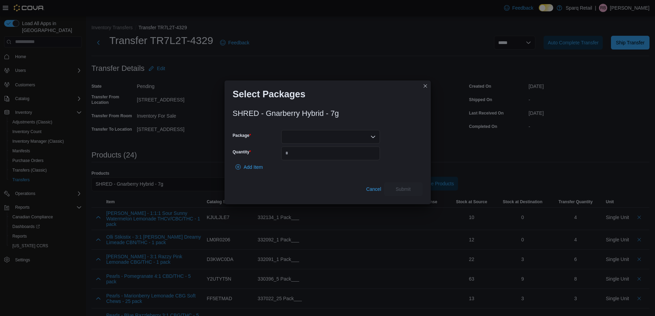
click at [296, 142] on div at bounding box center [330, 137] width 99 height 14
click at [304, 158] on span "13651250801" at bounding box center [335, 158] width 82 height 7
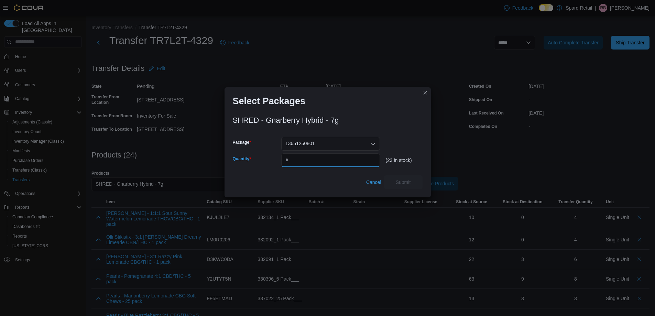
click at [304, 158] on input "Quantity" at bounding box center [330, 160] width 99 height 14
type input "*"
click at [393, 177] on span "Submit" at bounding box center [403, 182] width 30 height 14
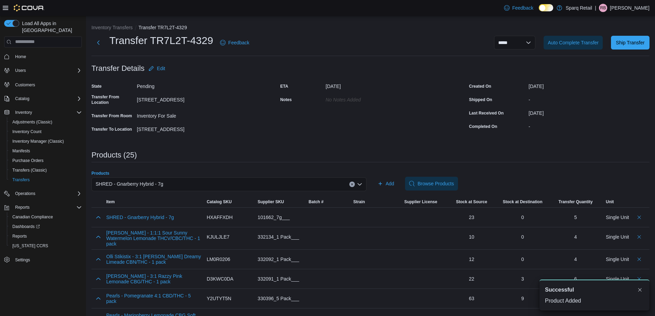
click at [132, 185] on span "SHRED - Gnarberry Hybrid - 7g" at bounding box center [130, 184] width 68 height 8
paste input "**********"
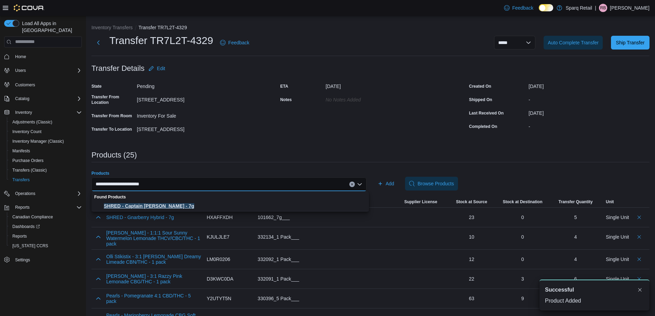
type input "**********"
click at [156, 204] on span "SHRED - Captain Kush - 7g" at bounding box center [234, 206] width 261 height 7
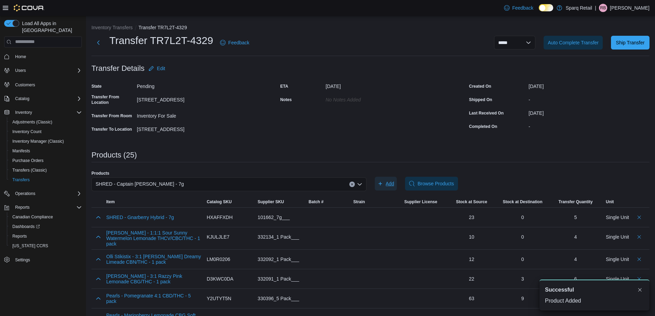
click at [387, 182] on span "Add" at bounding box center [386, 184] width 17 height 14
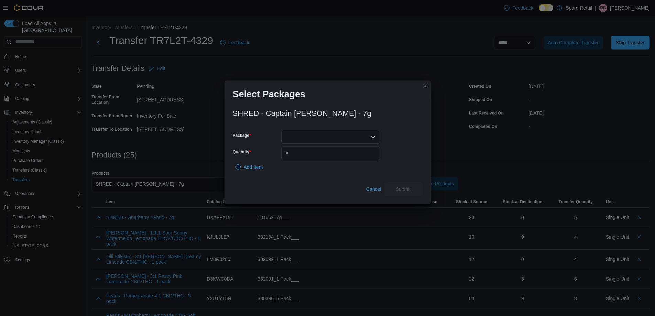
click at [322, 132] on div at bounding box center [330, 137] width 99 height 14
click at [308, 159] on span "13544250710" at bounding box center [335, 158] width 82 height 7
click at [309, 159] on input "Quantity" at bounding box center [330, 153] width 99 height 14
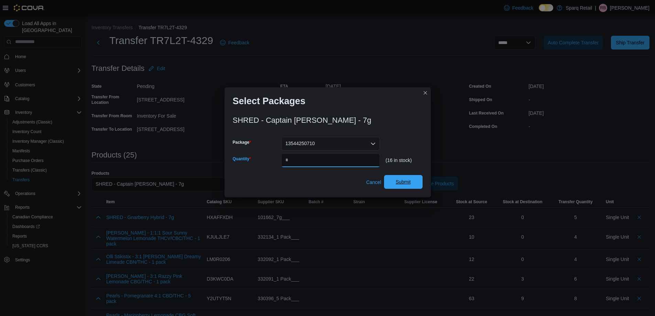
type input "*"
click at [397, 183] on span "Submit" at bounding box center [403, 181] width 15 height 7
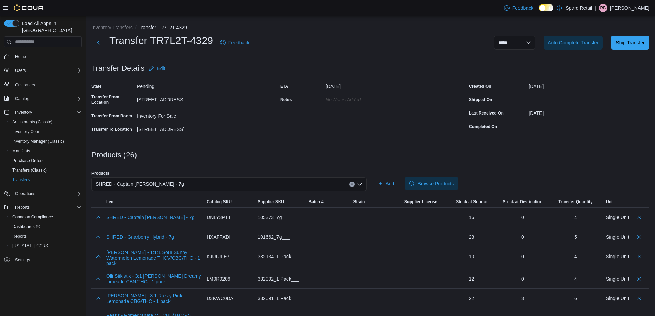
click at [137, 184] on span "SHRED - Captain Kush - 7g" at bounding box center [140, 184] width 88 height 8
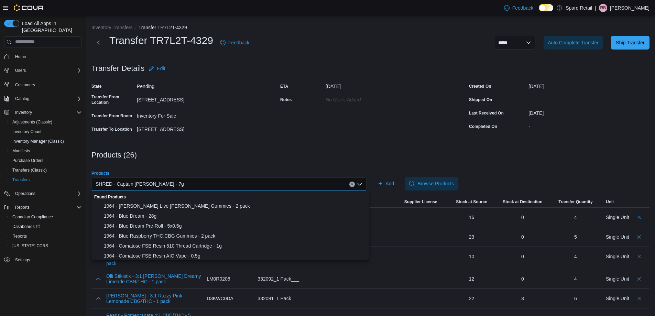
paste input "**********"
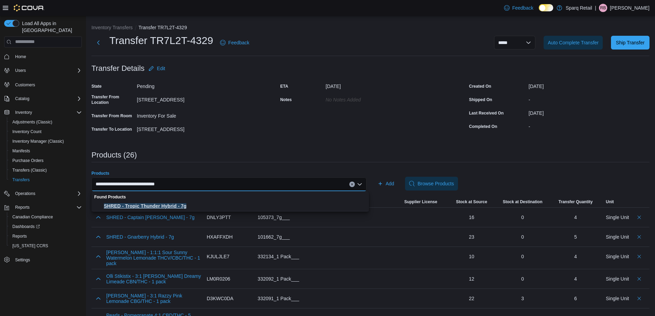
type input "**********"
click at [148, 207] on span "SHRED - Tropic Thunder Hybrid - 7g" at bounding box center [234, 206] width 261 height 7
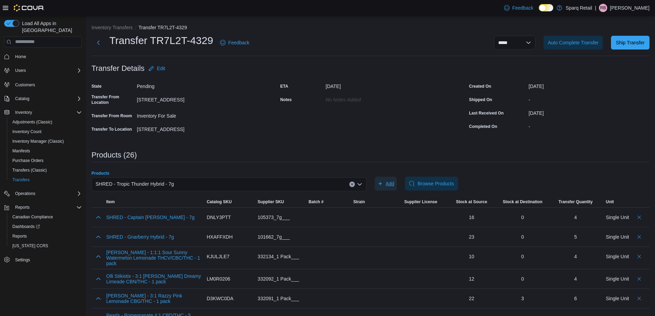
click at [385, 181] on span "Add" at bounding box center [386, 184] width 17 height 14
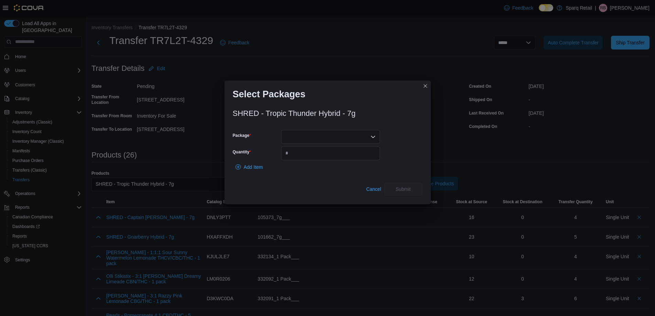
click at [323, 135] on div at bounding box center [330, 137] width 99 height 14
click at [315, 157] on span "13667250804" at bounding box center [335, 158] width 82 height 7
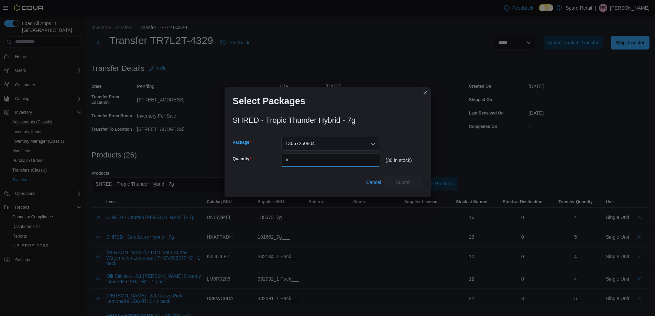
click at [315, 157] on input "Quantity" at bounding box center [330, 160] width 99 height 14
type input "*"
click at [403, 181] on span "Submit" at bounding box center [403, 181] width 15 height 7
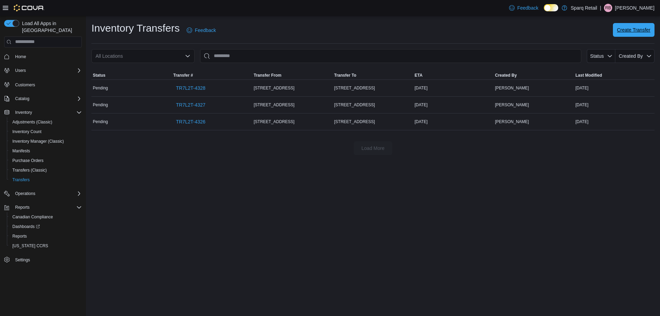
click at [622, 32] on span "Create Transfer" at bounding box center [633, 29] width 33 height 7
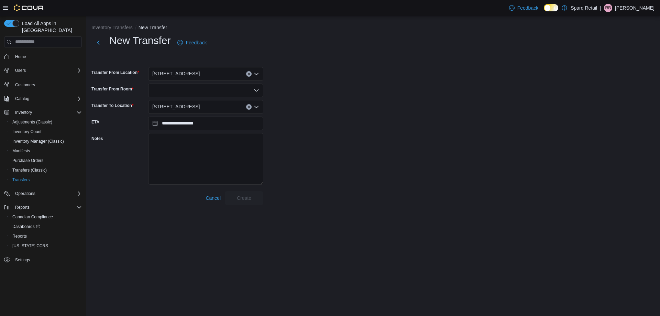
click at [210, 70] on div "[STREET_ADDRESS]" at bounding box center [205, 74] width 115 height 14
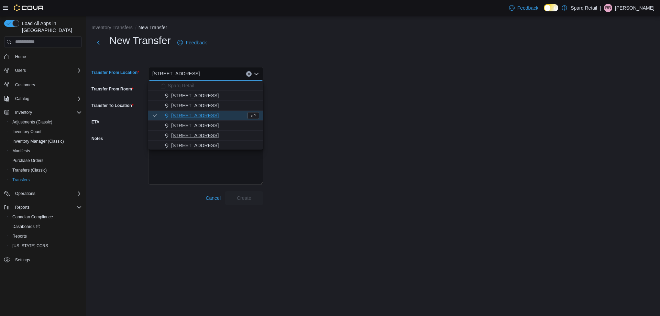
click at [200, 136] on span "[STREET_ADDRESS]" at bounding box center [194, 135] width 47 height 7
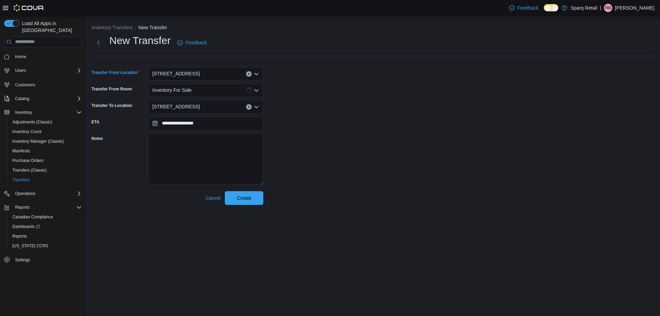
click at [179, 91] on span "Inventory For Sale" at bounding box center [171, 90] width 39 height 8
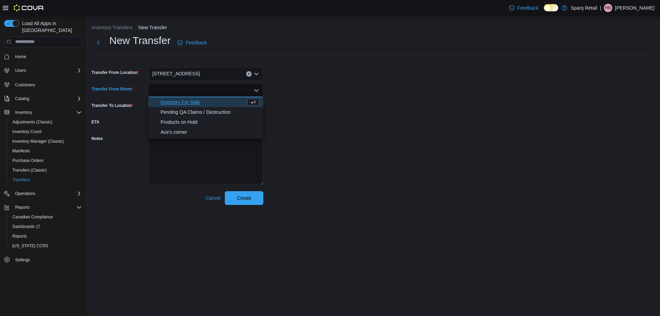
click at [201, 101] on span "Inventory For Sale" at bounding box center [204, 102] width 86 height 7
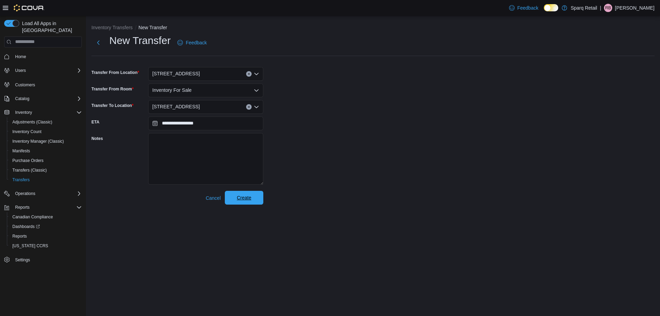
click at [242, 196] on span "Create" at bounding box center [244, 197] width 14 height 7
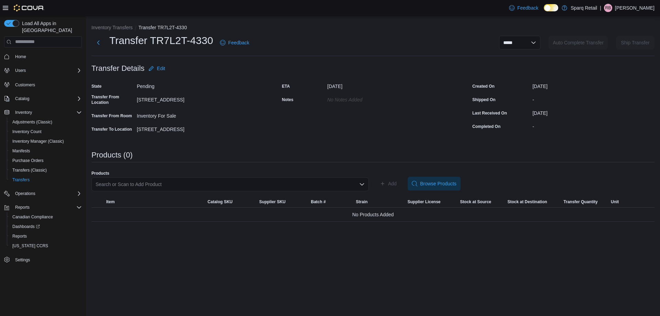
click at [156, 183] on div "Search or Scan to Add Product" at bounding box center [229, 184] width 277 height 14
paste input "**********"
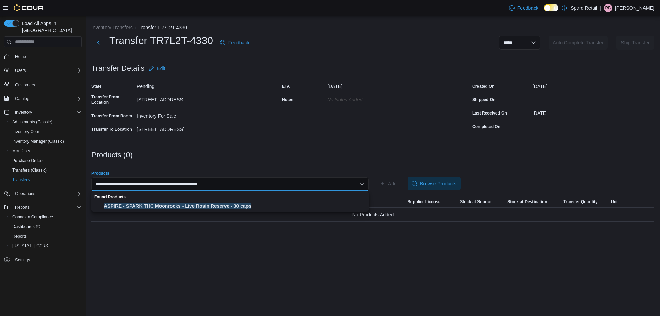
type input "**********"
click at [162, 203] on span "ASPIRE - SPARK THC Moonrocks - Live Rosin Reserve - 30 caps" at bounding box center [234, 206] width 261 height 7
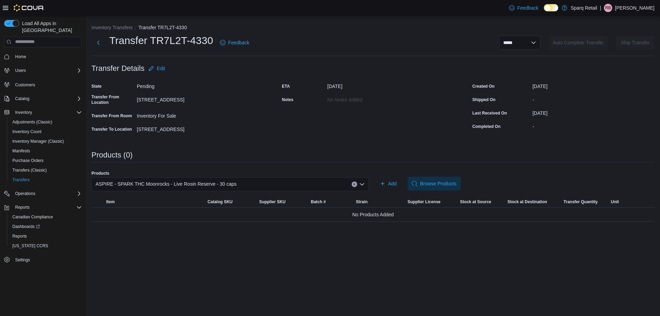
click at [387, 192] on div "Products ASPIRE - SPARK THC Moonrocks - Live Rosin Reserve - 30 caps Add Browse…" at bounding box center [372, 184] width 563 height 26
click at [387, 187] on span "Add" at bounding box center [388, 184] width 17 height 14
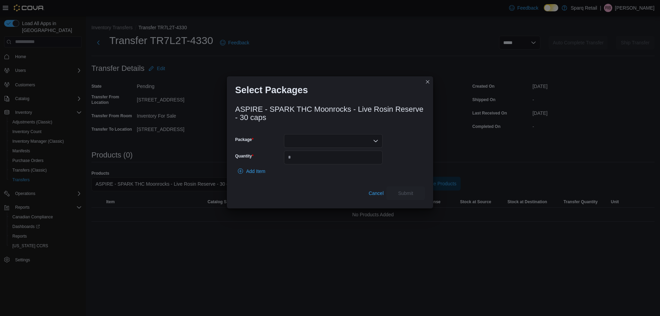
click at [336, 134] on div at bounding box center [333, 141] width 99 height 14
click at [320, 159] on button "F10900007" at bounding box center [333, 163] width 99 height 10
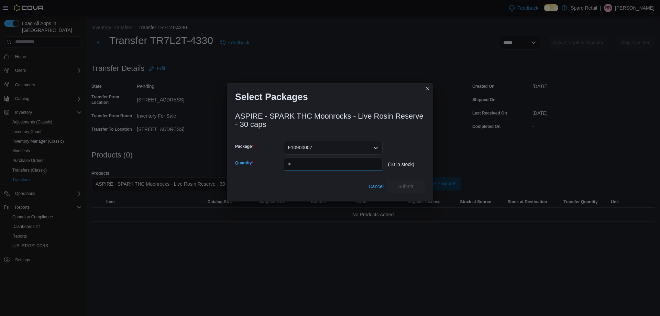
click at [320, 159] on input "Quantity" at bounding box center [333, 164] width 99 height 14
type input "*"
click at [412, 188] on span "Submit" at bounding box center [405, 186] width 15 height 7
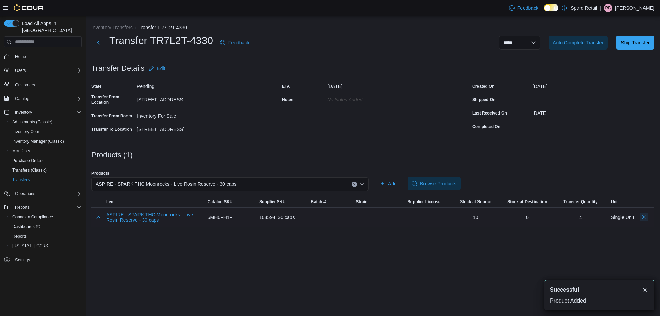
click at [643, 216] on button "Delete count" at bounding box center [644, 217] width 8 height 8
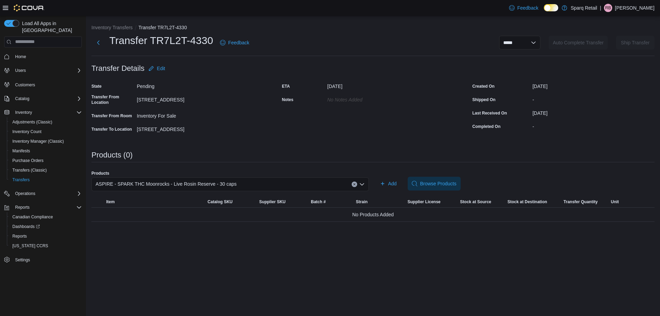
click at [193, 184] on span "ASPIRE - SPARK THC Moonrocks - Live Rosin Reserve - 30 caps" at bounding box center [166, 184] width 141 height 8
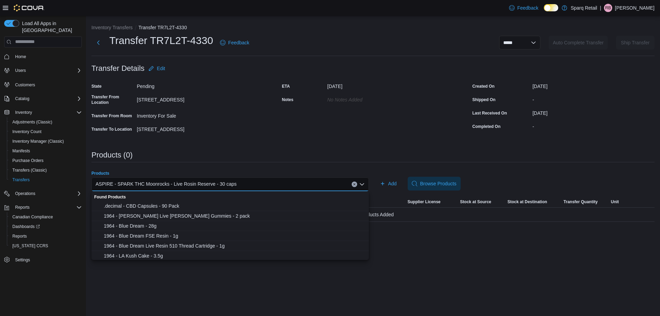
paste input "**********"
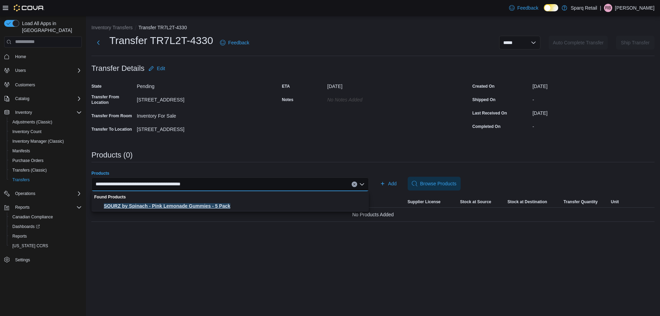
type input "**********"
click at [207, 204] on span "SOURZ by Spinach - Pink Lemonade Gummies - 5 Pack" at bounding box center [234, 206] width 261 height 7
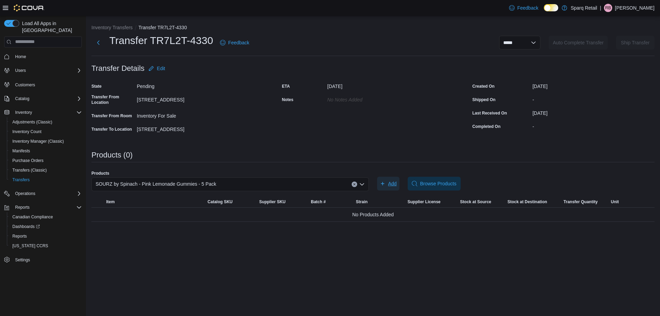
click at [383, 185] on icon "button" at bounding box center [383, 184] width 6 height 6
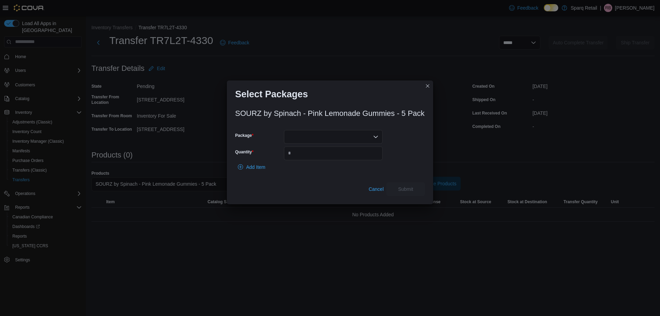
click at [317, 135] on div at bounding box center [333, 137] width 99 height 14
drag, startPoint x: 307, startPoint y: 162, endPoint x: 303, endPoint y: 156, distance: 6.9
click at [307, 161] on span "024680" at bounding box center [337, 158] width 82 height 7
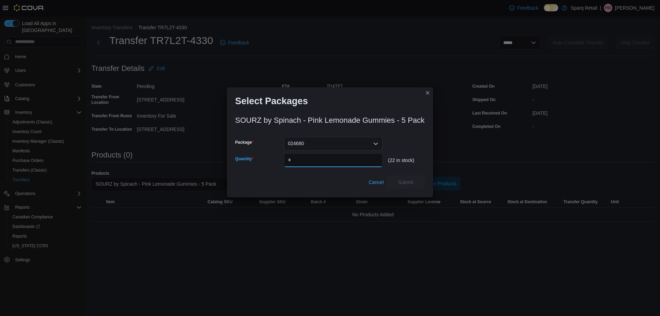
click at [303, 156] on input "Quantity" at bounding box center [333, 160] width 99 height 14
type input "*"
click at [401, 178] on span "Submit" at bounding box center [406, 182] width 30 height 14
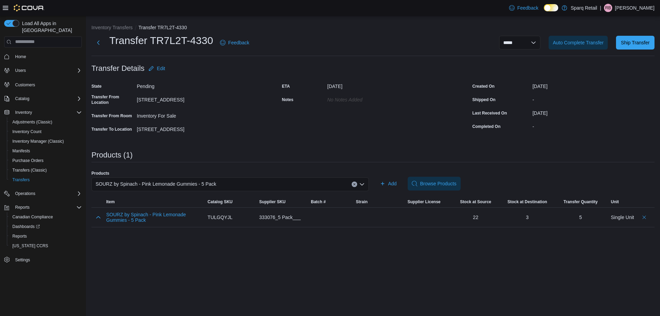
click at [156, 187] on span "SOURZ by Spinach - Pink Lemonade Gummies - 5 Pack" at bounding box center [156, 184] width 121 height 8
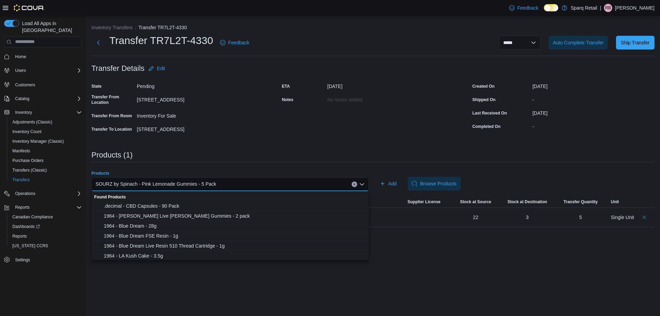
paste input "**********"
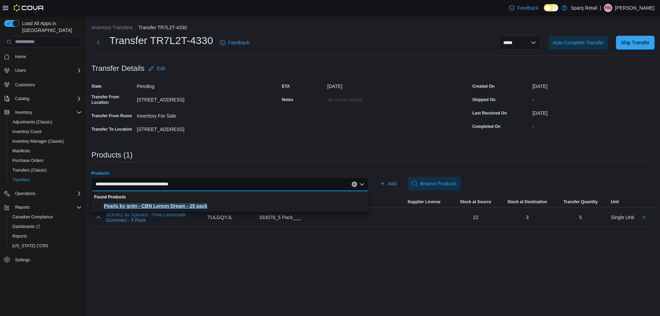
type input "**********"
click at [153, 208] on span "Pearls by grön - CBN Lemon Dream - 25 pack" at bounding box center [234, 206] width 261 height 7
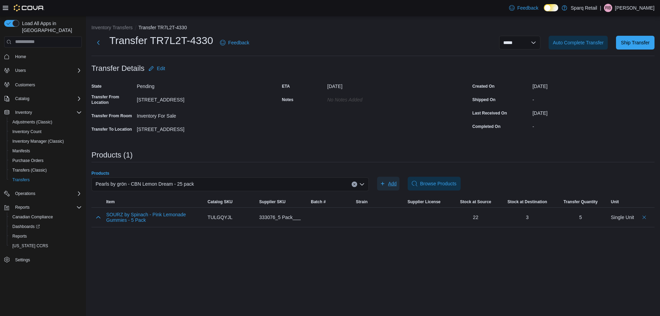
click at [396, 181] on span "Add" at bounding box center [392, 183] width 9 height 7
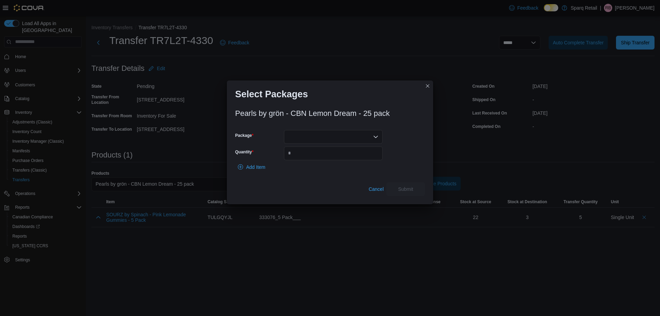
click at [325, 137] on div at bounding box center [333, 137] width 99 height 14
click at [313, 167] on span "PLD076" at bounding box center [337, 168] width 82 height 7
click at [309, 155] on input "Quantity" at bounding box center [333, 153] width 99 height 14
type input "*"
click at [410, 192] on span "Submit" at bounding box center [405, 188] width 15 height 7
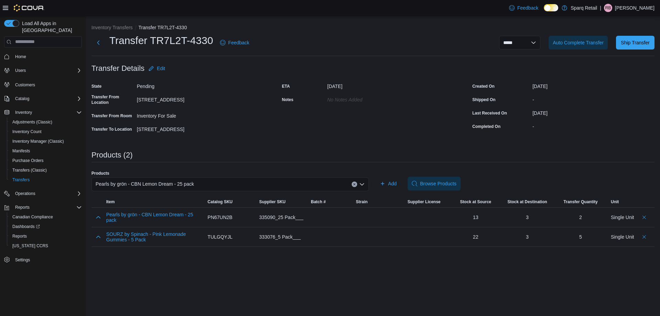
click at [158, 186] on span "Pearls by grön - CBN Lemon Dream - 25 pack" at bounding box center [145, 184] width 98 height 8
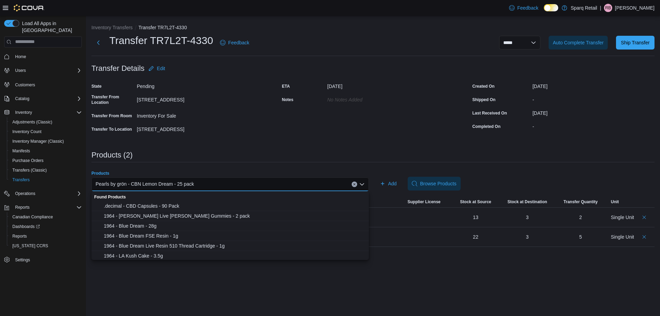
paste input "**********"
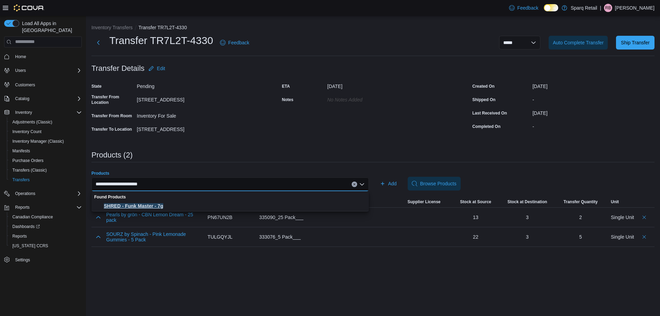
type input "**********"
drag, startPoint x: 151, startPoint y: 204, endPoint x: 180, endPoint y: 200, distance: 29.4
click at [152, 204] on span "SHRED - Funk Master - 7g" at bounding box center [234, 206] width 261 height 7
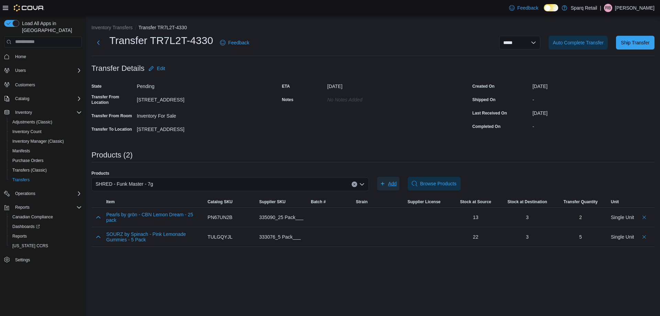
click at [390, 184] on span "Add" at bounding box center [392, 183] width 9 height 7
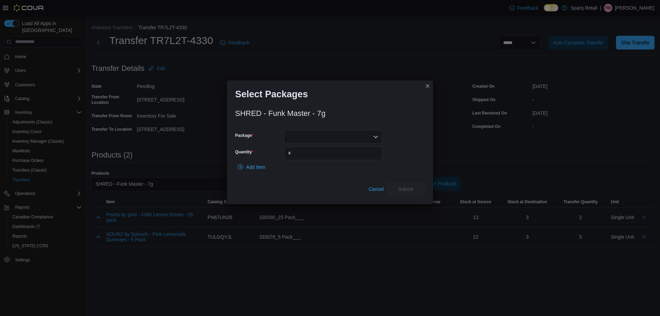
click at [313, 134] on div at bounding box center [333, 137] width 99 height 14
click at [309, 160] on span "13735250816" at bounding box center [337, 158] width 82 height 7
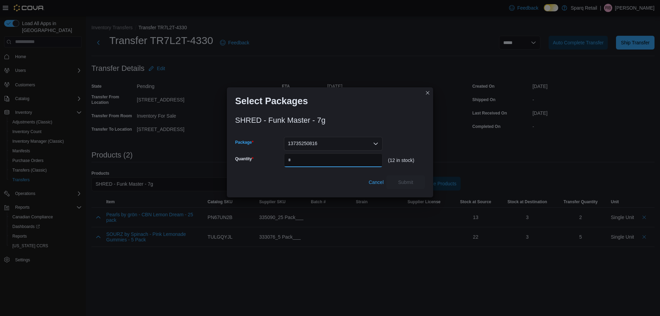
click at [309, 160] on input "Quantity" at bounding box center [333, 160] width 99 height 14
type input "*"
click at [400, 178] on span "Submit" at bounding box center [406, 182] width 30 height 14
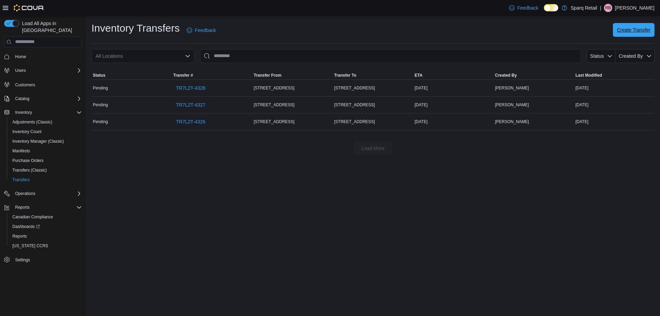
click at [635, 37] on div "Inventory Transfers Feedback Create Transfer" at bounding box center [372, 30] width 563 height 18
click at [633, 34] on span "Create Transfer" at bounding box center [633, 30] width 33 height 14
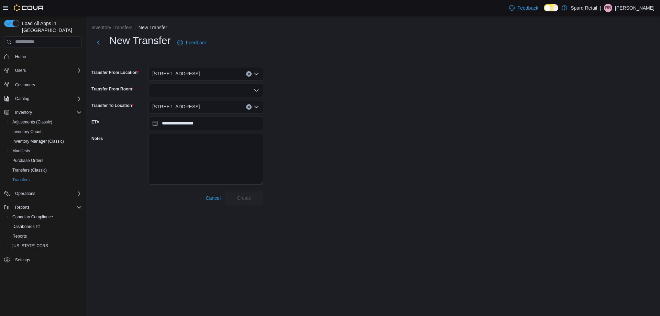
click at [208, 73] on div "[STREET_ADDRESS]" at bounding box center [205, 74] width 115 height 14
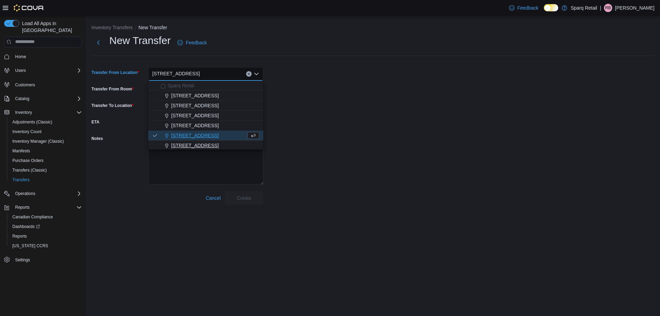
click at [184, 142] on span "[STREET_ADDRESS]" at bounding box center [194, 145] width 47 height 7
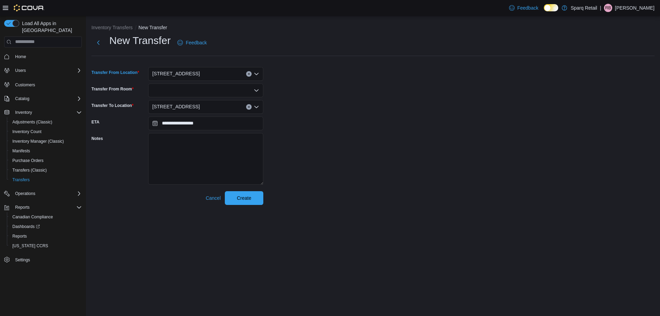
click at [174, 90] on div at bounding box center [205, 91] width 115 height 14
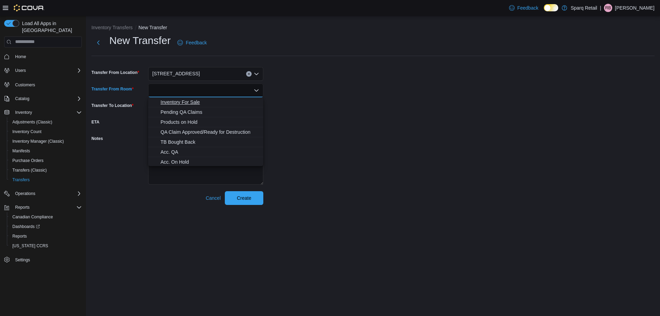
click at [174, 100] on span "Inventory For Sale" at bounding box center [210, 102] width 99 height 7
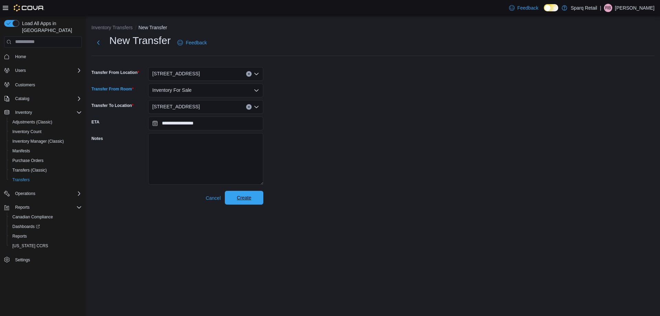
drag, startPoint x: 243, startPoint y: 200, endPoint x: 240, endPoint y: 197, distance: 4.4
click at [242, 200] on span "Create" at bounding box center [244, 197] width 14 height 7
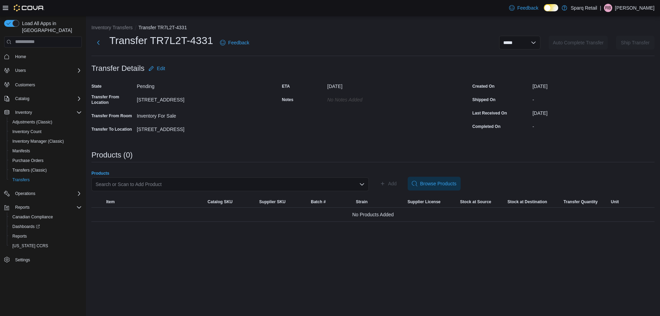
click at [150, 183] on div "Search or Scan to Add Product" at bounding box center [229, 184] width 277 height 14
paste input "**********"
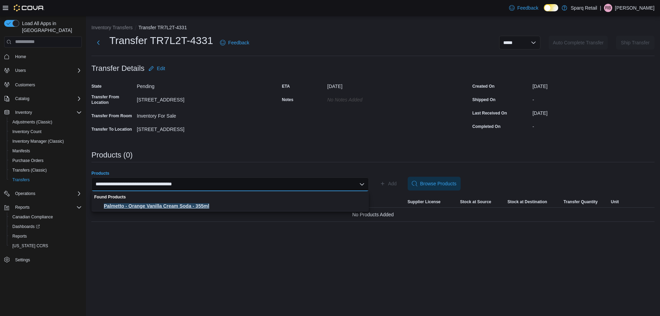
type input "**********"
drag, startPoint x: 163, startPoint y: 209, endPoint x: 252, endPoint y: 207, distance: 89.1
click at [163, 209] on button "Palmetto - Orange Vanilla Cream Soda - 355ml" at bounding box center [229, 206] width 277 height 10
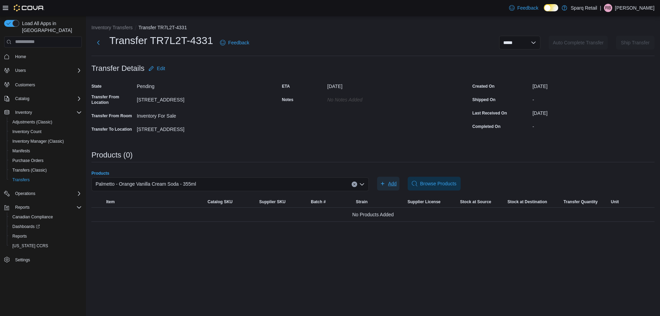
click at [392, 186] on span "Add" at bounding box center [392, 183] width 9 height 7
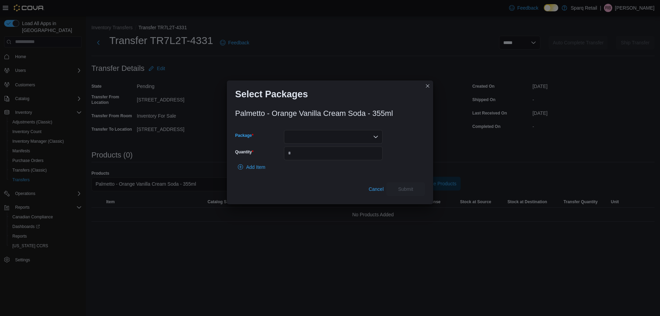
click at [303, 138] on div at bounding box center [333, 137] width 99 height 14
drag, startPoint x: 307, startPoint y: 152, endPoint x: 305, endPoint y: 155, distance: 3.9
click at [307, 152] on div "Packages In Stock" at bounding box center [333, 149] width 99 height 10
click at [305, 156] on span "SFG000476" at bounding box center [337, 158] width 82 height 7
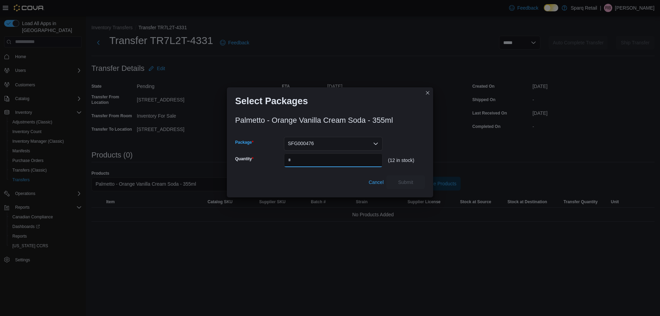
click at [304, 154] on input "Quantity" at bounding box center [333, 160] width 99 height 14
type input "*"
click at [400, 183] on span "Submit" at bounding box center [405, 181] width 15 height 7
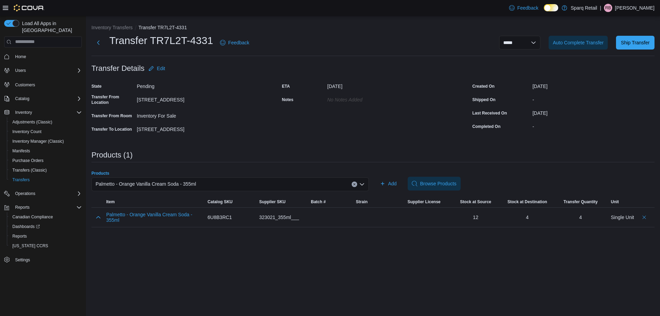
click at [159, 183] on span "Palmetto - Orange Vanilla Cream Soda - 355ml" at bounding box center [146, 184] width 100 height 8
paste input "**********"
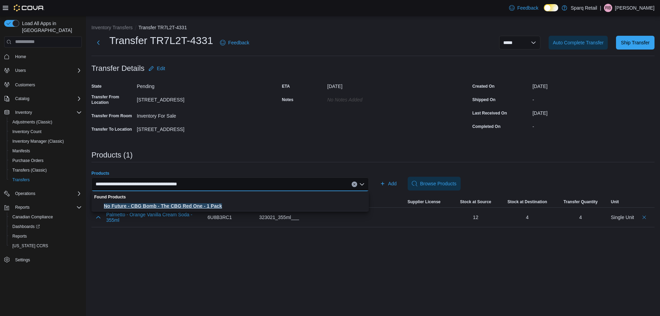
type input "**********"
click at [158, 203] on span "No Future - CBG Bomb - The CBG Red One - 1 Pack" at bounding box center [234, 206] width 261 height 7
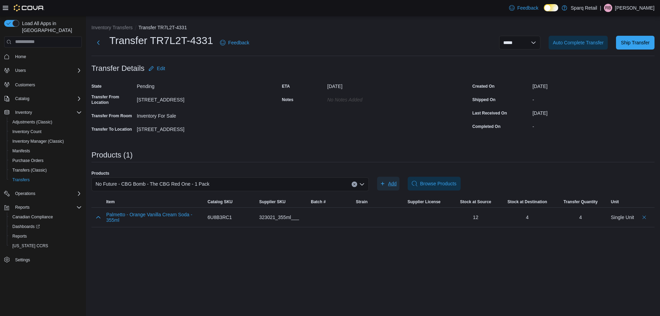
click at [391, 189] on span "Add" at bounding box center [388, 184] width 17 height 14
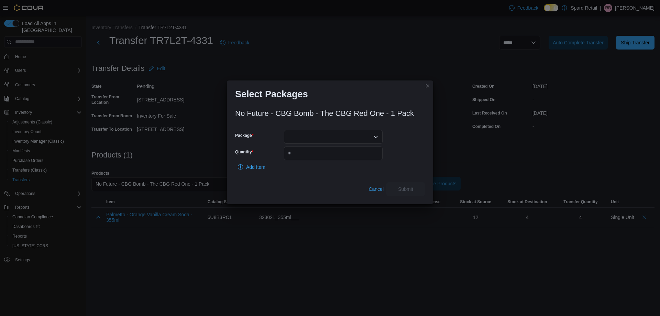
click at [305, 139] on div at bounding box center [333, 137] width 99 height 14
drag, startPoint x: 316, startPoint y: 164, endPoint x: 312, endPoint y: 159, distance: 7.4
click at [315, 163] on div "Add Item" at bounding box center [330, 167] width 190 height 14
click at [303, 141] on div at bounding box center [333, 137] width 99 height 14
click at [310, 160] on span "CRE009" at bounding box center [337, 158] width 82 height 7
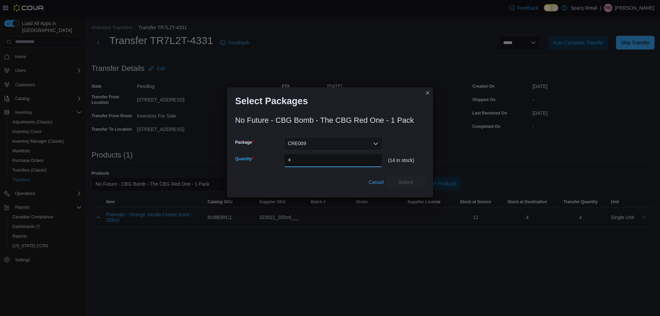
click at [310, 160] on input "Quantity" at bounding box center [333, 160] width 99 height 14
type input "*"
click at [403, 182] on span "Submit" at bounding box center [405, 181] width 15 height 7
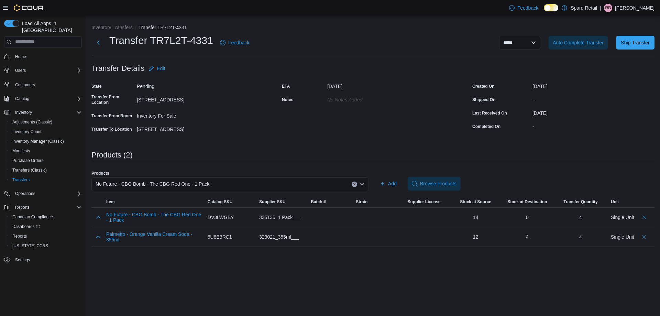
click at [209, 185] on div "No Future - CBG Bomb - The CBG Red One - 1 Pack" at bounding box center [229, 184] width 277 height 14
paste input "**********"
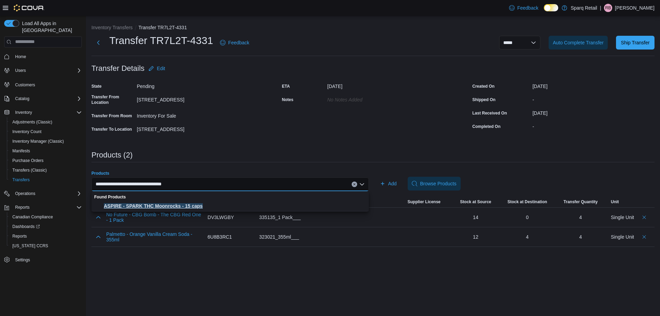
type input "**********"
drag, startPoint x: 197, startPoint y: 205, endPoint x: 310, endPoint y: 194, distance: 113.3
click at [198, 205] on span "ASPIRE - SPARK THC Moonrocks - 15 caps" at bounding box center [234, 206] width 261 height 7
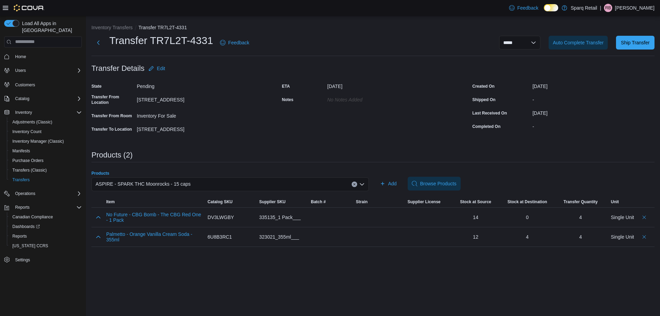
click at [375, 182] on div "Products ASPIRE - SPARK THC Moonrocks - 15 caps Combo box. Selected. ASPIRE - S…" at bounding box center [372, 184] width 563 height 26
click at [379, 181] on button "Add" at bounding box center [388, 184] width 22 height 14
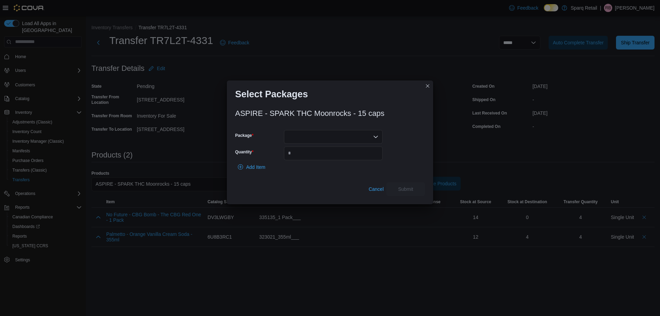
drag, startPoint x: 283, startPoint y: 134, endPoint x: 293, endPoint y: 141, distance: 11.9
click at [283, 134] on div "Package" at bounding box center [309, 137] width 148 height 14
click at [296, 142] on div at bounding box center [333, 137] width 99 height 14
click at [296, 157] on span "F10400021" at bounding box center [333, 158] width 90 height 7
click at [297, 156] on input "Quantity" at bounding box center [333, 153] width 99 height 14
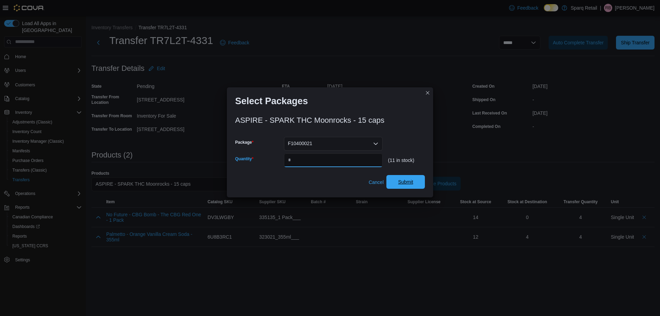
type input "*"
click at [396, 181] on span "Submit" at bounding box center [406, 182] width 30 height 14
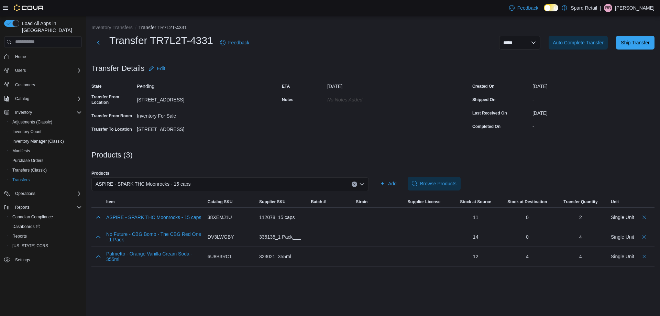
click at [137, 184] on span "ASPIRE - SPARK THC Moonrocks - 15 caps" at bounding box center [143, 184] width 95 height 8
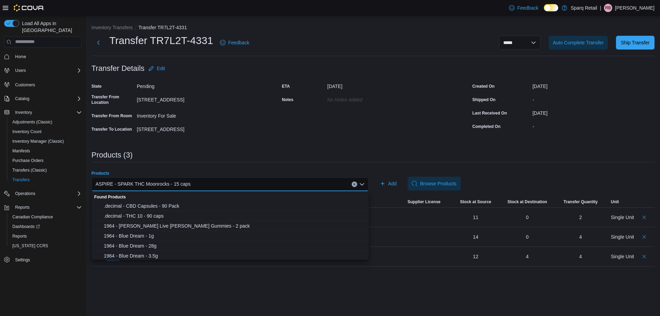
paste input "**********"
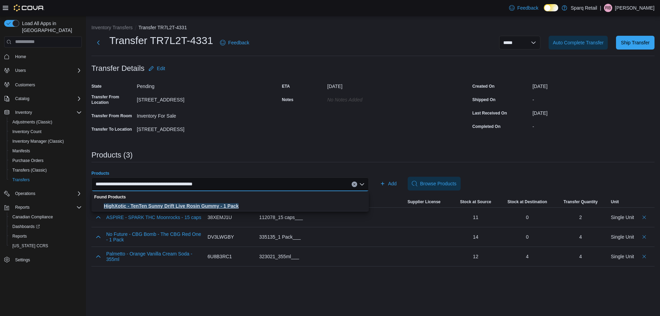
type input "**********"
click at [143, 205] on span "HighXotic - TenTen Sunny Drift Live Rosin Gummy - 1 Pack" at bounding box center [234, 206] width 261 height 7
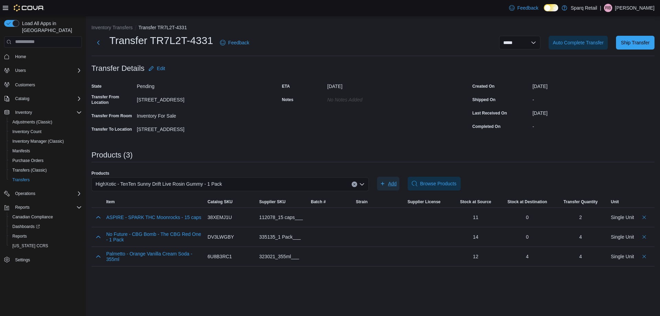
click at [386, 184] on span "Add" at bounding box center [388, 184] width 17 height 14
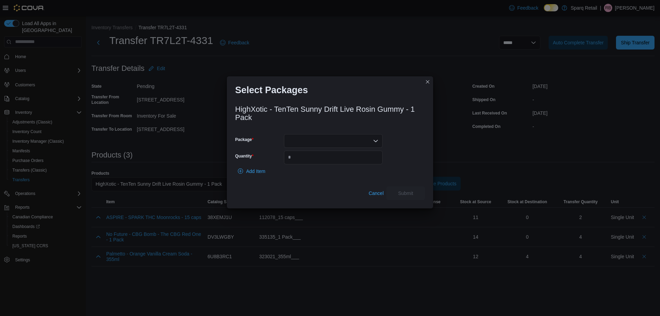
drag, startPoint x: 310, startPoint y: 133, endPoint x: 311, endPoint y: 138, distance: 4.5
click at [311, 134] on div "HighXotic - TenTen Sunny Drift Live Rosin Gummy - 1 Pack Package Quantity Add I…" at bounding box center [330, 150] width 190 height 99
click at [312, 139] on div at bounding box center [333, 141] width 99 height 14
click at [312, 162] on span "7634541100908" at bounding box center [337, 162] width 82 height 7
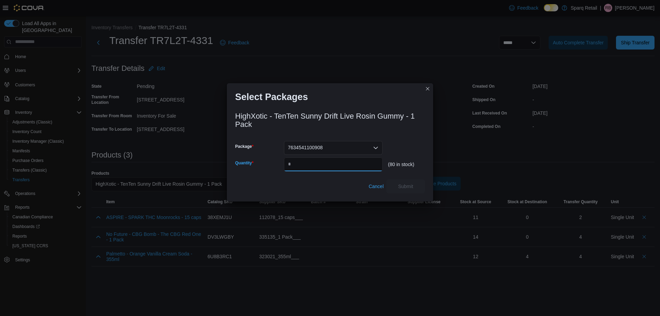
click at [312, 162] on input "Quantity" at bounding box center [333, 164] width 99 height 14
type input "**"
click at [412, 188] on span "Submit" at bounding box center [405, 186] width 15 height 7
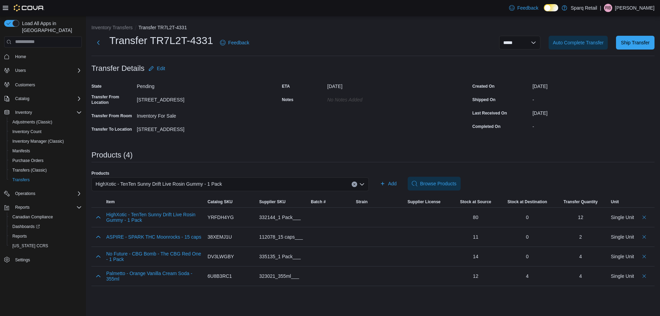
click at [152, 183] on span "HighXotic - TenTen Sunny Drift Live Rosin Gummy - 1 Pack" at bounding box center [159, 184] width 127 height 8
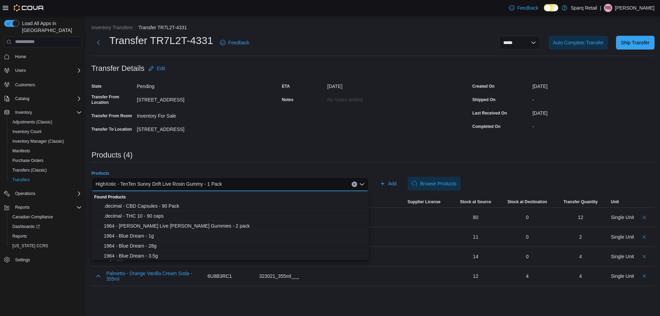
paste input "**********"
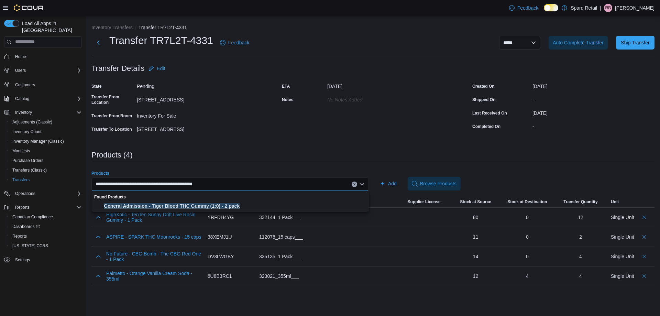
type input "**********"
click at [174, 206] on span "General Admission - Tiger Blood THC Gummy (1:0) - 2 pack" at bounding box center [234, 206] width 261 height 7
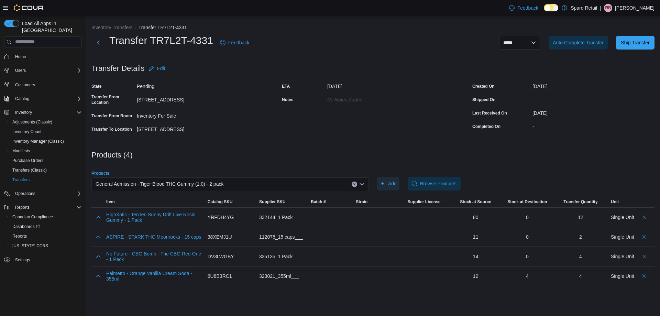
click at [389, 182] on span "Add" at bounding box center [392, 183] width 9 height 7
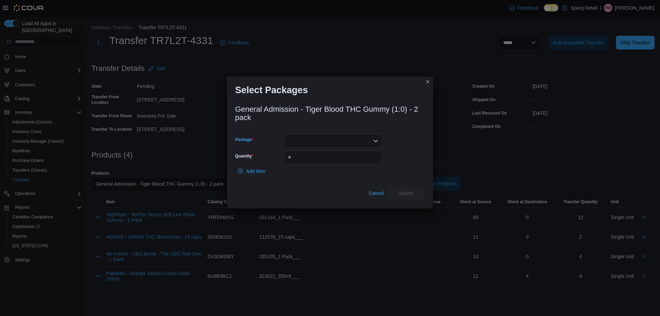
click at [340, 138] on div at bounding box center [333, 141] width 99 height 14
drag, startPoint x: 326, startPoint y: 177, endPoint x: 324, endPoint y: 171, distance: 5.9
click at [326, 176] on button "GATB31JL25B0" at bounding box center [333, 173] width 99 height 10
click at [317, 159] on input "Quantity" at bounding box center [333, 158] width 99 height 14
click at [312, 139] on span "GATB31JL25B0" at bounding box center [305, 141] width 34 height 8
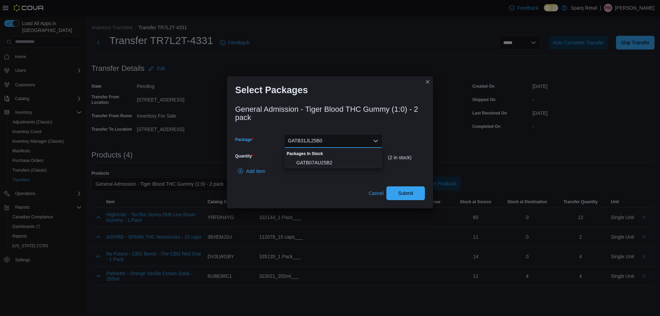
click at [312, 164] on span "GATB07AU25B2" at bounding box center [337, 162] width 82 height 7
click at [312, 162] on input "*" at bounding box center [333, 158] width 99 height 14
type input "*"
click at [412, 192] on span "Submit" at bounding box center [405, 192] width 15 height 7
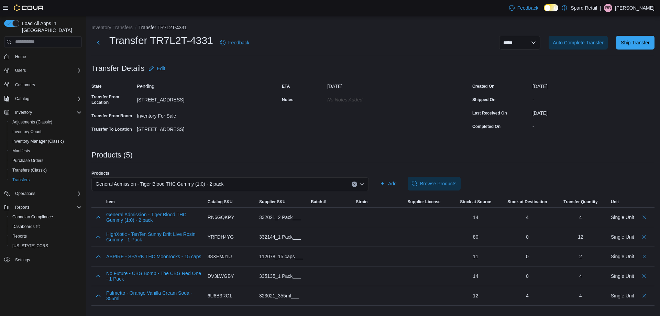
click at [157, 184] on span "General Admission - Tiger Blood THC Gummy (1:0) - 2 pack" at bounding box center [160, 184] width 128 height 8
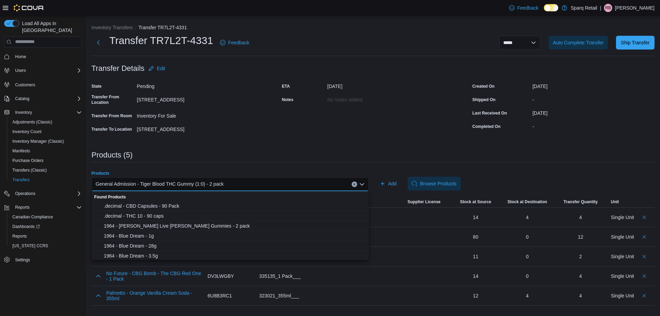
paste input "**********"
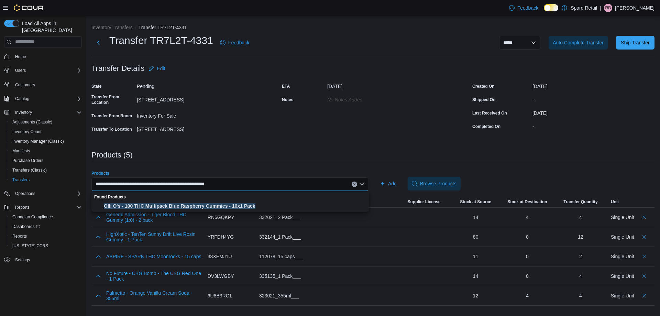
type input "**********"
click at [174, 203] on span "Olli O's - 100 THC Multipack Blue Raspberry Gummies - 10x1 Pack" at bounding box center [234, 206] width 261 height 7
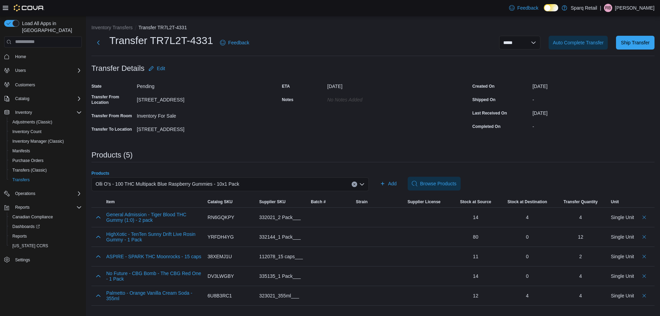
click at [401, 183] on div "Add Browse Products" at bounding box center [515, 184] width 277 height 14
click at [393, 181] on span "Add" at bounding box center [392, 183] width 9 height 7
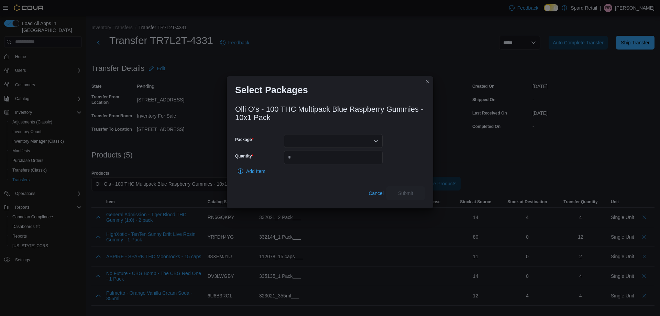
click at [334, 131] on div "Olli O's - 100 THC Multipack Blue Raspberry Gummies - 10x1 Pack Package Quantit…" at bounding box center [330, 150] width 190 height 99
drag, startPoint x: 330, startPoint y: 135, endPoint x: 314, endPoint y: 147, distance: 19.9
click at [329, 135] on div at bounding box center [333, 141] width 99 height 14
click at [318, 163] on span "OOSR27AU25B0" at bounding box center [337, 162] width 82 height 7
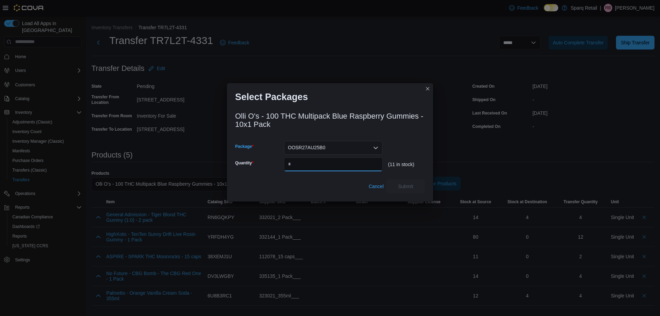
click at [318, 162] on input "Quantity" at bounding box center [333, 164] width 99 height 14
type input "*"
drag, startPoint x: 408, startPoint y: 187, endPoint x: 401, endPoint y: 183, distance: 8.0
click at [404, 185] on span "Submit" at bounding box center [405, 186] width 15 height 7
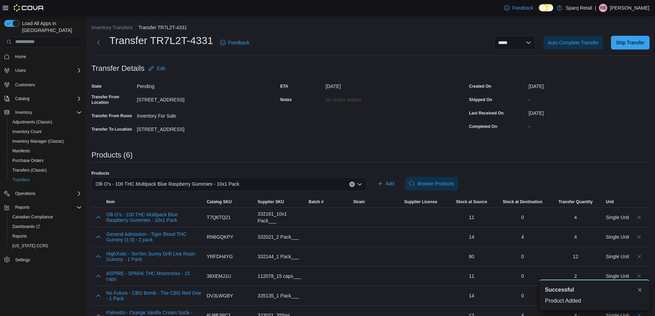
click at [127, 183] on span "Olli O's - 100 THC Multipack Blue Raspberry Gummies - 10x1 Pack" at bounding box center [168, 184] width 144 height 8
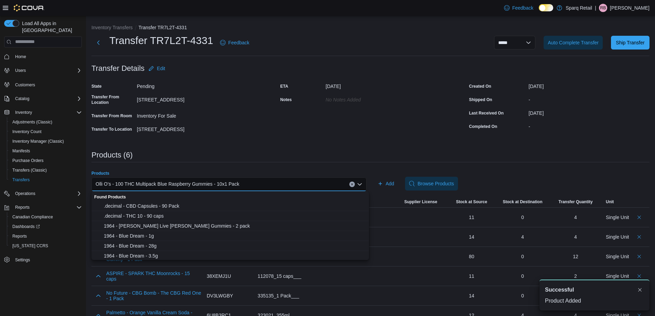
paste input "**********"
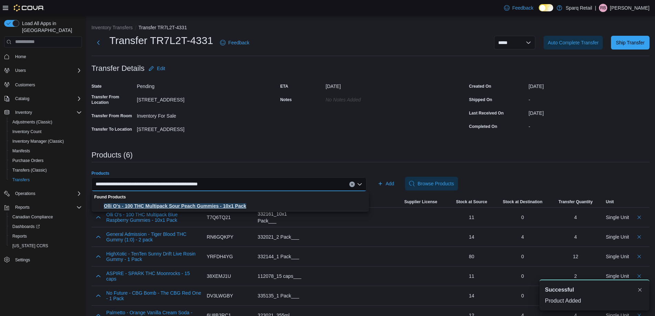
type input "**********"
click at [168, 201] on button "Olli O's - 100 THC Multipack Sour Peach Gummies - 10x1 Pack" at bounding box center [229, 206] width 277 height 10
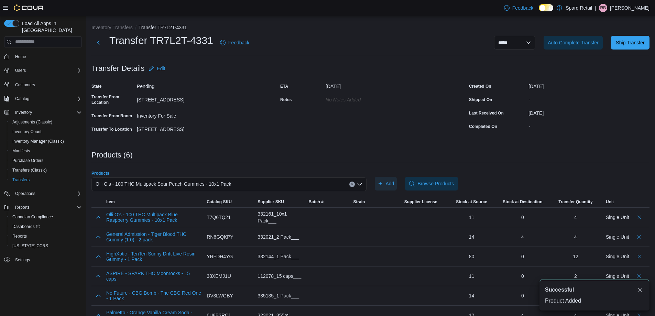
click at [386, 187] on span "Add" at bounding box center [386, 184] width 17 height 14
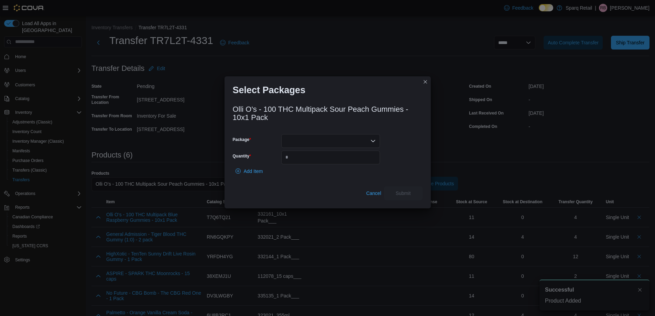
click at [334, 138] on div at bounding box center [330, 141] width 99 height 14
click at [306, 163] on span "OOSP28AU25B4" at bounding box center [335, 162] width 82 height 7
click at [306, 163] on input "Quantity" at bounding box center [330, 158] width 99 height 14
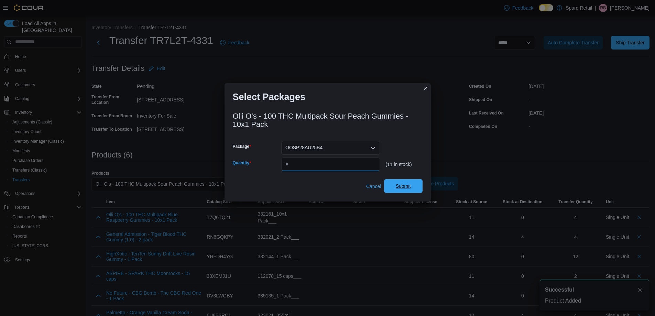
type input "*"
click at [390, 184] on span "Submit" at bounding box center [403, 186] width 30 height 14
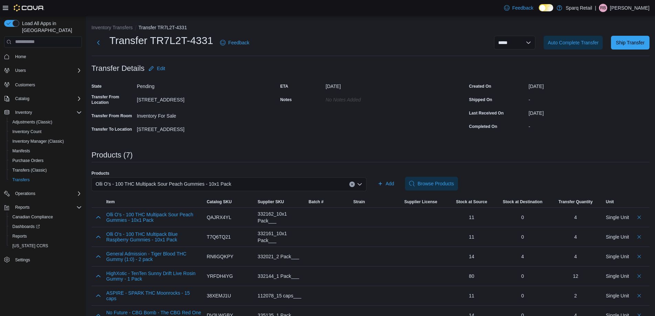
click at [151, 183] on span "Olli O's - 100 THC Multipack Sour Peach Gummies - 10x1 Pack" at bounding box center [164, 184] width 136 height 8
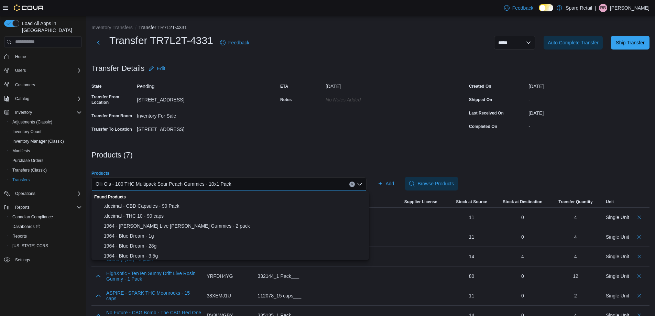
paste input "**********"
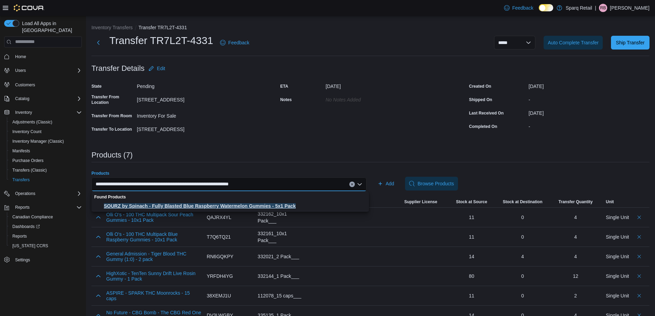
type input "**********"
click at [157, 203] on span "SOURZ by Spinach - Fully Blasted Blue Raspberry Watermelon Gummies - 5x1 Pack" at bounding box center [234, 206] width 261 height 7
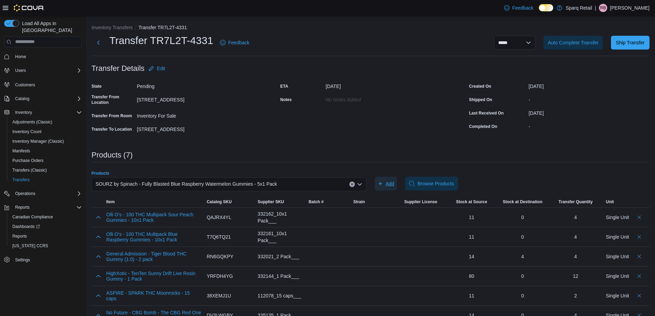
click at [394, 184] on span "Add" at bounding box center [390, 183] width 9 height 7
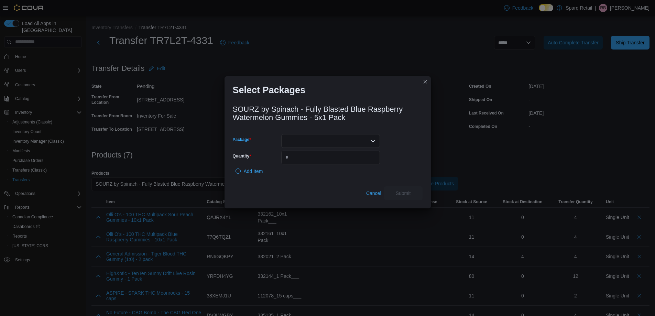
click at [316, 140] on div at bounding box center [330, 141] width 99 height 14
click at [309, 163] on span "025458" at bounding box center [335, 162] width 82 height 7
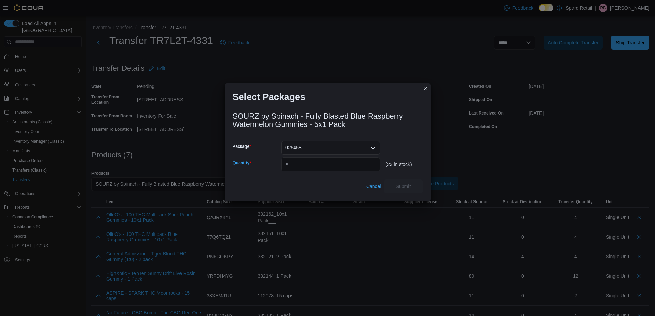
click at [309, 162] on input "Quantity" at bounding box center [330, 164] width 99 height 14
type input "*"
drag, startPoint x: 410, startPoint y: 188, endPoint x: 406, endPoint y: 187, distance: 3.9
click at [408, 188] on span "Submit" at bounding box center [403, 186] width 15 height 7
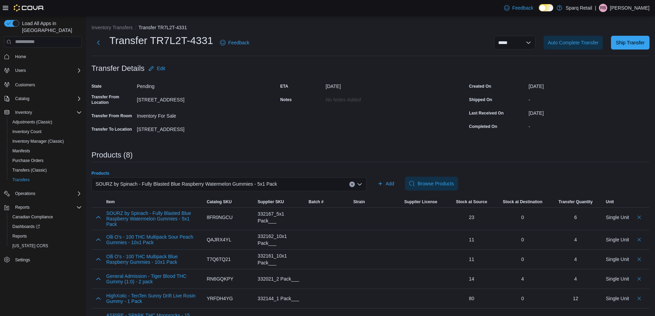
click at [149, 182] on span "SOURZ by Spinach - Fully Blasted Blue Raspberry Watermelon Gummies - 5x1 Pack" at bounding box center [187, 184] width 182 height 8
paste input "**********"
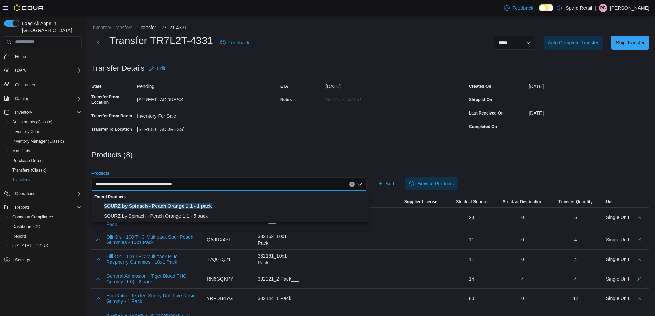
type input "**********"
click at [173, 206] on span "SOURZ by Spinach - Peach Orange 1:1 - 1 pack" at bounding box center [234, 206] width 261 height 7
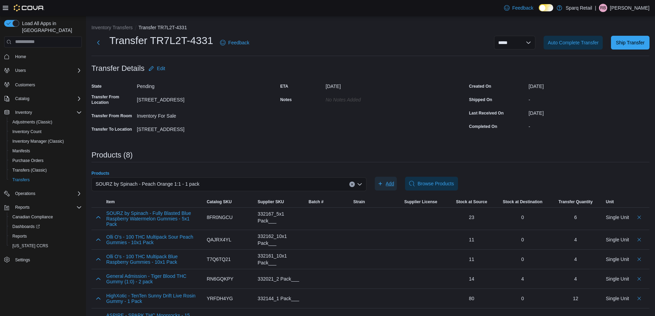
click at [382, 183] on icon "button" at bounding box center [381, 184] width 6 height 6
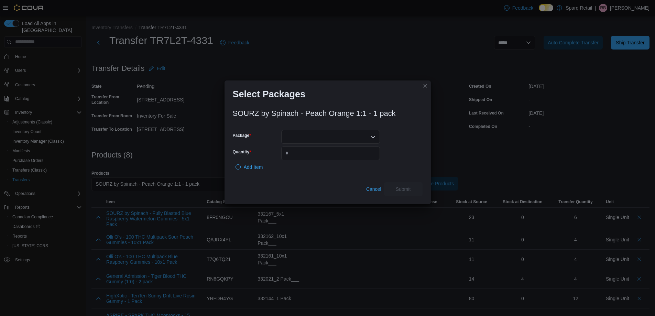
click at [323, 131] on div at bounding box center [330, 137] width 99 height 14
click at [317, 157] on span "024529" at bounding box center [335, 158] width 82 height 7
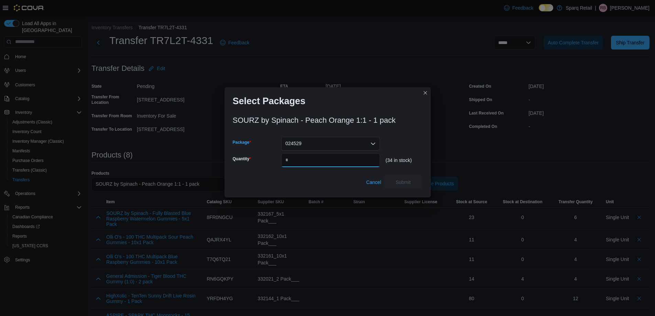
click at [317, 156] on input "Quantity" at bounding box center [330, 160] width 99 height 14
type input "*"
click at [412, 183] on span "Submit" at bounding box center [403, 182] width 30 height 14
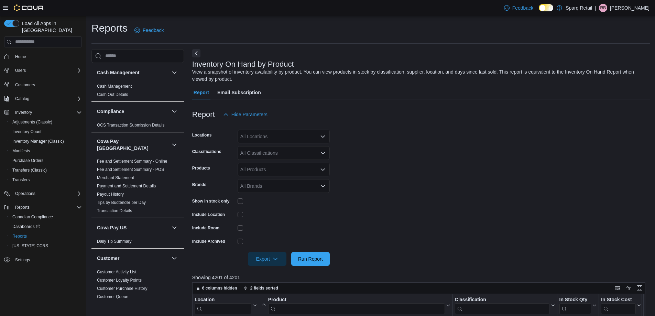
scroll to position [103, 0]
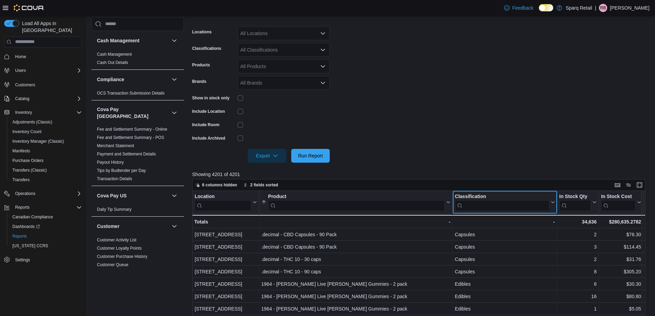
click at [476, 210] on input "search" at bounding box center [502, 205] width 95 height 11
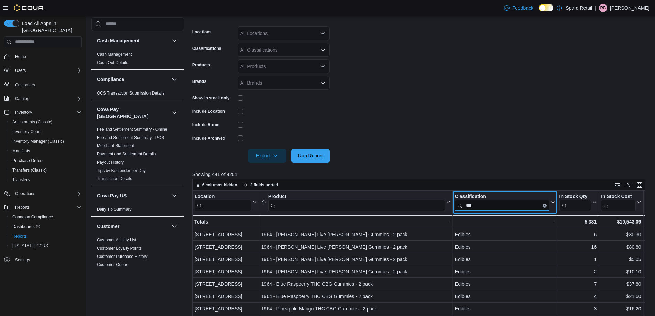
type input "***"
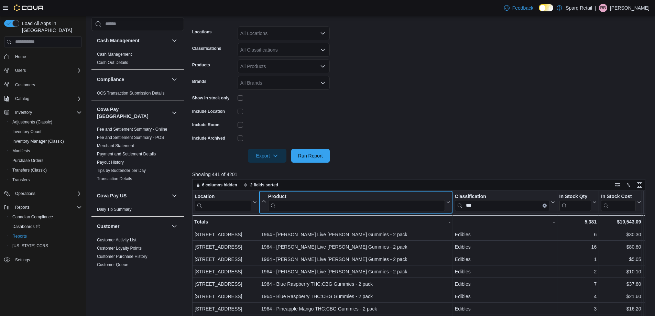
click at [397, 205] on input "search" at bounding box center [356, 205] width 177 height 11
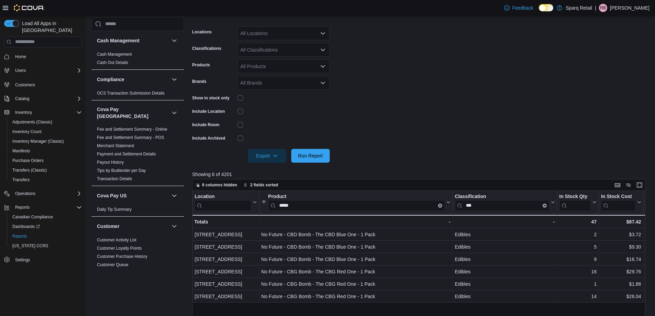
click at [422, 128] on form "Locations All Locations Classifications All Classifications Products All Produc…" at bounding box center [421, 90] width 458 height 144
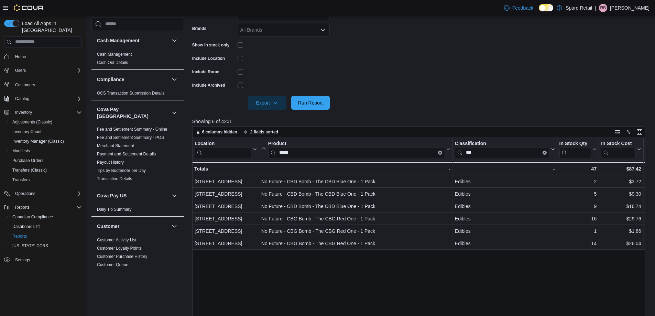
scroll to position [172, 0]
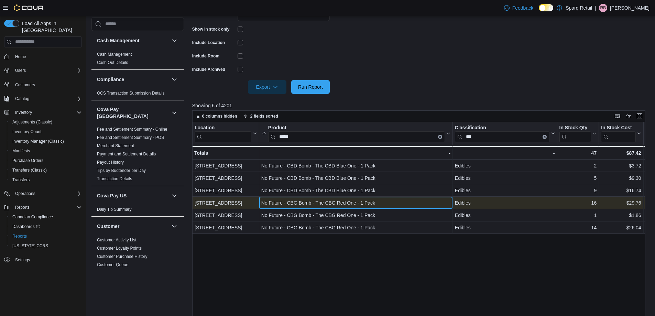
click at [343, 202] on div "No Future - CBG Bomb - The CBG Red One - 1 Pack" at bounding box center [355, 203] width 189 height 8
copy div "No Future - CBG Bomb - The CBG Red One - 1 Pack"
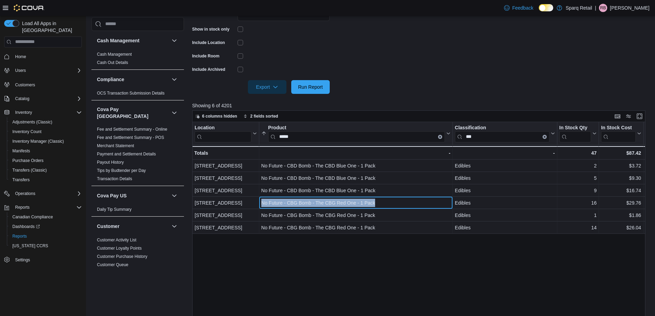
click at [382, 139] on input "*****" at bounding box center [356, 136] width 177 height 11
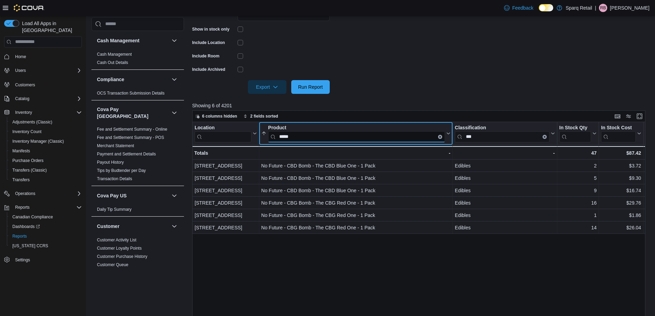
click at [382, 139] on input "*****" at bounding box center [356, 136] width 177 height 11
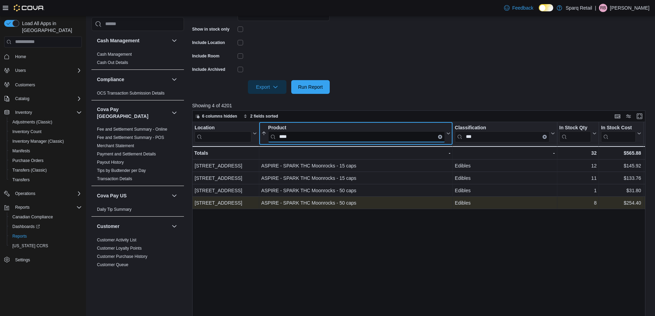
type input "****"
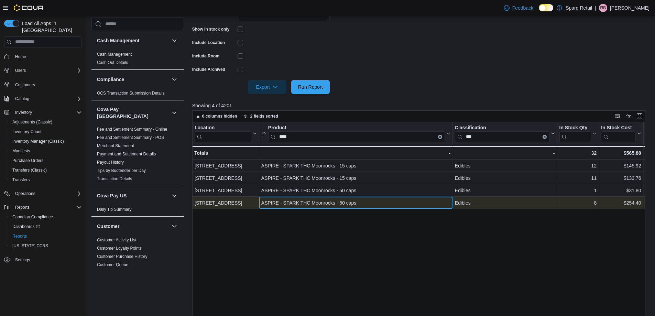
click at [323, 203] on div "ASPIRE - SPARK THC Moonrocks - 50 caps" at bounding box center [355, 203] width 189 height 8
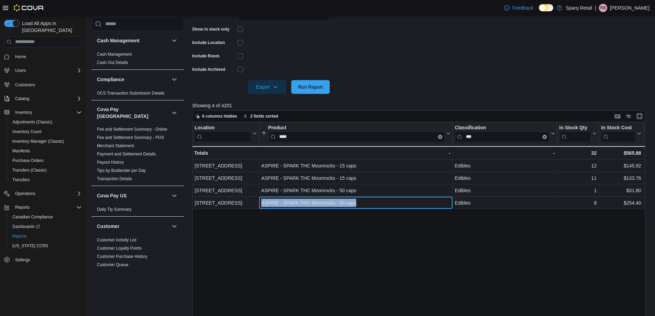
copy div "ASPIRE - SPARK THC Moonrocks - 50 caps"
click at [505, 138] on input "***" at bounding box center [502, 136] width 95 height 11
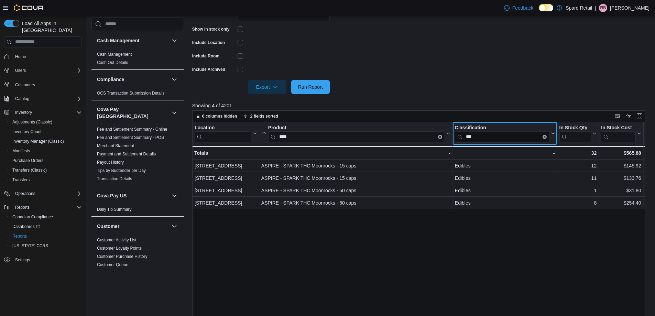
click at [505, 138] on input "***" at bounding box center [502, 136] width 95 height 11
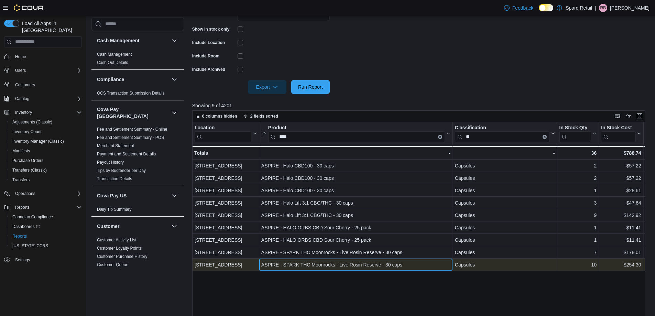
click at [350, 261] on div "ASPIRE - SPARK THC Moonrocks - Live Rosin Reserve - 30 caps" at bounding box center [355, 265] width 189 height 8
click at [349, 261] on div "ASPIRE - SPARK THC Moonrocks - Live Rosin Reserve - 30 caps" at bounding box center [355, 265] width 189 height 8
copy div "ASPIRE - SPARK THC Moonrocks - Live Rosin Reserve - 30 caps"
click at [471, 133] on input "**" at bounding box center [502, 136] width 95 height 11
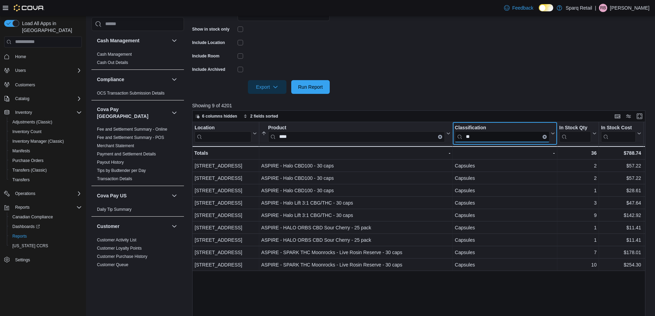
click at [471, 133] on input "**" at bounding box center [502, 136] width 95 height 11
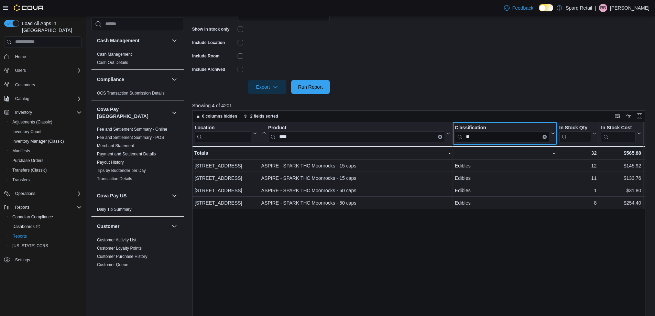
type input "**"
click at [488, 83] on form "Locations All Locations Classifications All Classifications Products All Produc…" at bounding box center [421, 21] width 458 height 144
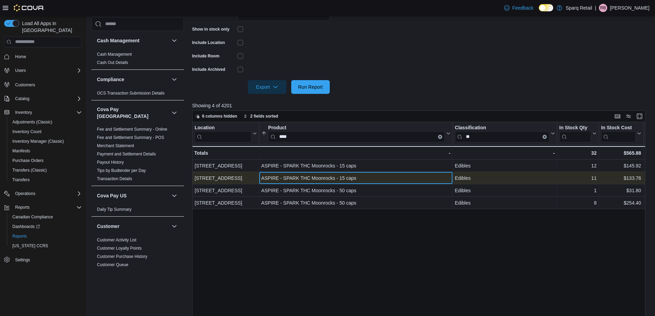
click at [341, 176] on div "ASPIRE - SPARK THC Moonrocks - 15 caps" at bounding box center [355, 178] width 189 height 8
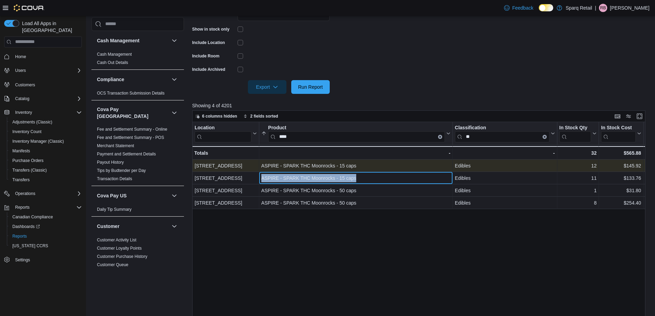
copy div "ASPIRE - SPARK THC Moonrocks - 15 caps"
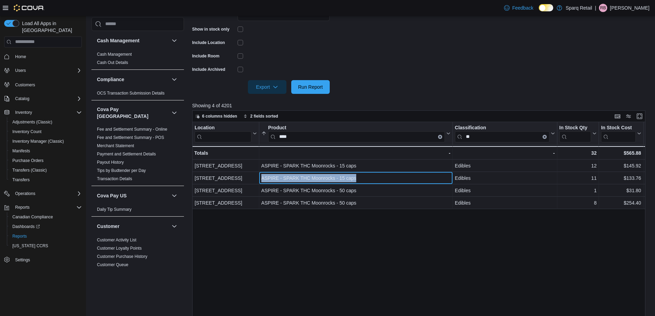
click at [441, 137] on icon "Clear input" at bounding box center [439, 136] width 1 height 1
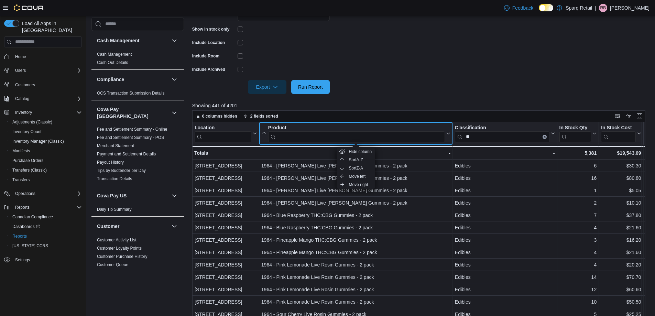
click at [326, 135] on input "search" at bounding box center [356, 136] width 177 height 11
click at [329, 136] on input "search" at bounding box center [356, 136] width 177 height 11
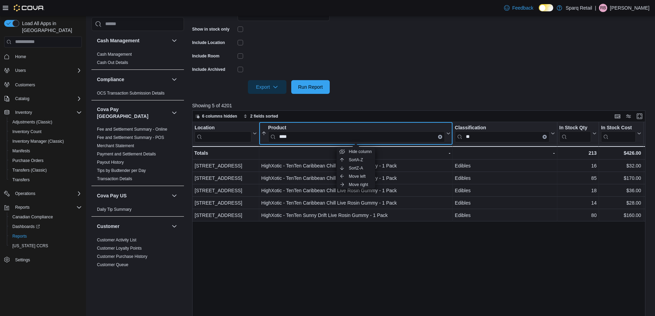
click at [446, 131] on button "Product ****" at bounding box center [355, 134] width 189 height 18
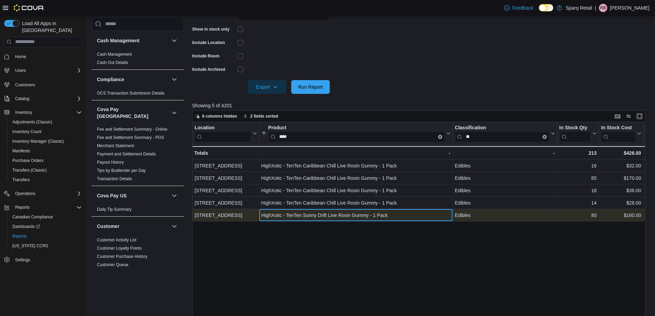
click at [329, 216] on div "HighXotic - TenTen Sunny Drift Live Rosin Gummy - 1 Pack" at bounding box center [355, 215] width 189 height 8
copy div "HighXotic - TenTen Sunny Drift Live Rosin Gummy - 1 Pack"
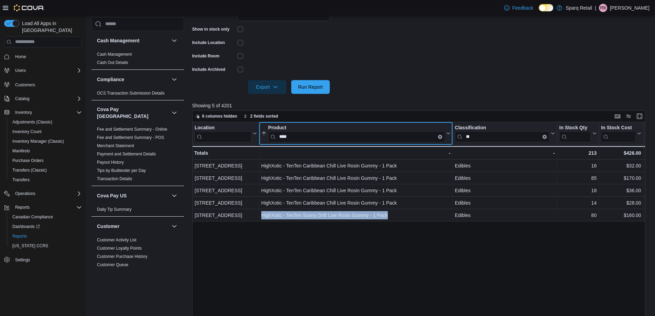
click at [421, 133] on input "****" at bounding box center [356, 136] width 177 height 11
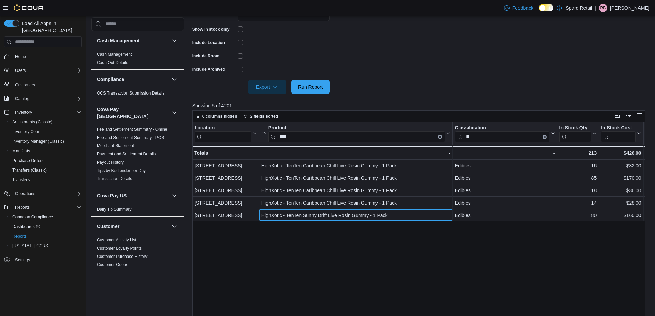
click at [421, 133] on input "****" at bounding box center [356, 136] width 177 height 11
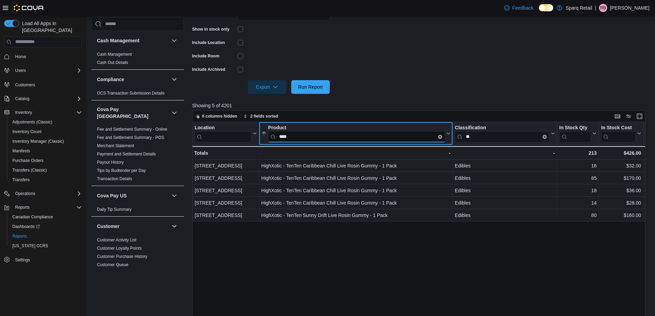
click at [421, 133] on input "****" at bounding box center [356, 136] width 177 height 11
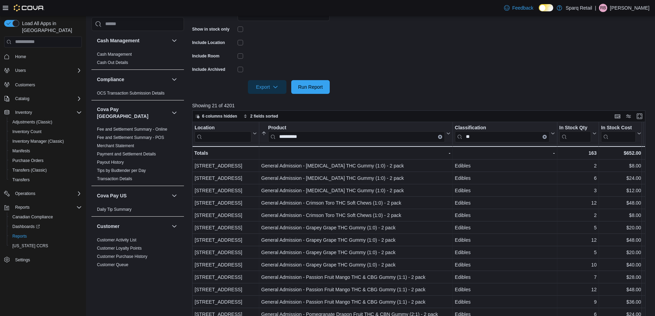
click at [405, 66] on form "Locations All Locations Classifications All Classifications Products All Produc…" at bounding box center [421, 21] width 458 height 144
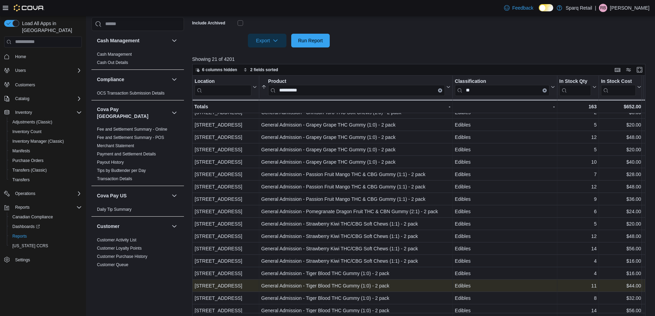
scroll to position [225, 0]
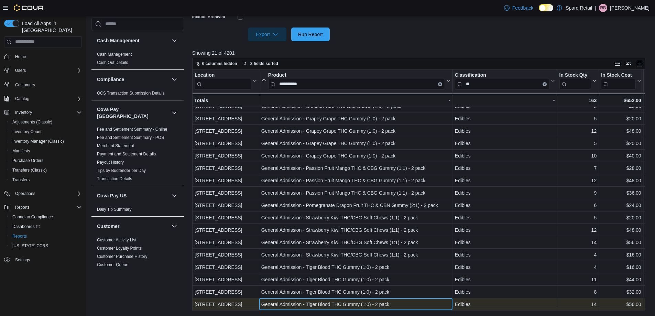
click at [355, 300] on div "General Admission - Tiger Blood THC Gummy (1:0) - 2 pack" at bounding box center [355, 304] width 189 height 8
copy div "General Admission - Tiger Blood THC Gummy (1:0) - 2 pack"
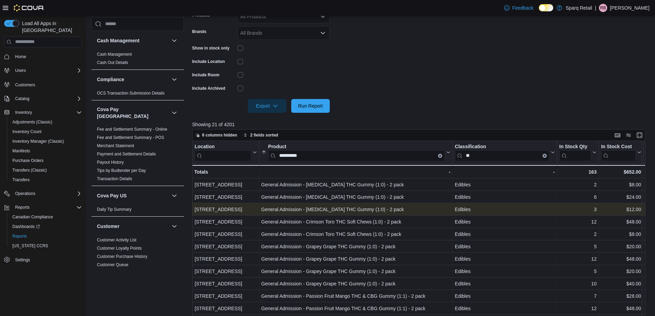
scroll to position [156, 0]
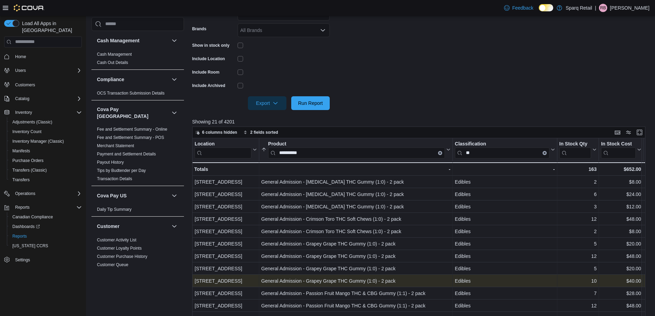
click at [325, 153] on div "**********" at bounding box center [601, 286] width 819 height 297
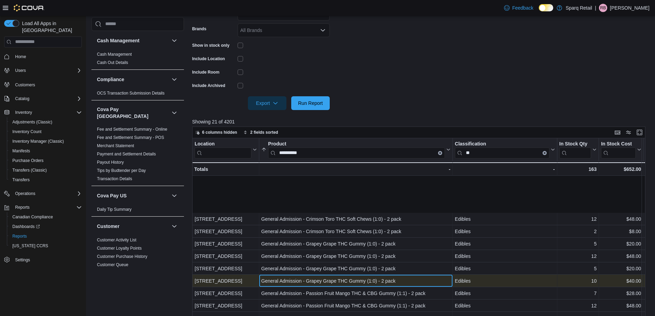
scroll to position [60, 0]
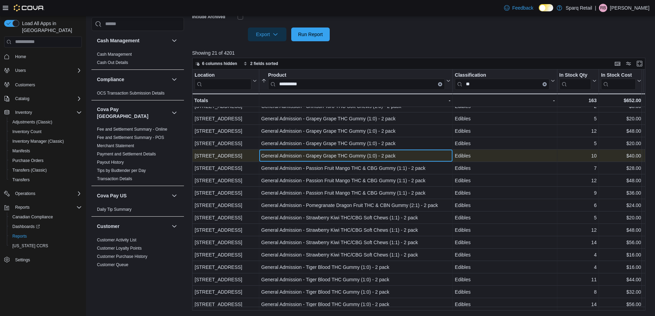
click at [325, 153] on div "**********" at bounding box center [421, 189] width 458 height 241
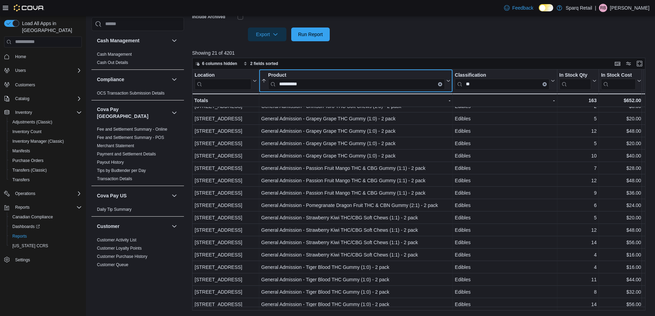
click at [309, 82] on input "**********" at bounding box center [356, 84] width 177 height 11
click at [309, 83] on input "**********" at bounding box center [356, 84] width 177 height 11
click at [309, 84] on input "**********" at bounding box center [356, 84] width 177 height 11
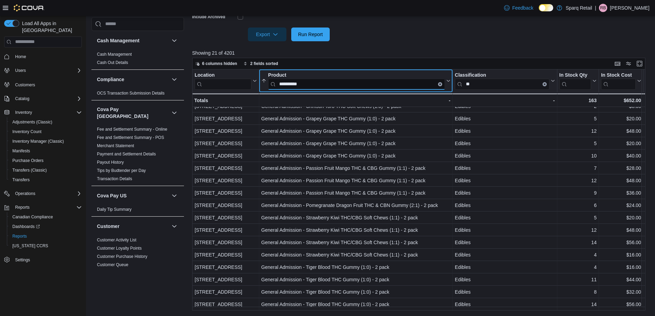
click at [310, 84] on input "**********" at bounding box center [356, 84] width 177 height 11
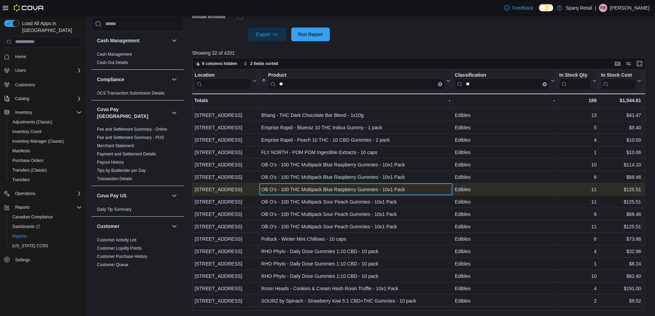
click at [339, 188] on div "Olli O's - 100 THC Multipack Blue Raspberry Gummies - 10x1 Pack" at bounding box center [355, 189] width 189 height 8
copy div "Olli O's - 100 THC Multipack Blue Raspberry Gummies - 10x1 Pack"
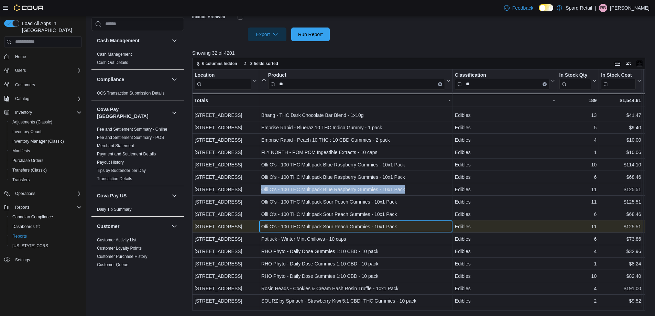
click at [389, 222] on div "Olli O's - 100 THC Multipack Sour Peach Gummies - 10x1 Pack - Product, column 2…" at bounding box center [356, 226] width 194 height 12
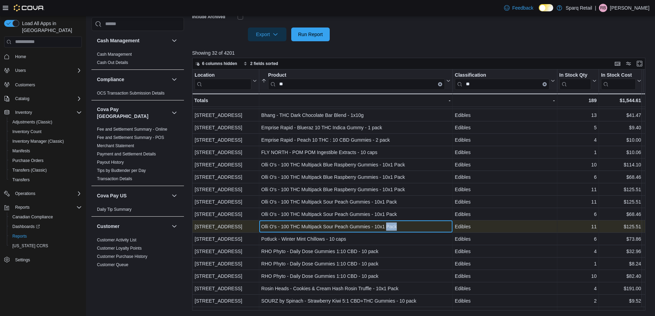
click at [389, 222] on div "Olli O's - 100 THC Multipack Sour Peach Gummies - 10x1 Pack - Product, column 2…" at bounding box center [356, 226] width 194 height 12
copy div "Olli O's - 100 THC Multipack Sour Peach Gummies - 10x1 Pack"
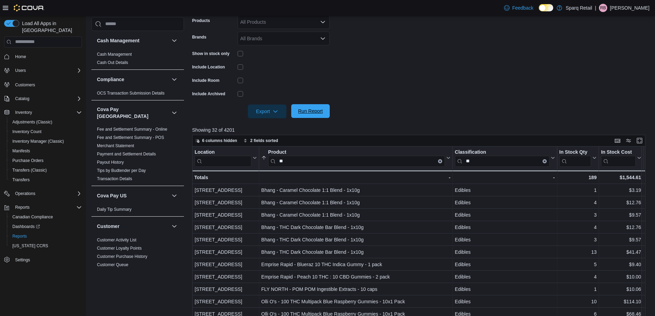
scroll to position [53, 0]
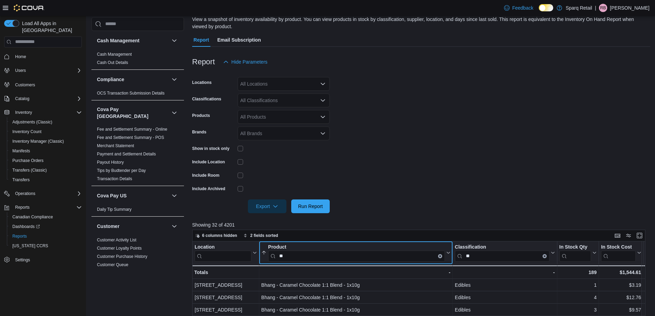
click at [337, 256] on input "**" at bounding box center [356, 256] width 177 height 11
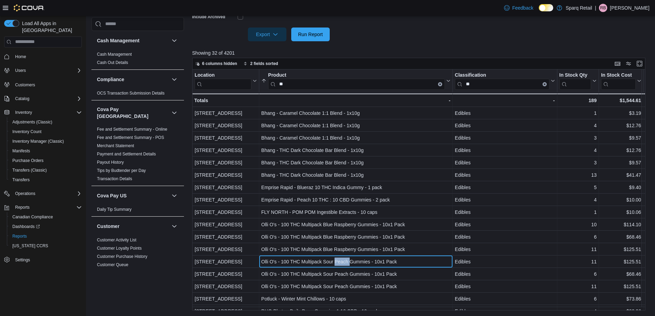
click at [337, 256] on div "Olli O's - 100 THC Multipack Sour Peach Gummies - 10x1 Pack - Product, column 2…" at bounding box center [356, 261] width 194 height 12
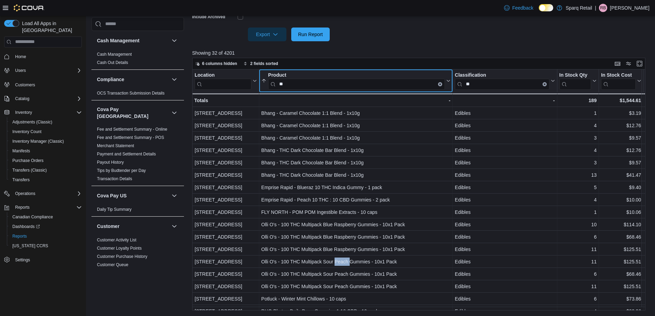
click at [298, 84] on input "**" at bounding box center [356, 84] width 177 height 11
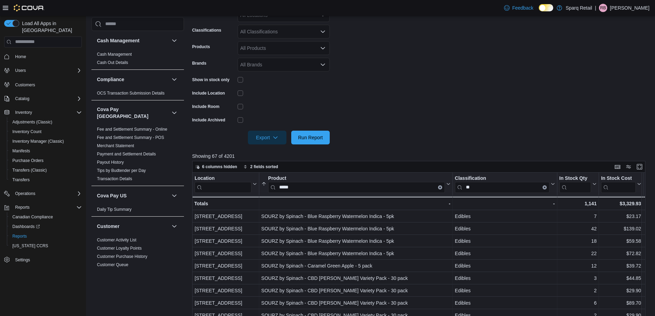
click at [412, 111] on form "Locations All Locations Classifications All Classifications Products All Produc…" at bounding box center [421, 72] width 458 height 144
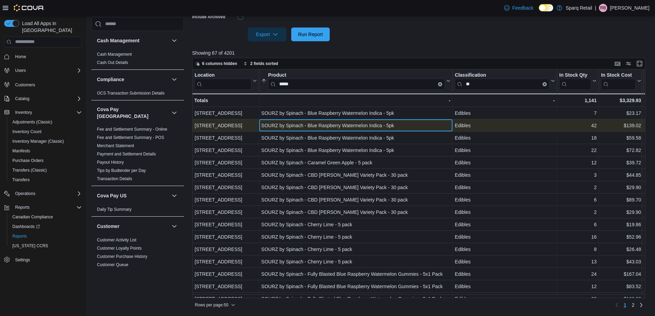
click at [389, 125] on div "SOURZ by Spinach - Blue Raspberry Watermelon Indica - 5pk" at bounding box center [355, 125] width 189 height 8
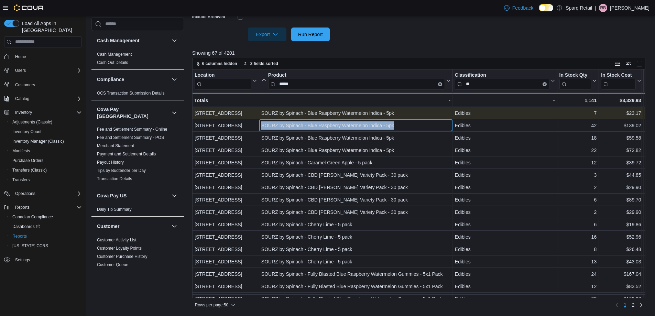
copy div "SOURZ by Spinach - Blue Raspberry Watermelon Indica - 5pk"
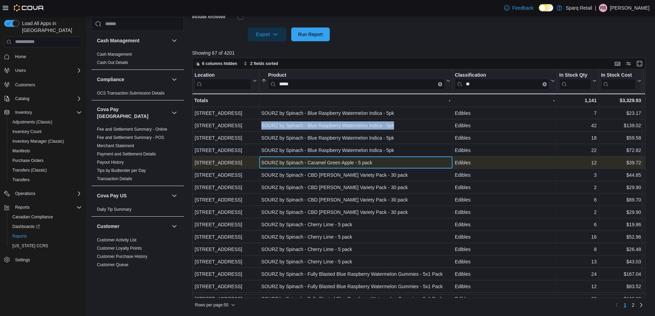
click at [370, 164] on div "SOURZ by Spinach - Caramel Green Apple - 5 pack" at bounding box center [355, 163] width 189 height 8
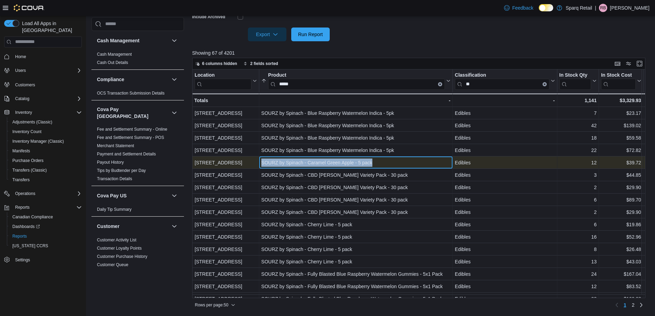
click at [370, 164] on div "SOURZ by Spinach - Caramel Green Apple - 5 pack" at bounding box center [355, 163] width 189 height 8
copy div "SOURZ by Spinach - Caramel Green Apple - 5 pack"
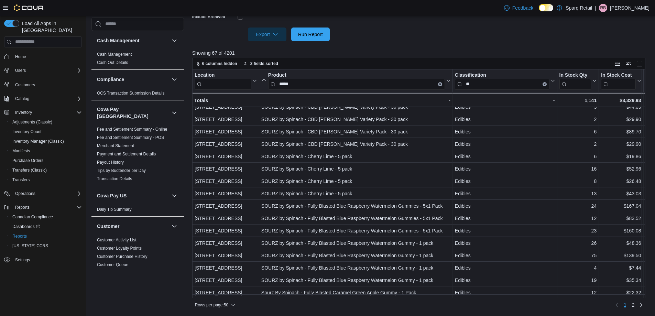
scroll to position [69, 0]
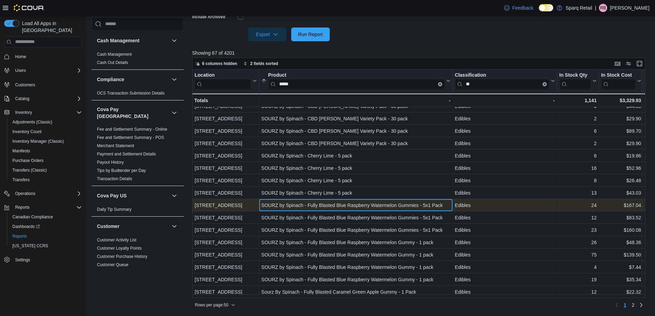
click at [344, 201] on div "SOURZ by Spinach - Fully Blasted Blue Raspberry Watermelon Gummies - 5x1 Pack" at bounding box center [355, 205] width 189 height 8
click at [344, 201] on div "SOURZ by Spinach - Fully Blasted Blue Raspberry Watermelon Gummies - 5x1 Pack -…" at bounding box center [356, 205] width 194 height 12
click at [343, 200] on div "SOURZ by Spinach - Fully Blasted Blue Raspberry Watermelon Gummies - 5x1 Pack -…" at bounding box center [356, 205] width 194 height 12
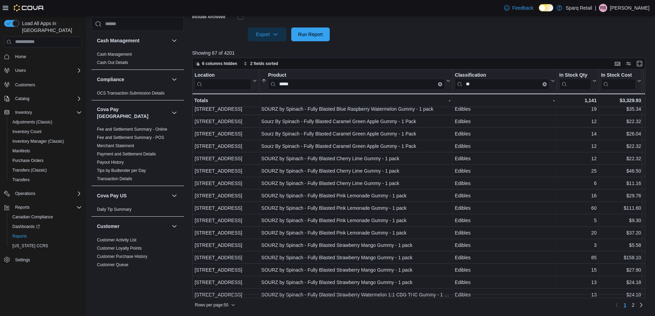
scroll to position [241, 0]
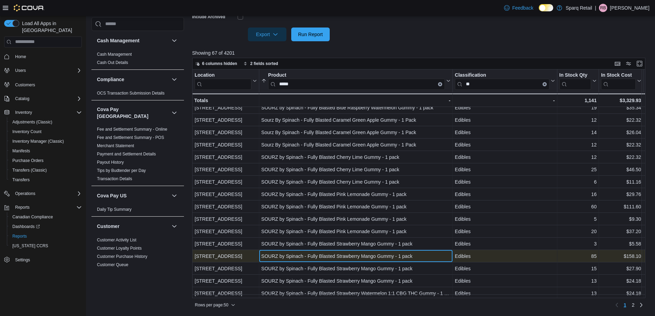
click at [348, 257] on div "SOURZ by Spinach - Fully Blasted Strawberry Mango Gummy - 1 pack" at bounding box center [355, 256] width 189 height 8
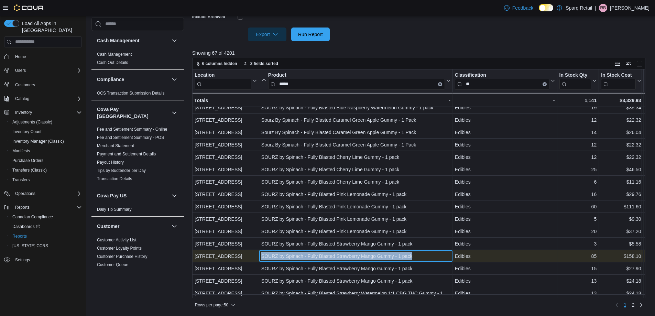
click at [348, 257] on div "SOURZ by Spinach - Fully Blasted Strawberry Mango Gummy - 1 pack" at bounding box center [355, 256] width 189 height 8
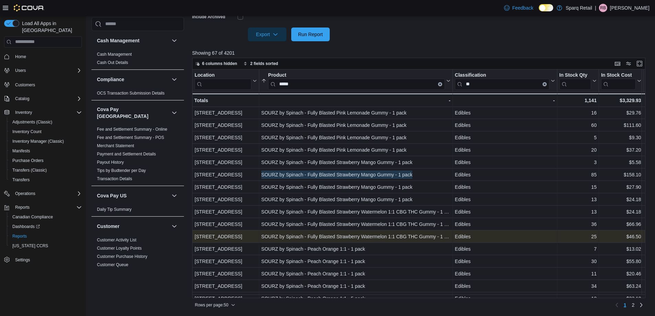
scroll to position [344, 0]
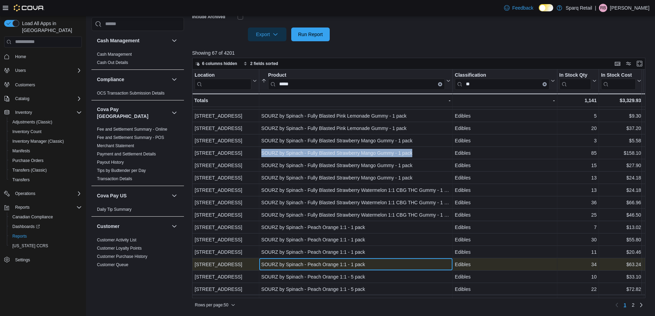
click at [383, 261] on div "SOURZ by Spinach - Peach Orange 1:1 - 1 pack" at bounding box center [355, 264] width 189 height 8
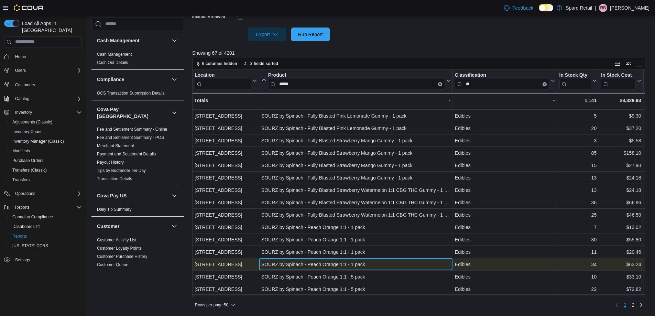
click at [383, 261] on div "SOURZ by Spinach - Peach Orange 1:1 - 1 pack" at bounding box center [355, 264] width 189 height 8
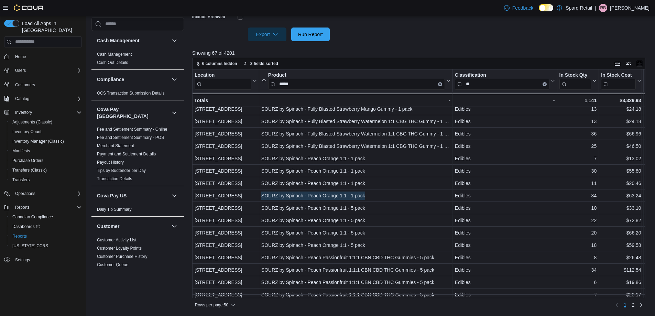
scroll to position [431, 0]
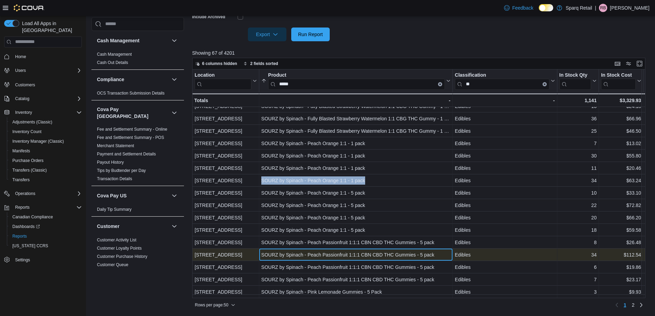
click at [407, 251] on div "SOURZ by Spinach - Peach Passionfruit 1:1:1 CBN CBD THC Gummies - 5 pack" at bounding box center [355, 255] width 189 height 8
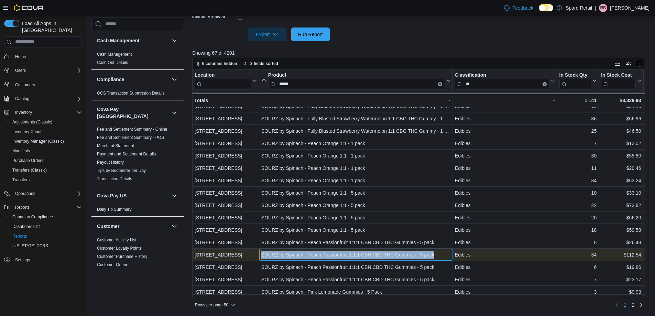
click at [407, 251] on div "SOURZ by Spinach - Peach Passionfruit 1:1:1 CBN CBD THC Gummies - 5 pack" at bounding box center [355, 255] width 189 height 8
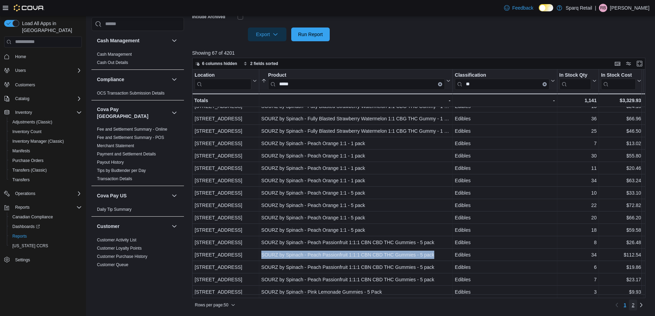
click at [634, 307] on span "2" at bounding box center [633, 305] width 3 height 7
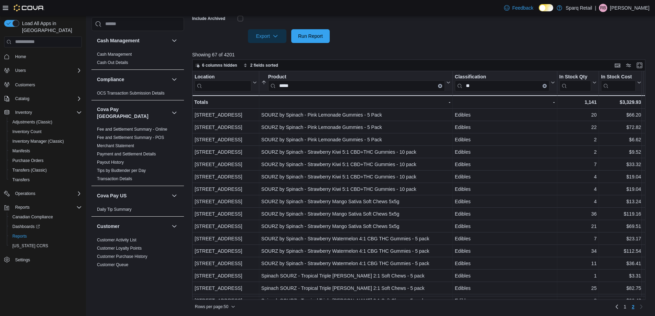
scroll to position [225, 0]
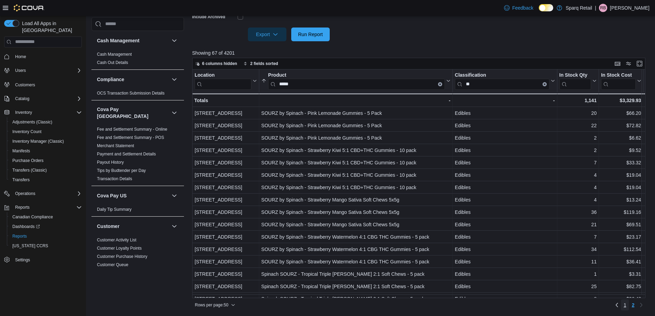
click at [627, 305] on link "1" at bounding box center [625, 304] width 8 height 11
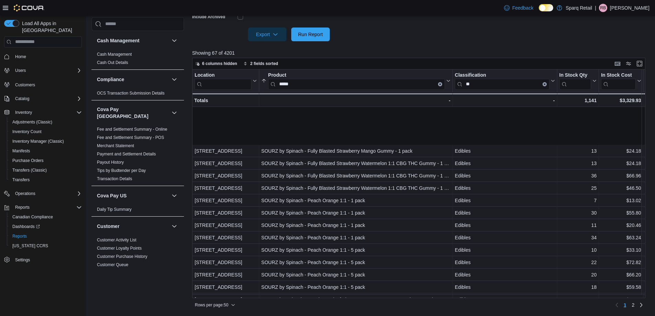
scroll to position [431, 0]
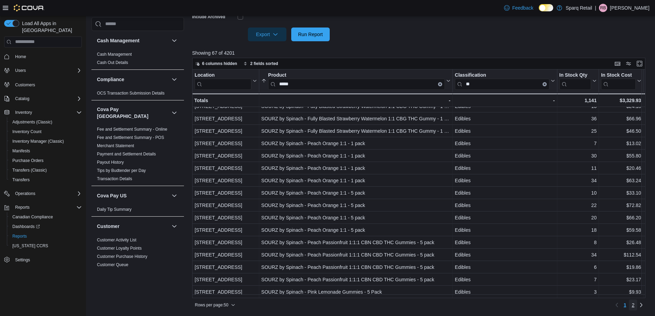
click at [637, 304] on link "2" at bounding box center [633, 304] width 8 height 11
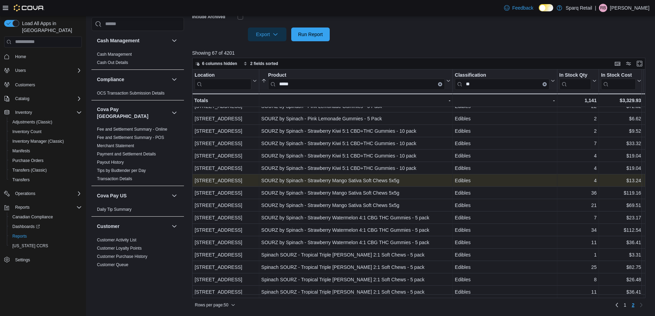
scroll to position [0, 0]
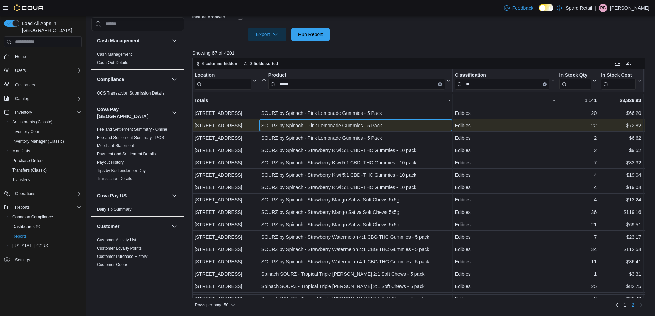
click at [371, 129] on div "SOURZ by Spinach - Pink Lemonade Gummies - 5 Pack" at bounding box center [355, 125] width 189 height 8
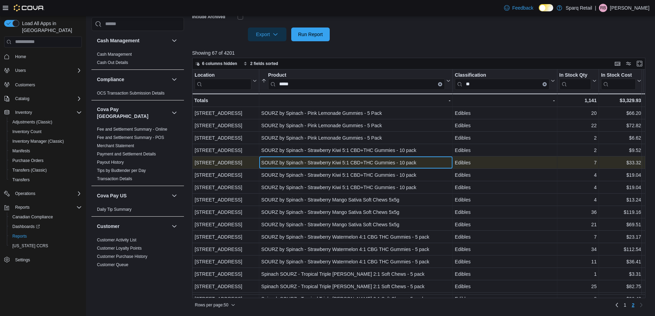
click at [339, 164] on div "SOURZ by Spinach - Strawberry Kiwi 5:1 CBD+THC Gummies - 10 pack" at bounding box center [355, 163] width 189 height 8
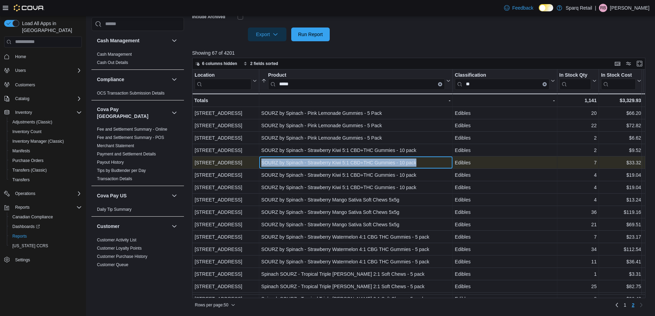
click at [339, 164] on div "SOURZ by Spinach - Strawberry Kiwi 5:1 CBD+THC Gummies - 10 pack" at bounding box center [355, 163] width 189 height 8
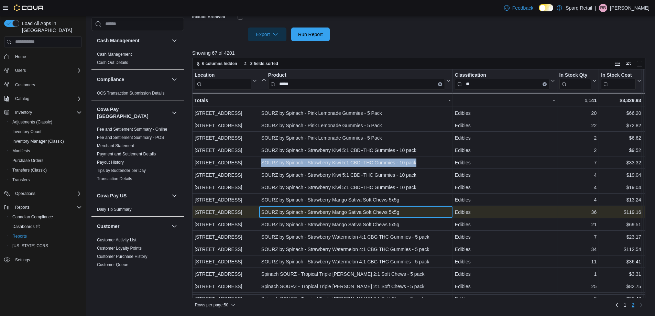
click at [315, 213] on div "SOURZ by Spinach - Strawberry Mango Sativa Soft Chews 5x5g" at bounding box center [355, 212] width 189 height 8
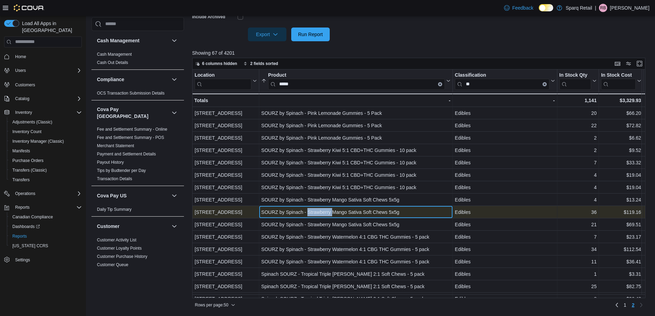
click at [315, 213] on div "SOURZ by Spinach - Strawberry Mango Sativa Soft Chews 5x5g" at bounding box center [355, 212] width 189 height 8
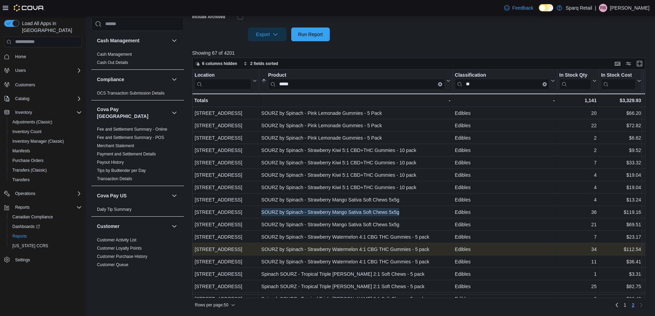
scroll to position [23, 0]
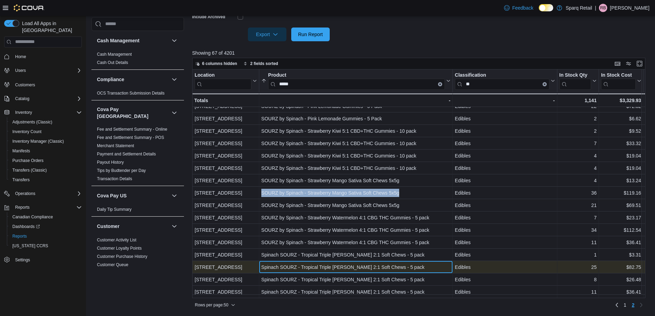
click at [345, 263] on div "Spinach SOURZ - Tropical Triple Berry 2:1 Soft Chews - 5 pack" at bounding box center [355, 267] width 189 height 8
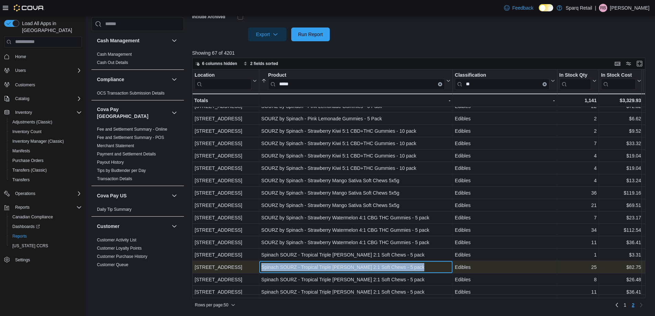
click at [345, 263] on div "Spinach SOURZ - Tropical Triple Berry 2:1 Soft Chews - 5 pack" at bounding box center [355, 267] width 189 height 8
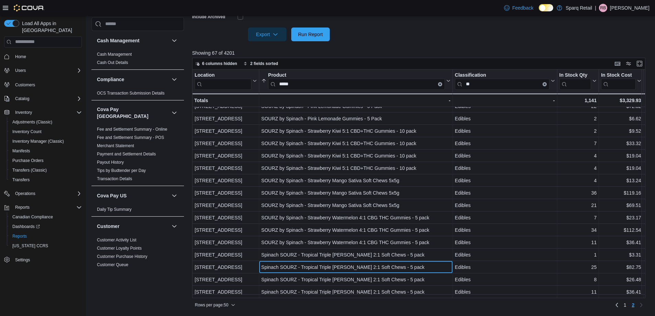
click at [359, 86] on input "*****" at bounding box center [356, 84] width 177 height 11
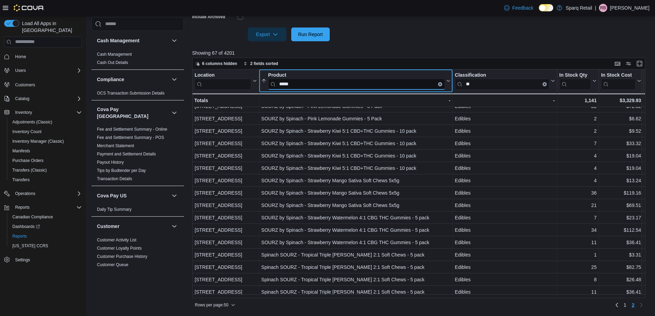
click at [359, 86] on input "*****" at bounding box center [356, 84] width 177 height 11
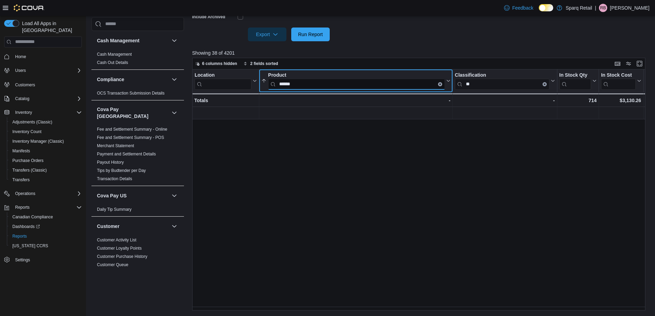
scroll to position [0, 0]
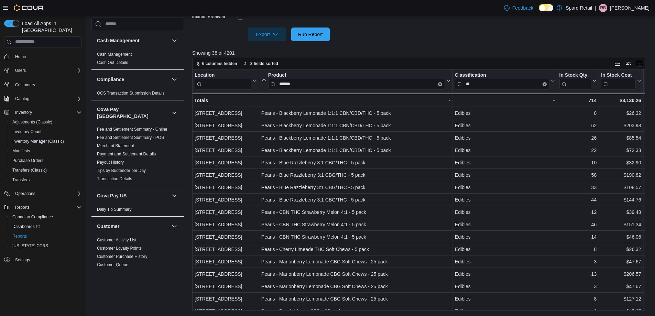
click at [392, 49] on div at bounding box center [421, 45] width 458 height 8
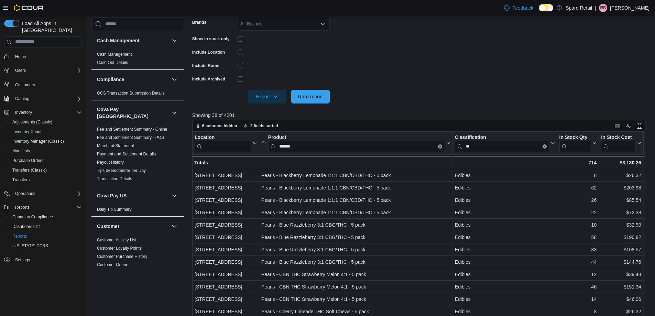
scroll to position [225, 0]
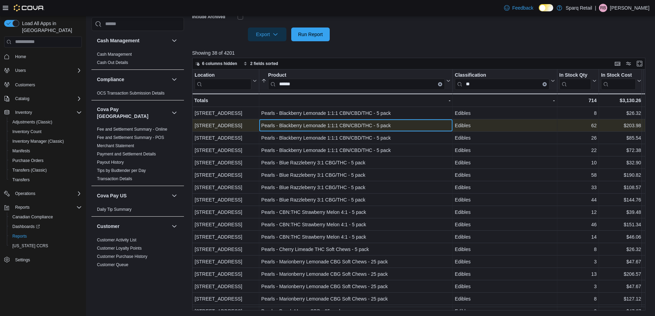
click at [340, 125] on div "Pearls - Blackberry Lemonade 1:1:1 CBN/CBD/THC - 5 pack" at bounding box center [355, 125] width 189 height 8
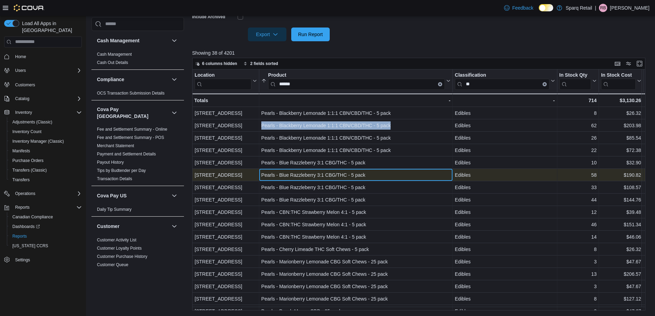
click at [355, 176] on div "Pearls - Blue Razzleberry 3:1 CBG/THC - 5 pack" at bounding box center [355, 175] width 189 height 8
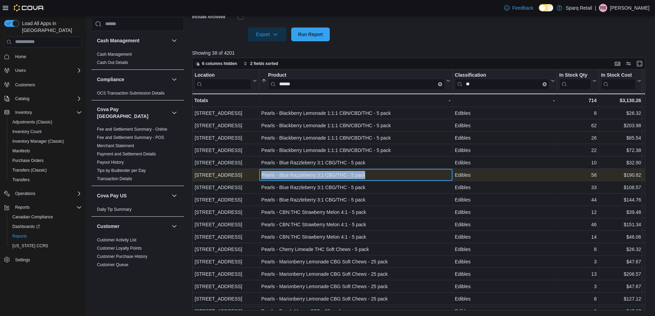
click at [355, 176] on div "Pearls - Blue Razzleberry 3:1 CBG/THC - 5 pack" at bounding box center [355, 175] width 189 height 8
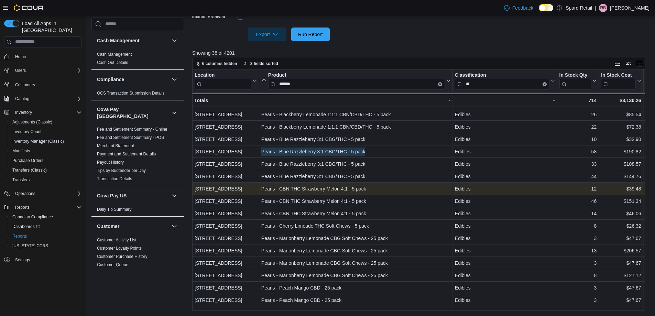
scroll to position [34, 0]
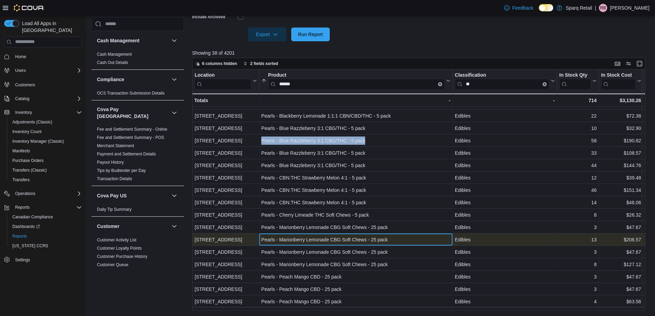
click at [314, 239] on div "Pearls - Marionberry Lemonade CBG Soft Chews - 25 pack" at bounding box center [355, 240] width 189 height 8
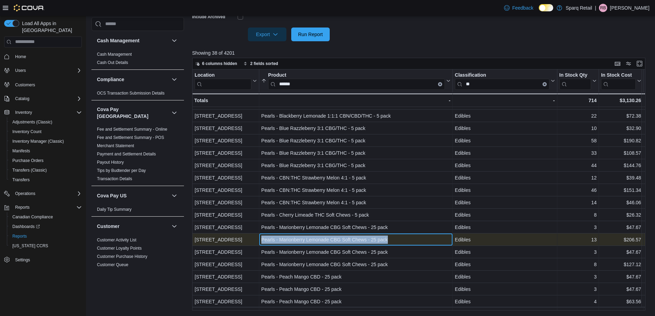
click at [314, 239] on div "Pearls - Marionberry Lemonade CBG Soft Chews - 25 pack" at bounding box center [355, 240] width 189 height 8
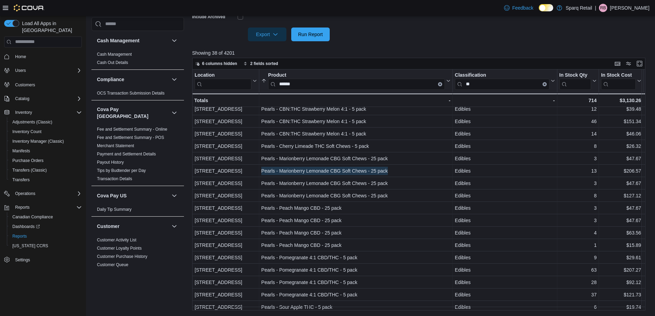
scroll to position [138, 0]
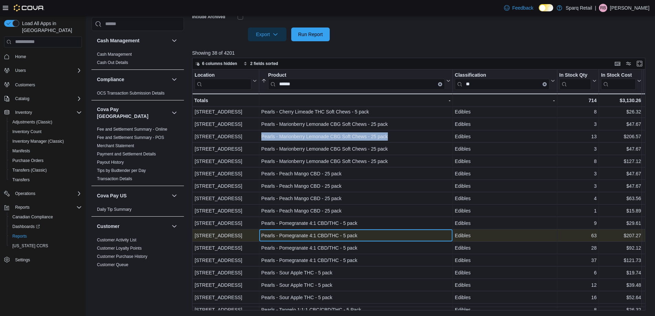
click at [345, 234] on div "Pearls - Pomegranate 4:1 CBD/THC - 5 pack" at bounding box center [355, 235] width 189 height 8
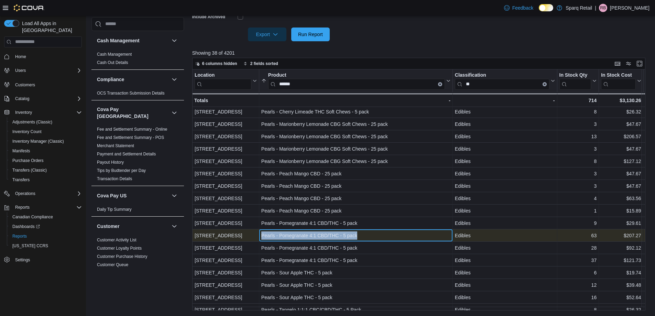
click at [345, 234] on div "Pearls - Pomegranate 4:1 CBD/THC - 5 pack" at bounding box center [355, 235] width 189 height 8
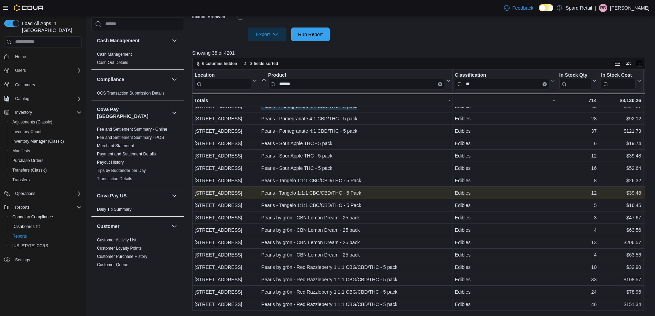
scroll to position [270, 0]
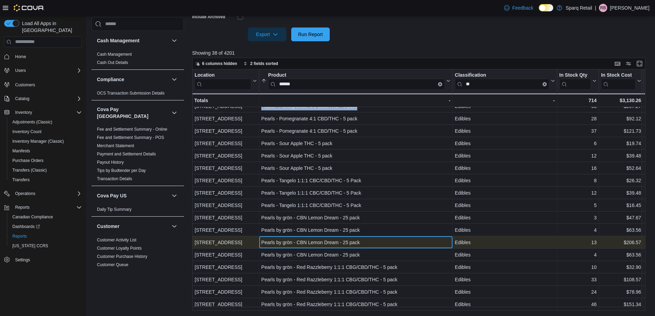
click at [335, 239] on div "Pearls by grön - CBN Lemon Dream - 25 pack" at bounding box center [355, 242] width 189 height 8
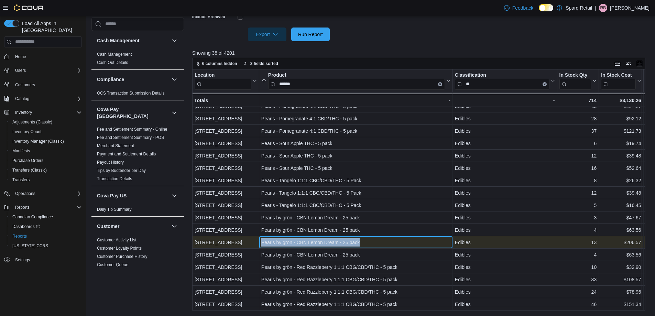
click at [335, 239] on div "Pearls by grön - CBN Lemon Dream - 25 pack" at bounding box center [355, 242] width 189 height 8
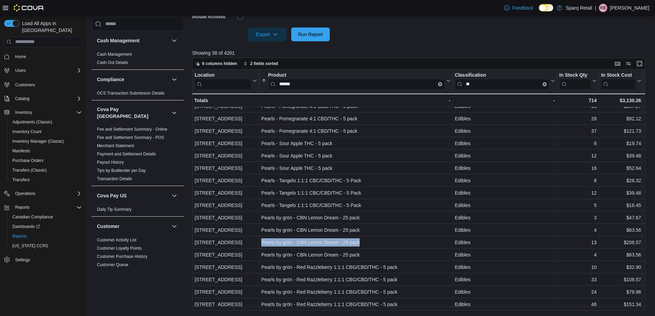
click at [402, 86] on input "******" at bounding box center [356, 84] width 177 height 11
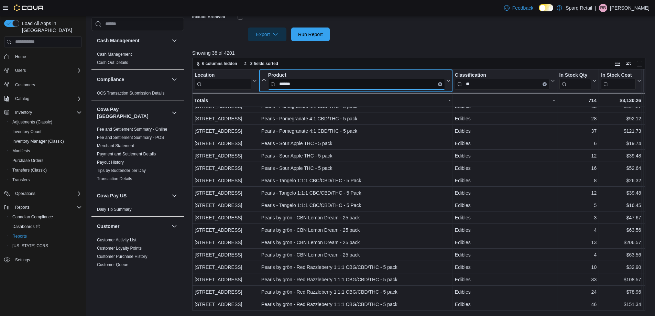
click at [401, 86] on input "******" at bounding box center [356, 84] width 177 height 11
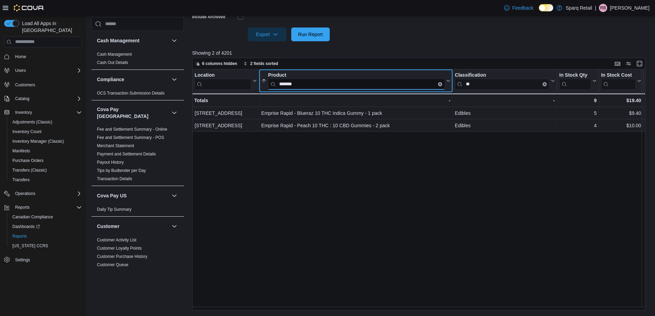
scroll to position [0, 0]
click at [400, 85] on input "*******" at bounding box center [356, 84] width 177 height 11
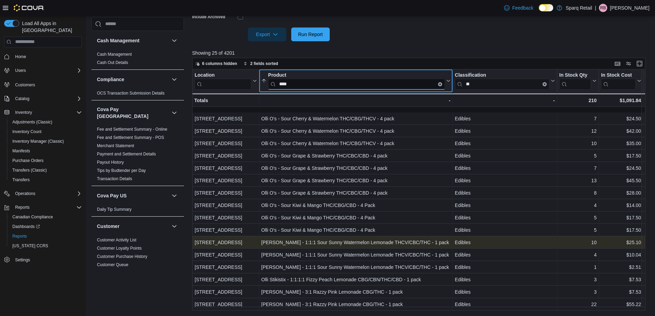
scroll to position [103, 0]
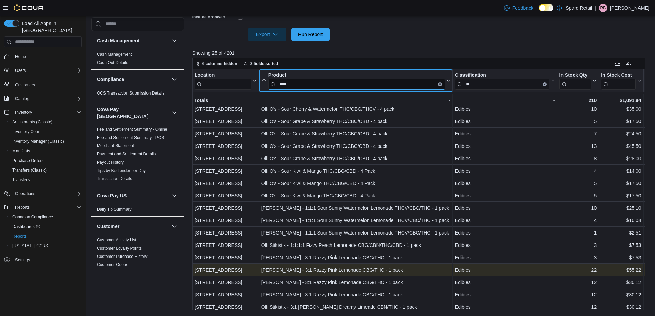
type input "****"
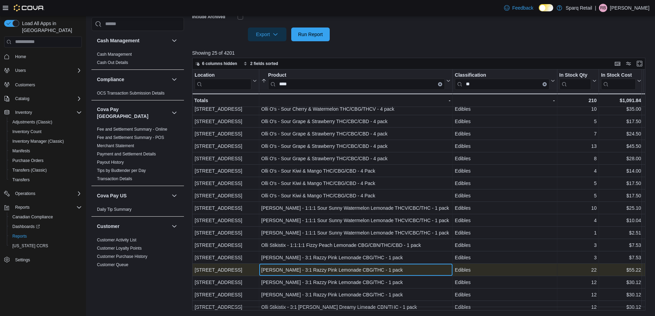
click at [347, 265] on div "Olli Stikistix - 3:1 Razzy Pink Lemonade CBG/THC - 1 pack - Product, column 2, …" at bounding box center [356, 270] width 194 height 12
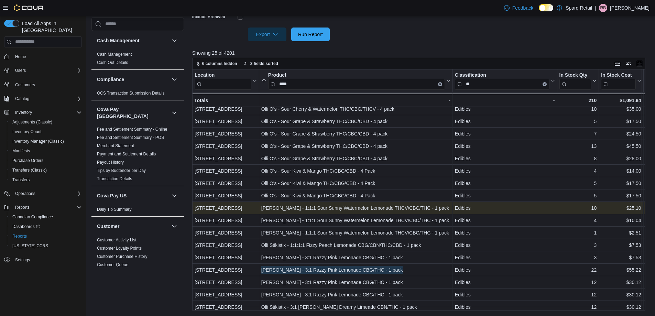
scroll to position [109, 0]
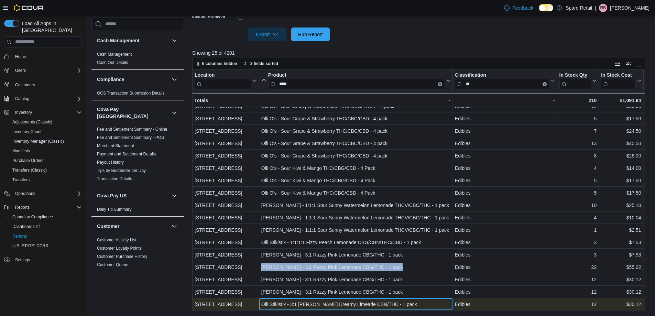
click at [357, 301] on div "Olli Stikistix - 3:1 Berry Dreamy Limeade CBN/THC - 1 pack" at bounding box center [355, 304] width 189 height 8
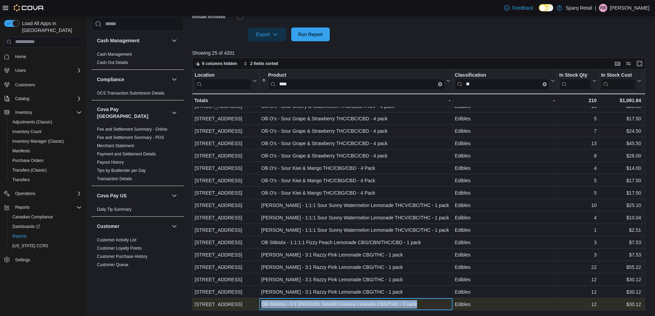
click at [357, 301] on div "Olli Stikistix - 3:1 Berry Dreamy Limeade CBN/THC - 1 pack" at bounding box center [355, 304] width 189 height 8
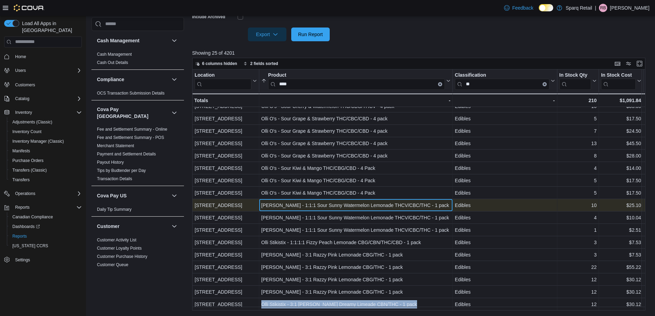
click at [323, 202] on div "Olli Stikistix - 1:1:1 Sour Sunny Watermelon Lemonade THCV/CBC/THC - 1 pack" at bounding box center [355, 205] width 189 height 8
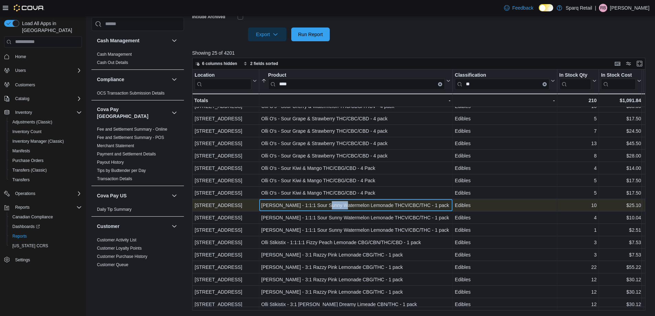
click at [323, 202] on div "Olli Stikistix - 1:1:1 Sour Sunny Watermelon Lemonade THCV/CBC/THC - 1 pack" at bounding box center [355, 205] width 189 height 8
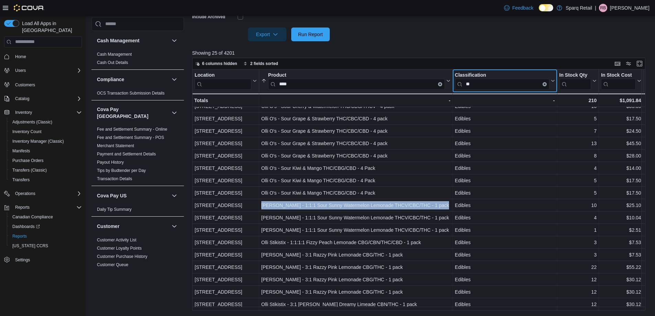
click at [484, 86] on input "**" at bounding box center [502, 84] width 95 height 11
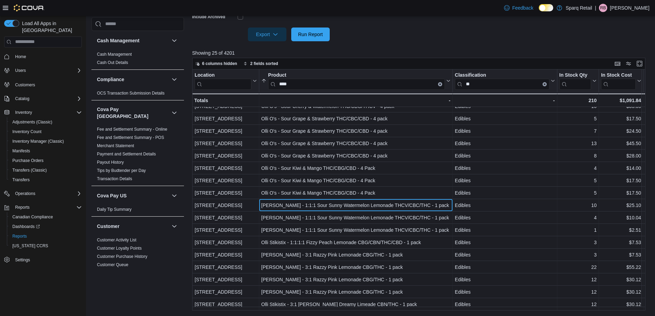
click at [484, 86] on input "**" at bounding box center [502, 84] width 95 height 11
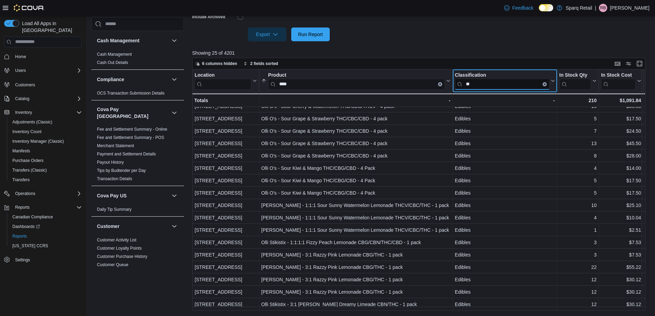
click at [483, 84] on input "**" at bounding box center [502, 84] width 95 height 11
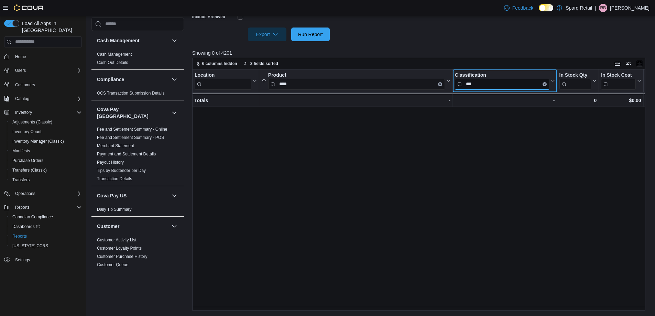
scroll to position [0, 0]
type input "******"
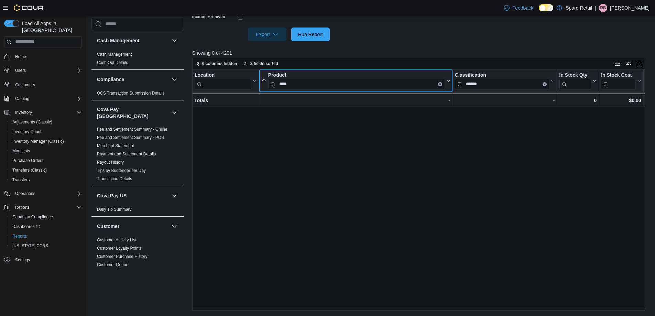
click at [414, 88] on input "****" at bounding box center [356, 84] width 177 height 11
click at [414, 87] on input "****" at bounding box center [356, 84] width 177 height 11
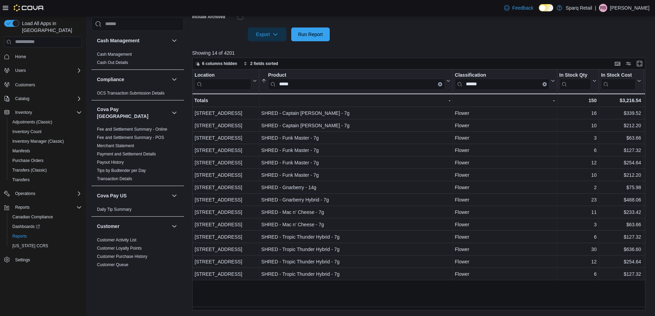
click at [399, 45] on div at bounding box center [421, 45] width 458 height 8
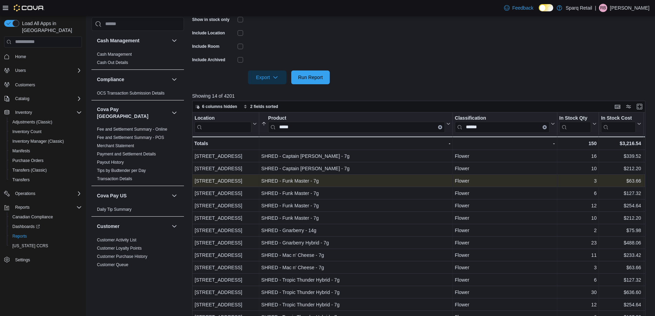
scroll to position [225, 0]
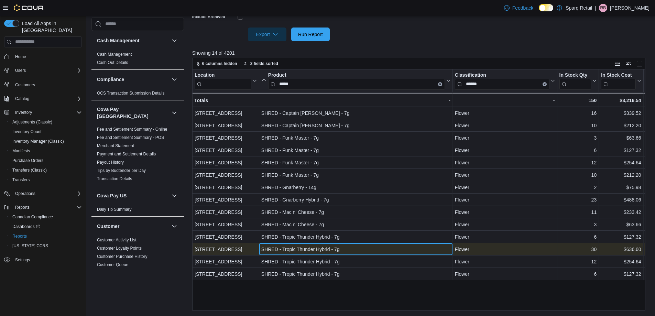
click at [332, 247] on div "SHRED - Tropic Thunder Hybrid - 7g" at bounding box center [355, 249] width 189 height 8
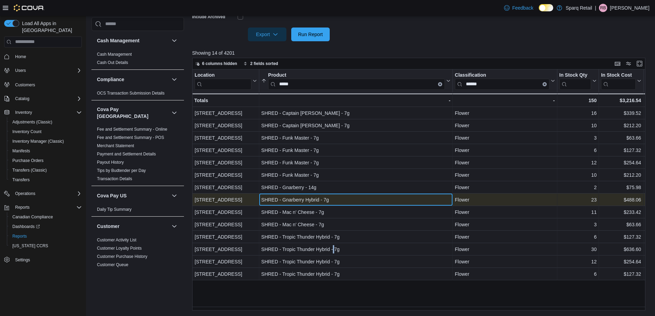
click at [325, 201] on div "SHRED - Gnarberry Hybrid - 7g" at bounding box center [355, 200] width 189 height 8
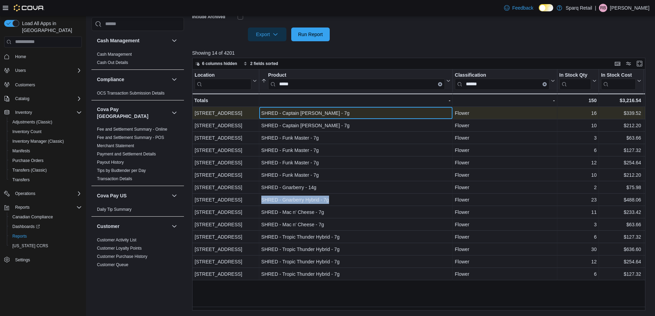
click at [295, 114] on div "SHRED - Captain Kush - 7g" at bounding box center [355, 113] width 189 height 8
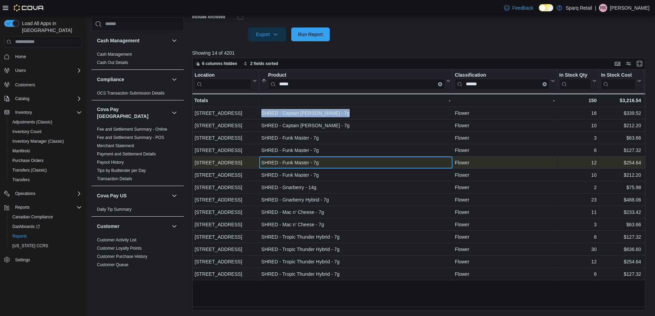
click at [318, 162] on div "SHRED - Funk Master - 7g" at bounding box center [355, 163] width 189 height 8
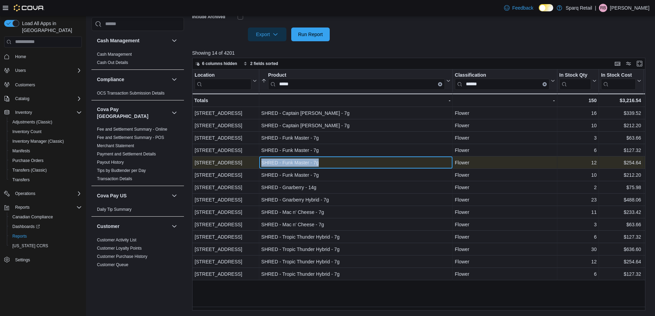
click at [318, 162] on div "SHRED - Funk Master - 7g" at bounding box center [355, 163] width 189 height 8
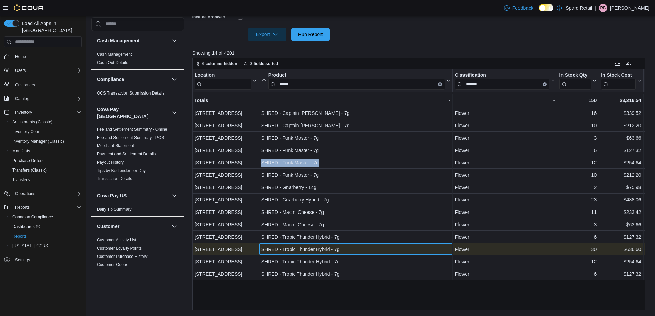
click at [328, 247] on div "SHRED - Tropic Thunder Hybrid - 7g" at bounding box center [355, 249] width 189 height 8
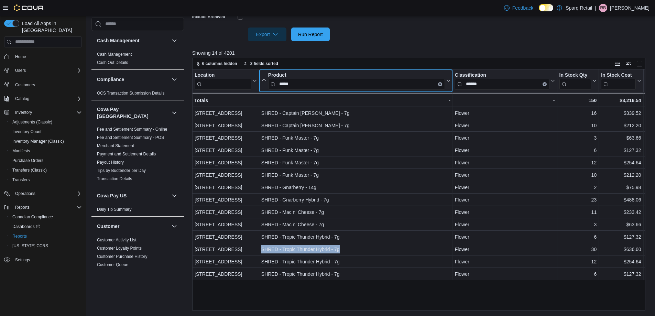
click at [416, 82] on input "*****" at bounding box center [356, 84] width 177 height 11
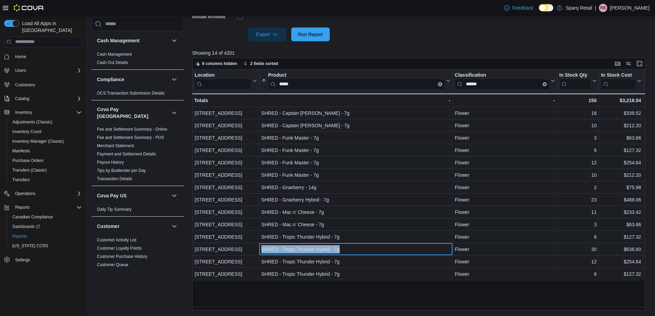
click at [416, 82] on input "*****" at bounding box center [356, 84] width 177 height 11
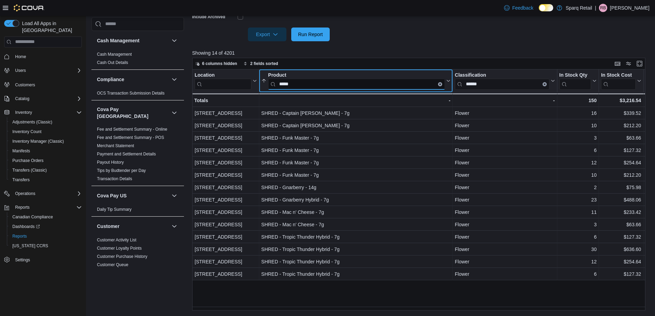
click at [430, 84] on input "*****" at bounding box center [356, 84] width 177 height 11
click at [431, 84] on input "*****" at bounding box center [356, 84] width 177 height 11
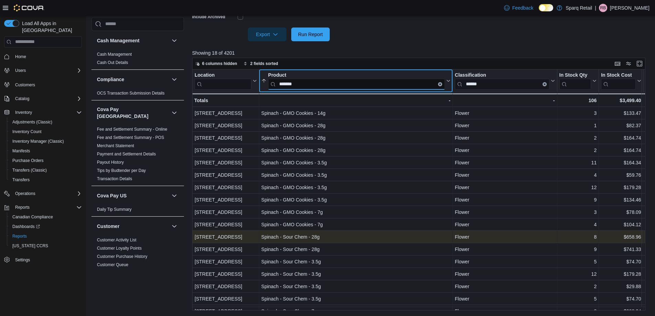
scroll to position [23, 0]
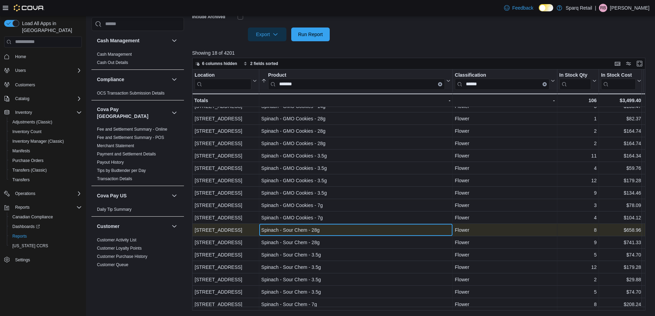
click at [301, 228] on div "Spinach - Sour Chem - 28g" at bounding box center [355, 230] width 189 height 8
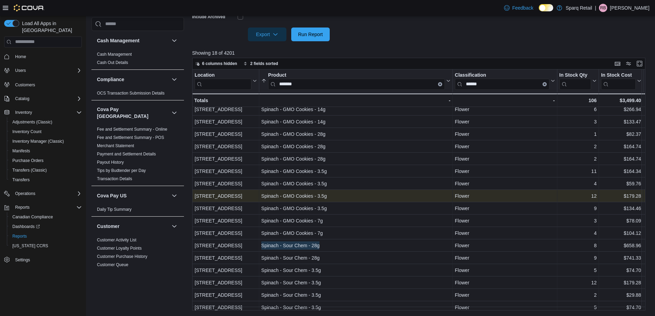
scroll to position [0, 0]
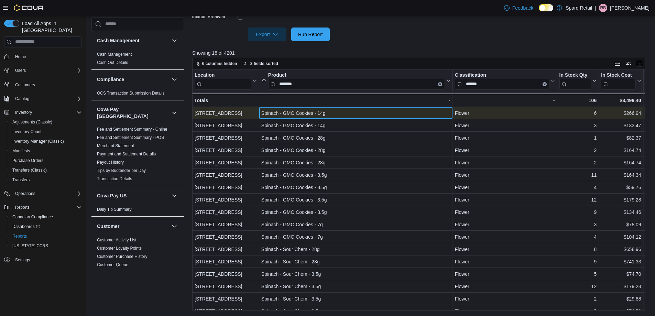
click at [304, 112] on div "Spinach - GMO Cookies - 14g" at bounding box center [355, 113] width 189 height 8
click at [308, 110] on div "Spinach - GMO Cookies - 14g" at bounding box center [355, 113] width 189 height 8
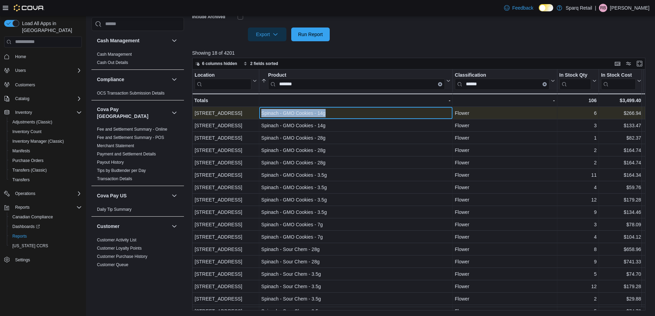
click at [308, 110] on div "Spinach - GMO Cookies - 14g" at bounding box center [355, 113] width 189 height 8
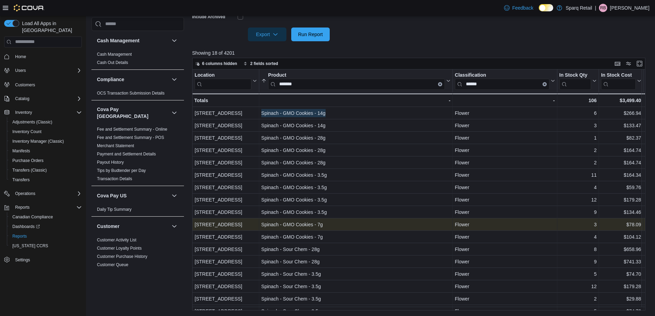
scroll to position [23, 0]
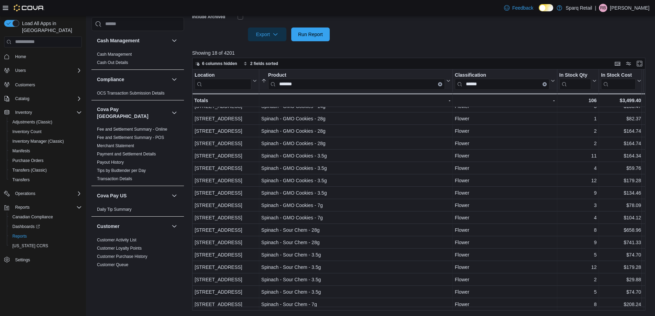
click at [427, 85] on input "*******" at bounding box center [356, 84] width 177 height 11
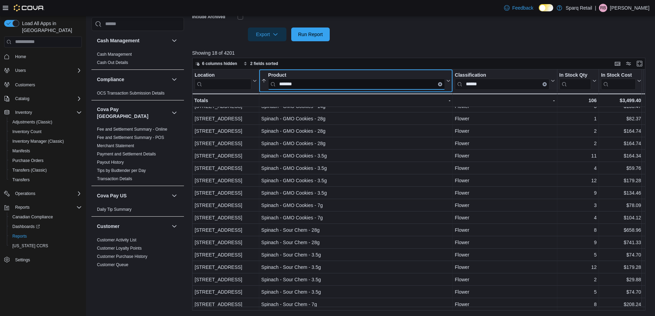
click at [427, 85] on input "*******" at bounding box center [356, 84] width 177 height 11
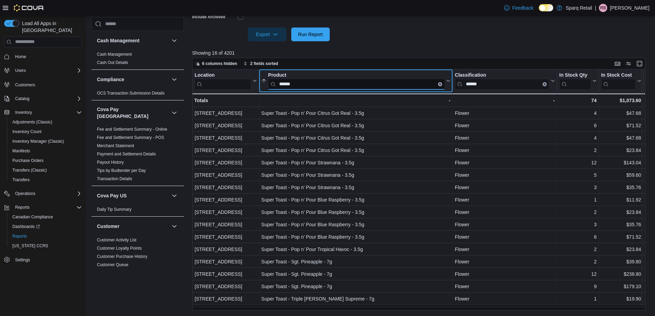
scroll to position [0, 0]
type input "*******"
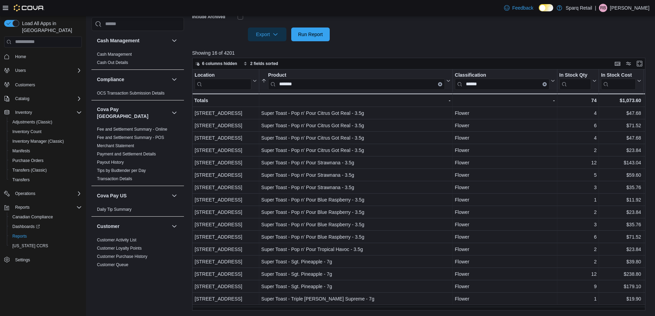
click at [398, 41] on div at bounding box center [421, 45] width 458 height 8
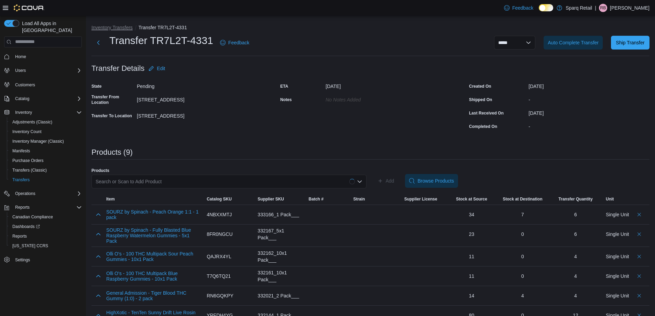
click at [118, 25] on button "Inventory Transfers" at bounding box center [111, 28] width 41 height 6
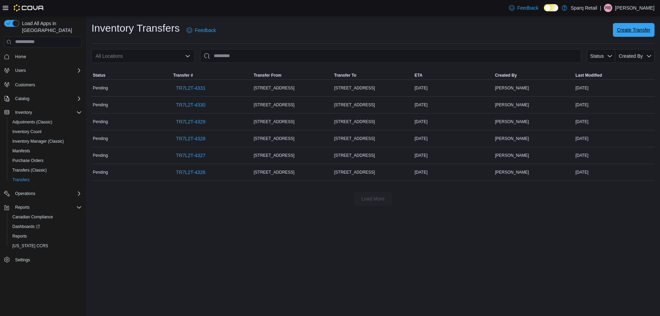
click at [622, 30] on span "Create Transfer" at bounding box center [633, 29] width 33 height 7
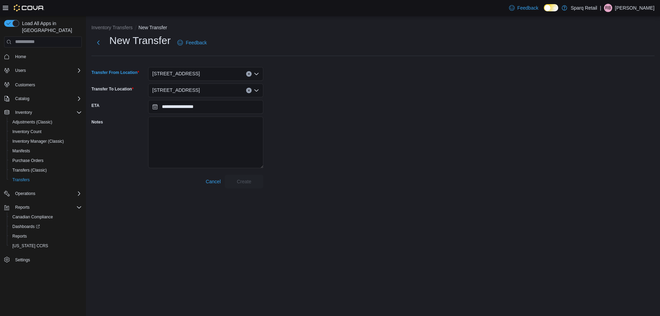
click at [213, 70] on div "[STREET_ADDRESS]" at bounding box center [205, 74] width 115 height 14
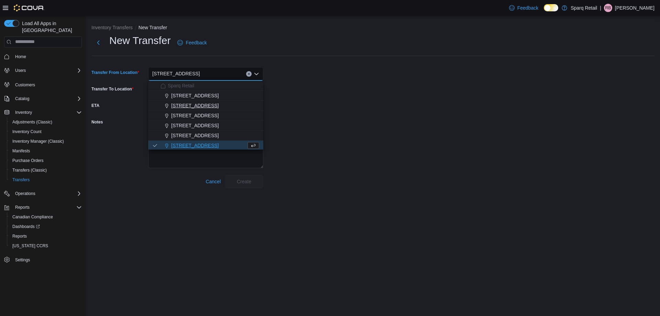
click at [189, 107] on span "[STREET_ADDRESS]" at bounding box center [194, 105] width 47 height 7
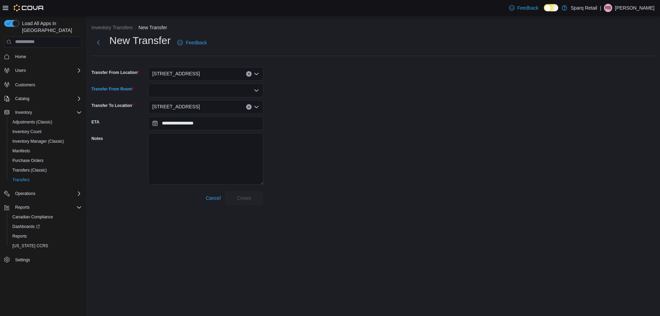
click at [184, 91] on div at bounding box center [205, 91] width 115 height 14
click at [175, 100] on span "Sales Floor" at bounding box center [210, 102] width 99 height 7
click at [175, 105] on span "[STREET_ADDRESS]" at bounding box center [175, 106] width 47 height 8
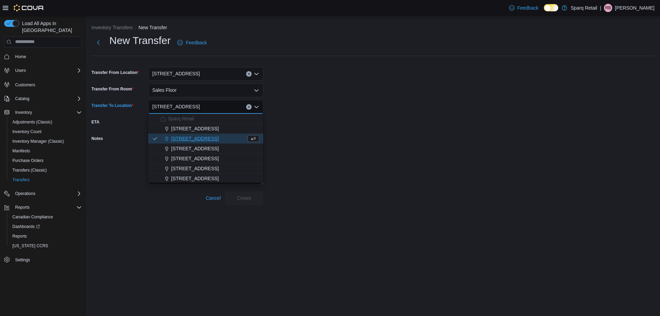
drag, startPoint x: 193, startPoint y: 175, endPoint x: 195, endPoint y: 179, distance: 4.5
click at [193, 175] on span "[STREET_ADDRESS]" at bounding box center [194, 178] width 47 height 7
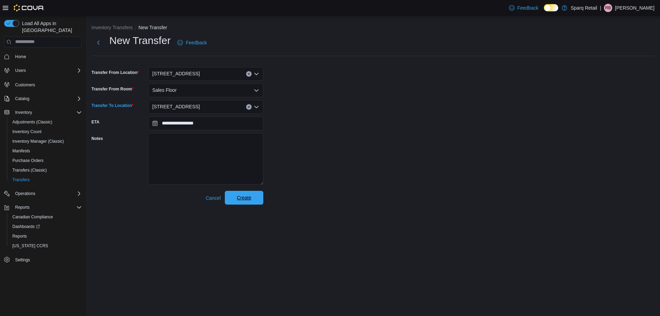
click at [243, 200] on span "Create" at bounding box center [244, 197] width 14 height 7
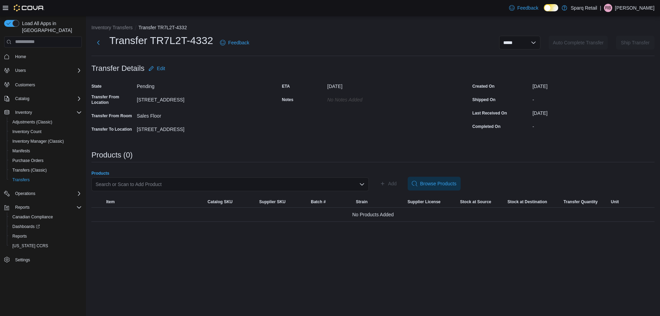
click at [128, 183] on div "Search or Scan to Add Product" at bounding box center [229, 184] width 277 height 14
paste input "**********"
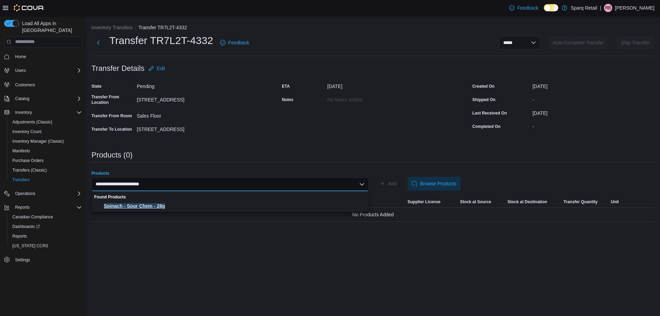
type input "**********"
click at [156, 207] on span "Spinach - Sour Chem - 28g" at bounding box center [234, 206] width 261 height 7
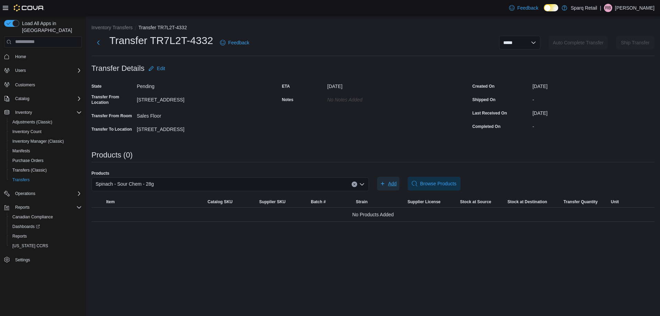
click at [383, 182] on icon "button" at bounding box center [383, 184] width 6 height 6
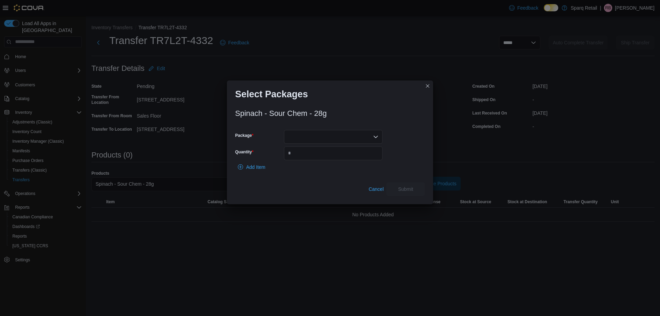
click at [298, 134] on div at bounding box center [333, 137] width 99 height 14
drag, startPoint x: 310, startPoint y: 167, endPoint x: 307, endPoint y: 155, distance: 12.0
click at [310, 165] on span "024981" at bounding box center [337, 168] width 82 height 7
click at [306, 152] on input "Quantity" at bounding box center [333, 153] width 99 height 14
type input "*"
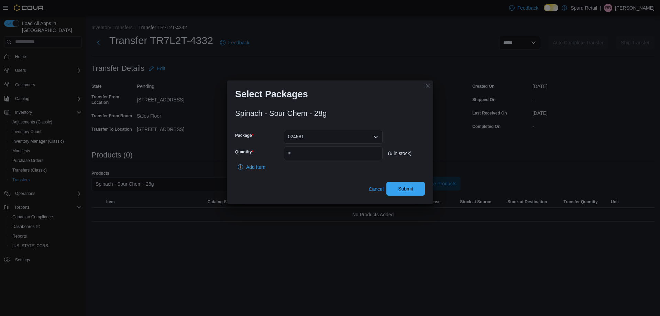
click at [407, 192] on span "Submit" at bounding box center [405, 188] width 15 height 7
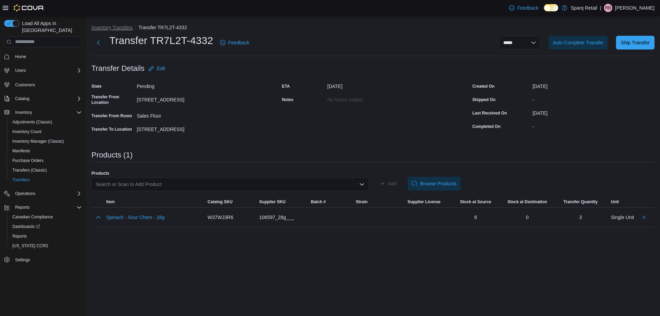
click at [112, 27] on button "Inventory Transfers" at bounding box center [111, 28] width 41 height 6
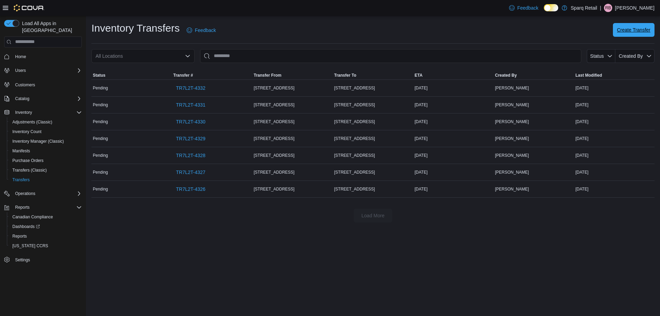
click at [619, 29] on span "Create Transfer" at bounding box center [633, 29] width 33 height 7
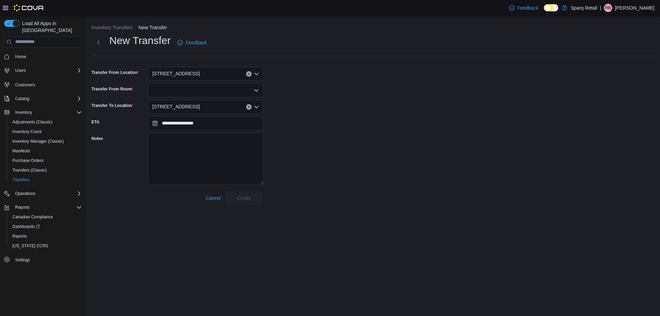
click at [193, 92] on div at bounding box center [205, 91] width 115 height 14
click at [187, 104] on span "Sales Floor" at bounding box center [210, 102] width 99 height 7
click at [187, 104] on span "[STREET_ADDRESS]" at bounding box center [175, 106] width 47 height 8
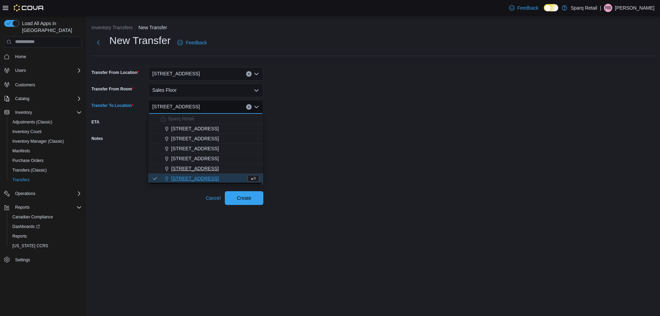
click at [200, 167] on span "[STREET_ADDRESS]" at bounding box center [194, 168] width 47 height 7
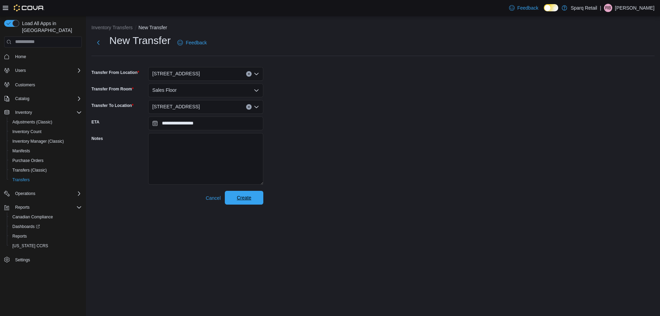
click at [245, 199] on span "Create" at bounding box center [244, 197] width 14 height 7
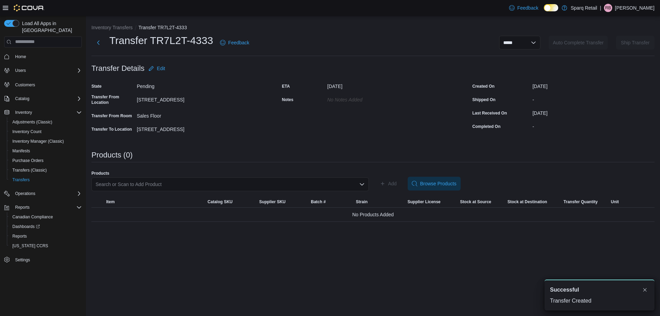
click at [125, 187] on div "Search or Scan to Add Product" at bounding box center [229, 184] width 277 height 14
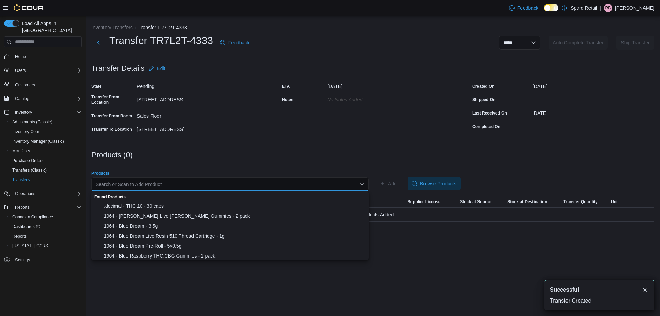
paste input "**********"
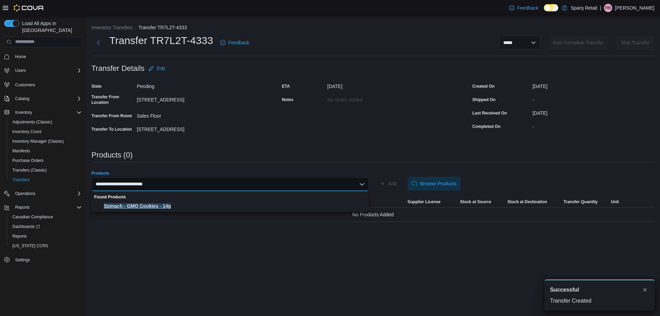
type input "**********"
drag, startPoint x: 137, startPoint y: 203, endPoint x: 226, endPoint y: 194, distance: 90.2
click at [137, 203] on span "Spinach - GMO Cookies - 14g" at bounding box center [234, 206] width 261 height 7
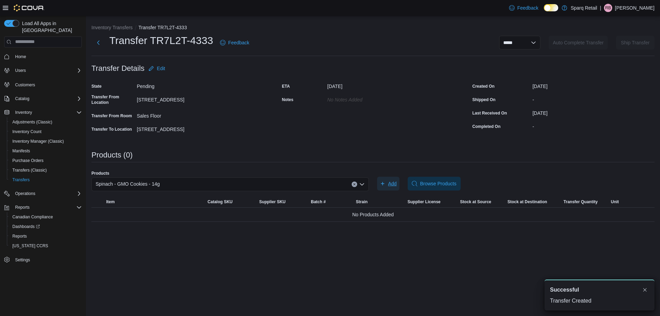
click at [382, 185] on icon "button" at bounding box center [383, 184] width 6 height 6
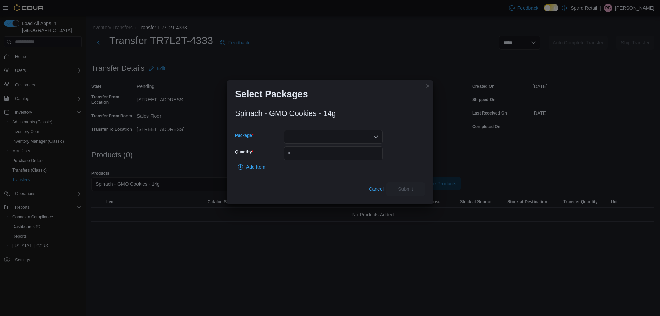
drag, startPoint x: 314, startPoint y: 133, endPoint x: 313, endPoint y: 140, distance: 6.9
click at [313, 133] on div at bounding box center [333, 137] width 99 height 14
click at [306, 159] on span "025327" at bounding box center [337, 158] width 82 height 7
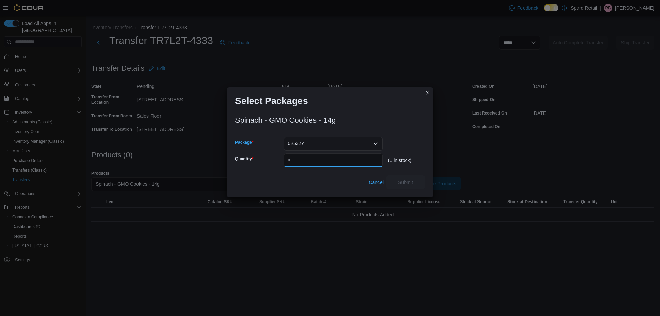
click at [306, 159] on input "Quantity" at bounding box center [333, 160] width 99 height 14
type input "*"
click at [402, 182] on span "Submit" at bounding box center [405, 181] width 15 height 7
